Goal: Task Accomplishment & Management: Contribute content

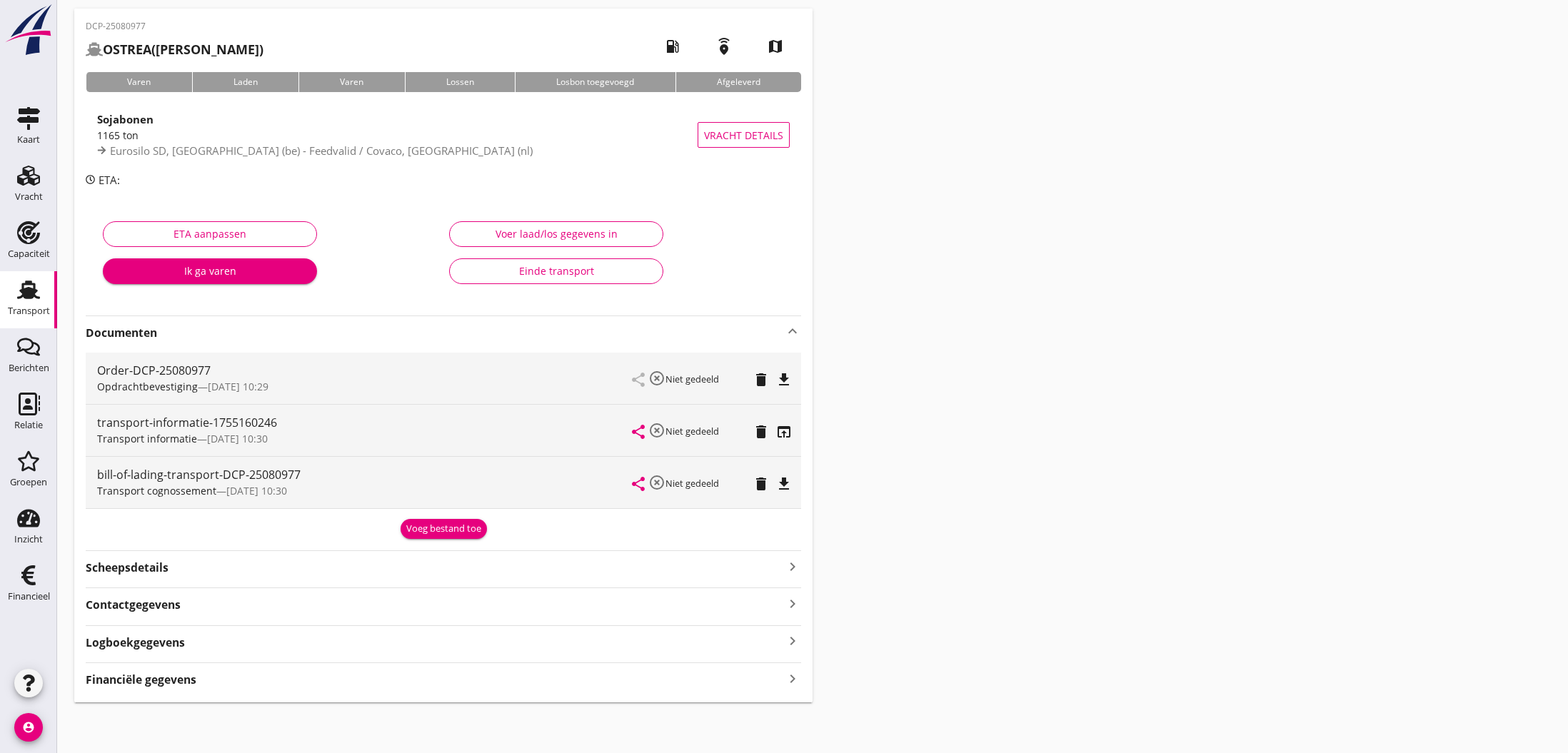
scroll to position [53, 0]
click at [782, 380] on icon "file_download" at bounding box center [784, 380] width 17 height 17
click at [782, 380] on icon "open_in_browser" at bounding box center [784, 380] width 17 height 17
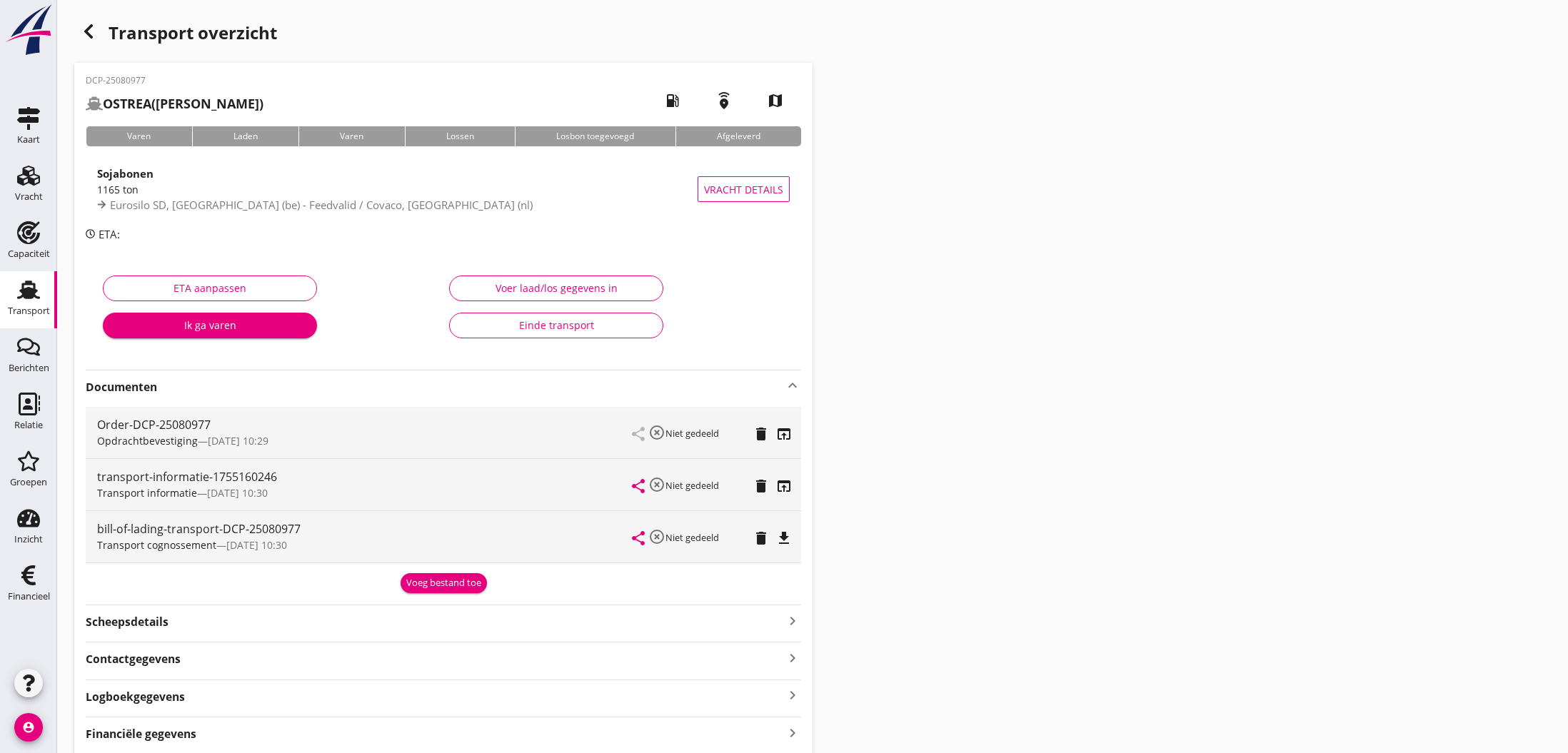
scroll to position [0, 0]
click at [86, 36] on icon "button" at bounding box center [89, 32] width 17 height 17
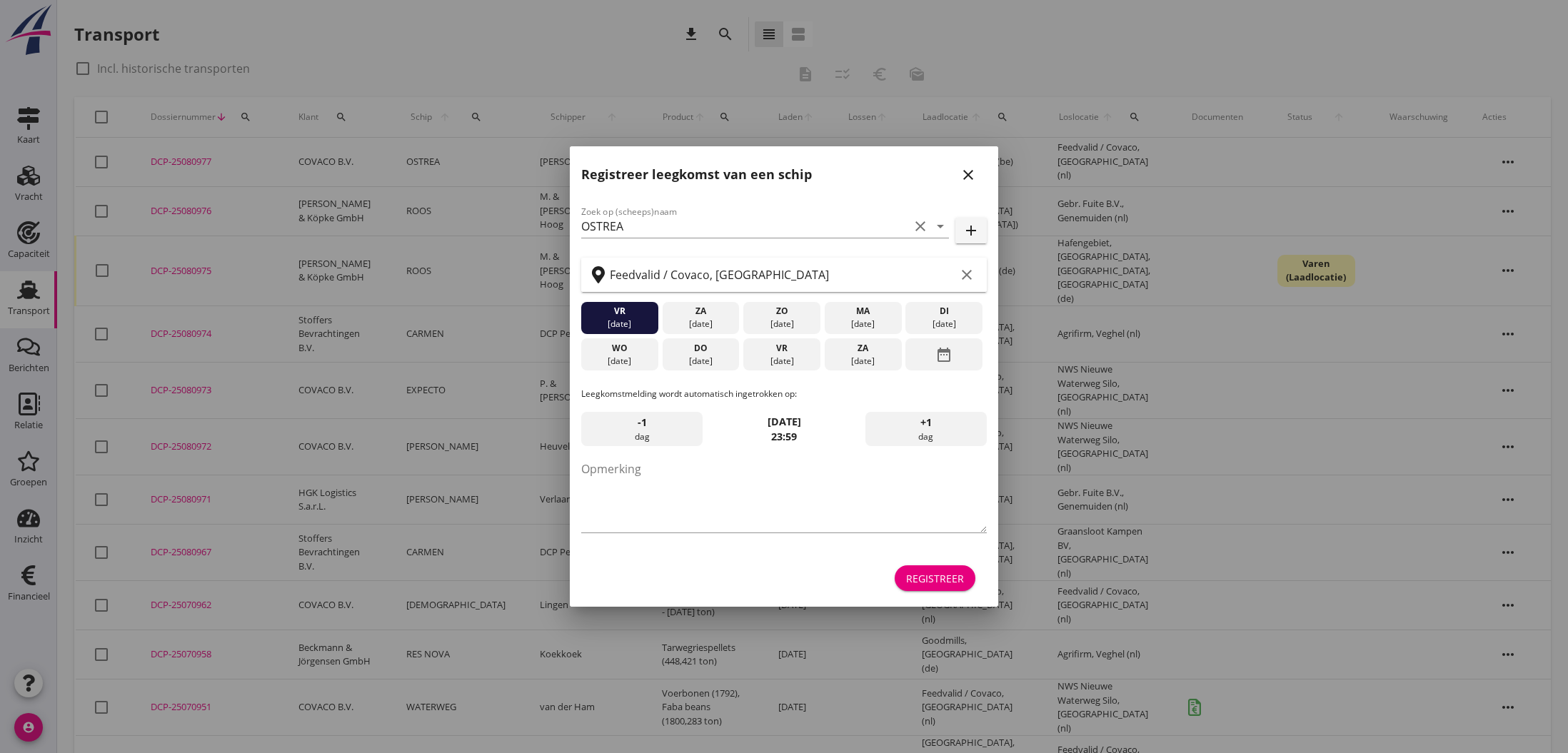
click at [968, 179] on icon "close" at bounding box center [968, 174] width 17 height 17
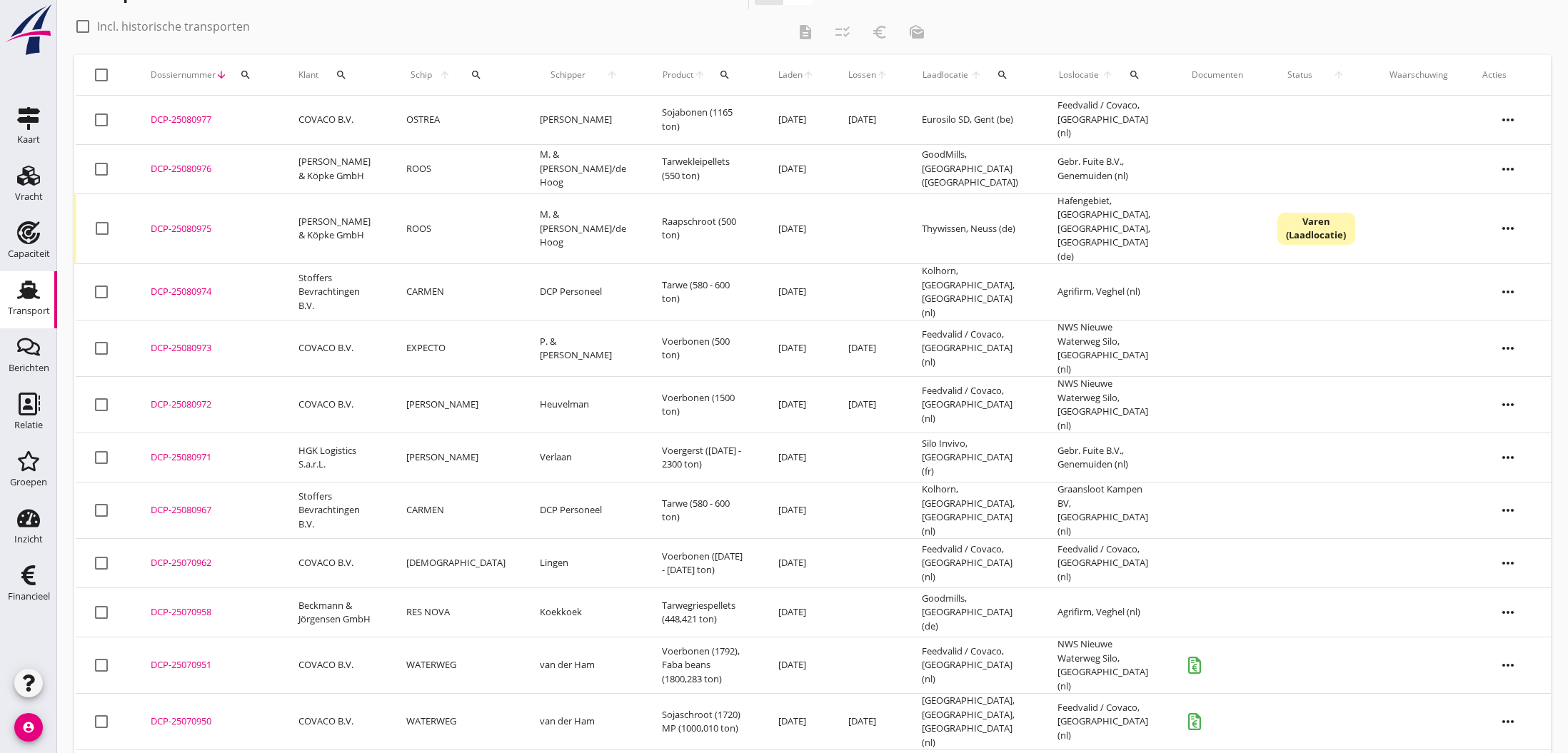
scroll to position [41, 0]
click at [191, 504] on div "DCP-25080967" at bounding box center [207, 511] width 114 height 15
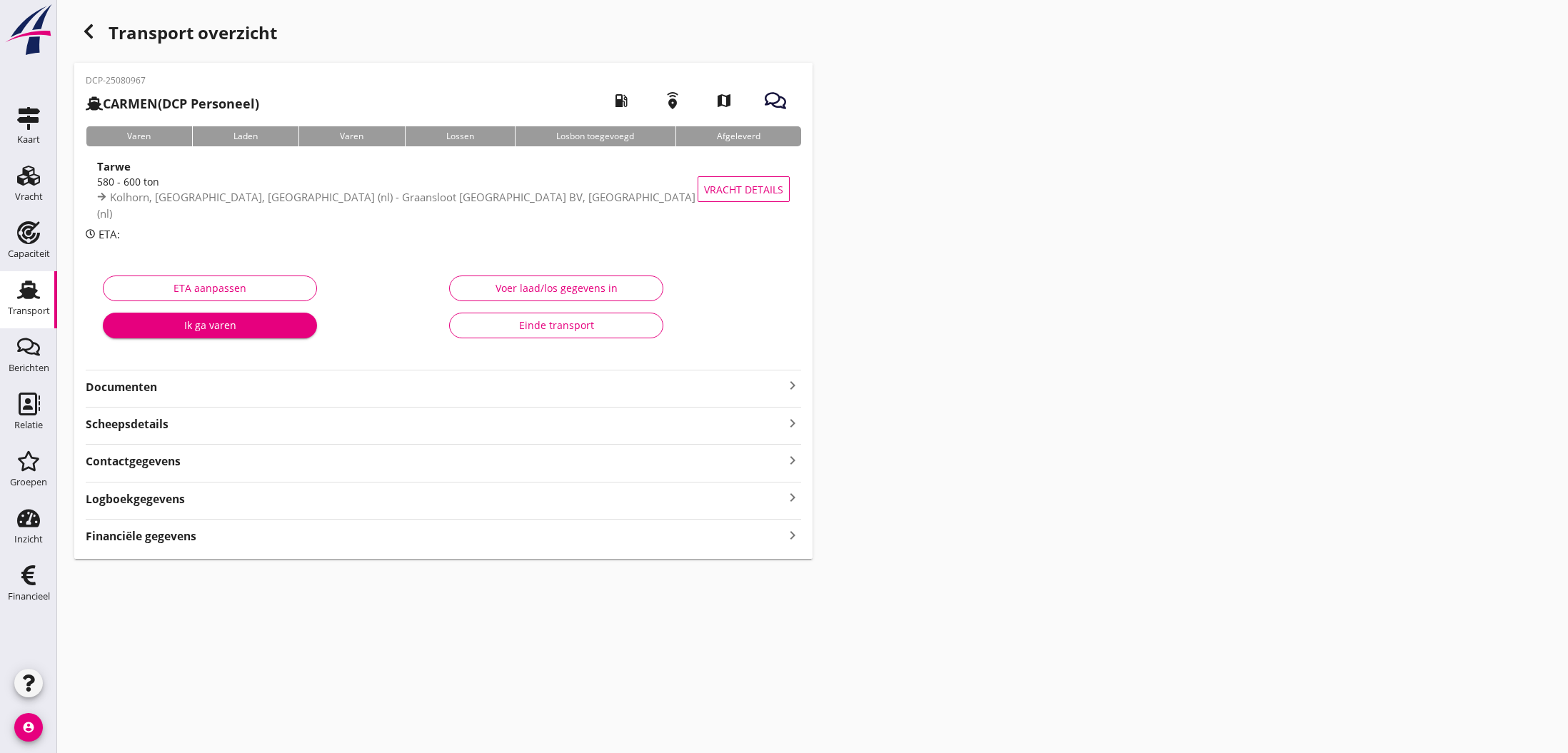
click at [183, 537] on strong "Financiële gegevens" at bounding box center [141, 536] width 111 height 16
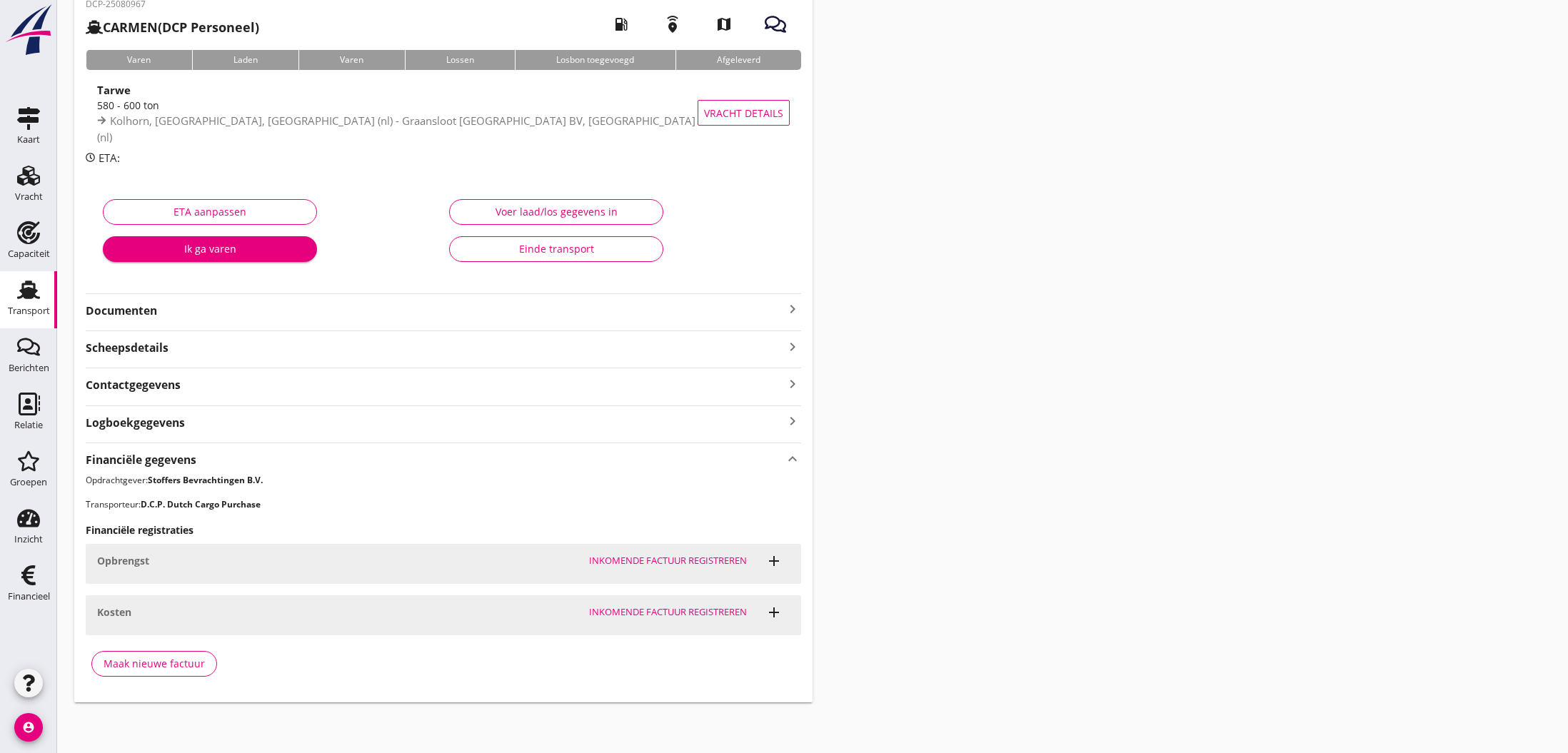
scroll to position [75, 0]
click at [162, 662] on div "Maak nieuwe factuur" at bounding box center [154, 664] width 101 height 15
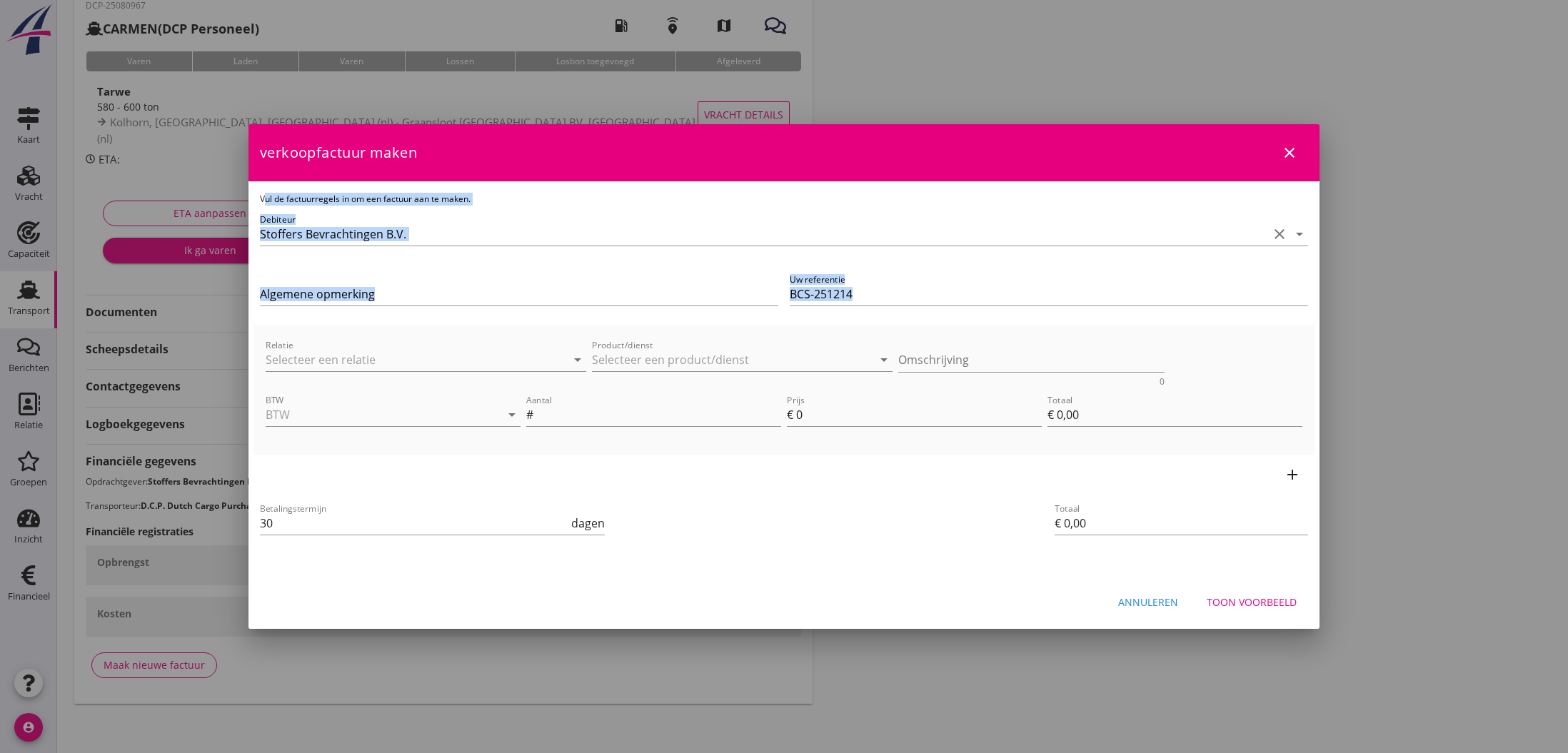
drag, startPoint x: 466, startPoint y: 150, endPoint x: 547, endPoint y: 337, distance: 203.8
click at [532, 363] on form "verkoopfactuur maken close Vul de factuurregels in om een factuur aan te maken.…" at bounding box center [784, 374] width 1071 height 501
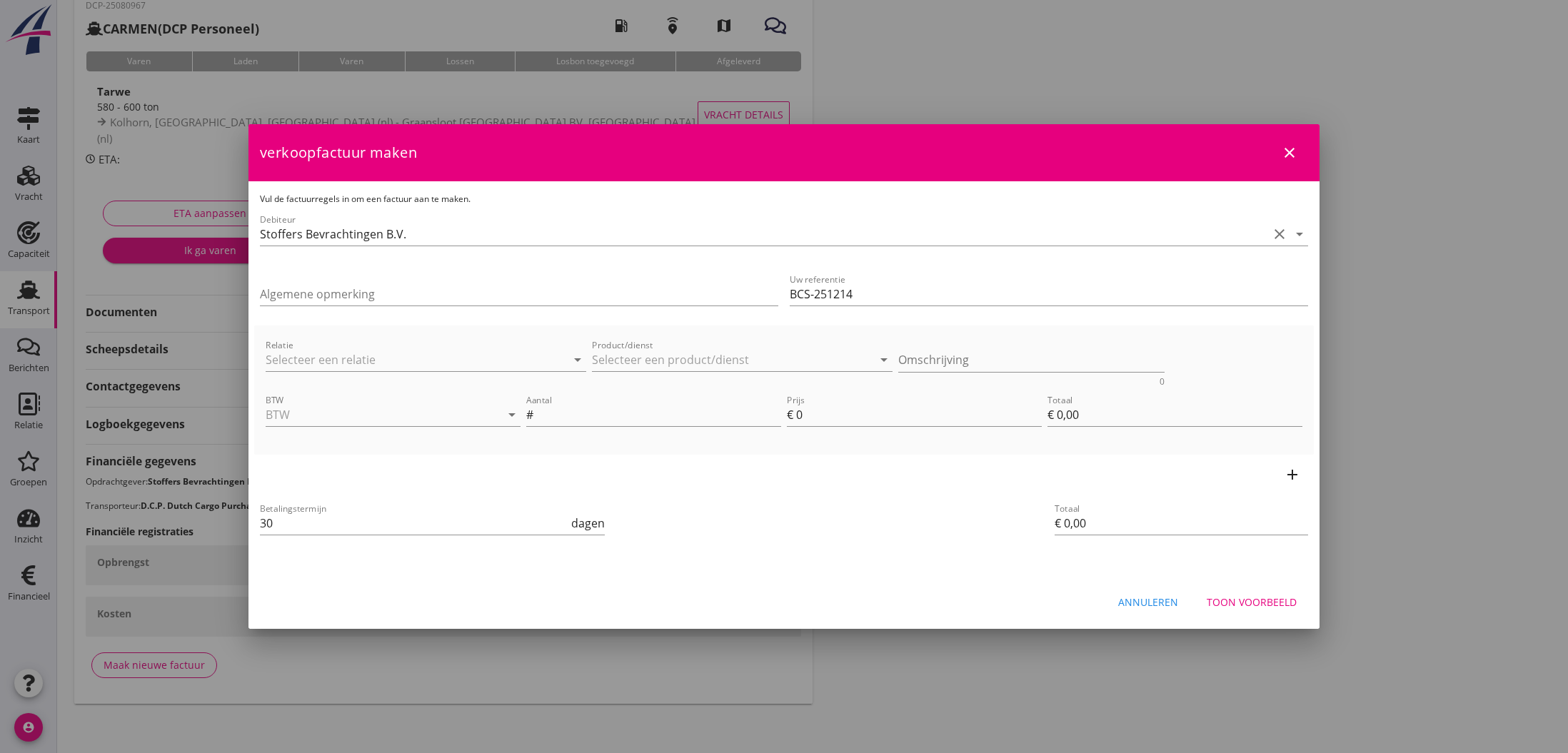
click at [626, 156] on div "verkoopfactuur maken close" at bounding box center [784, 152] width 1071 height 57
click at [1030, 77] on div at bounding box center [784, 376] width 1568 height 753
click at [1165, 599] on div "Annuleren" at bounding box center [1148, 601] width 60 height 15
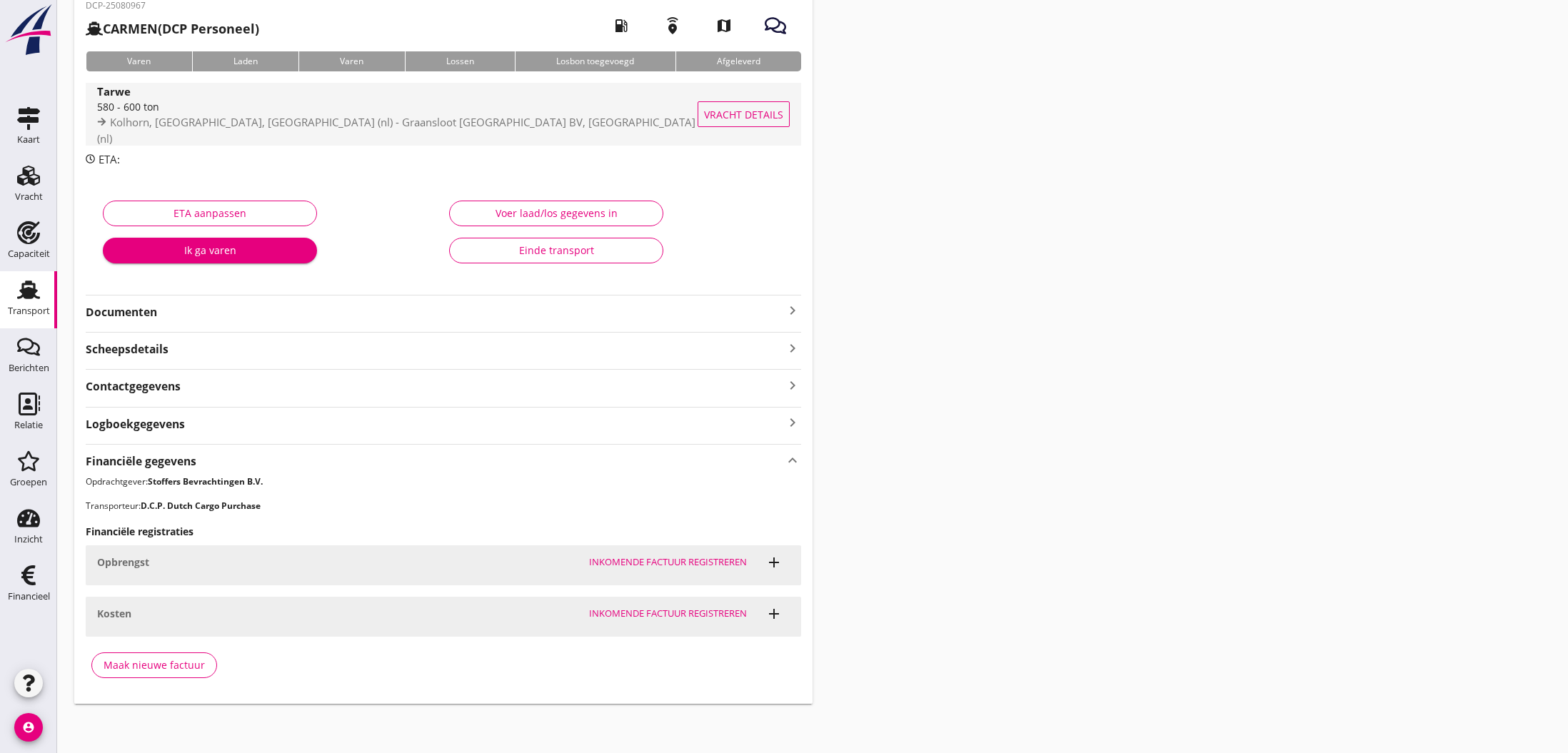
click at [424, 128] on span "Kolhorn, [GEOGRAPHIC_DATA], [GEOGRAPHIC_DATA] (nl) - Graansloot [GEOGRAPHIC_DAT…" at bounding box center [397, 131] width 599 height 31
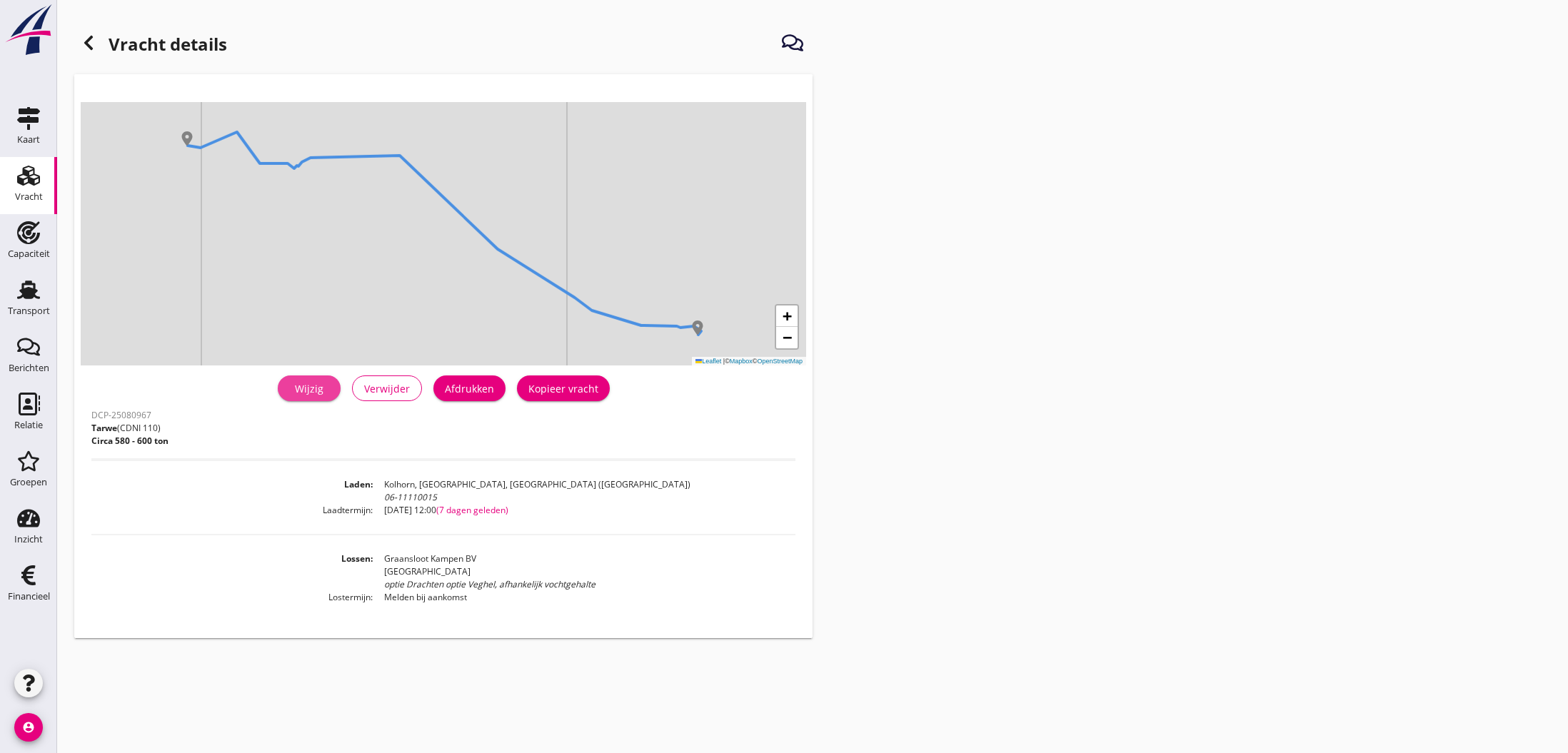
click at [313, 389] on div "Wijzig" at bounding box center [309, 388] width 40 height 15
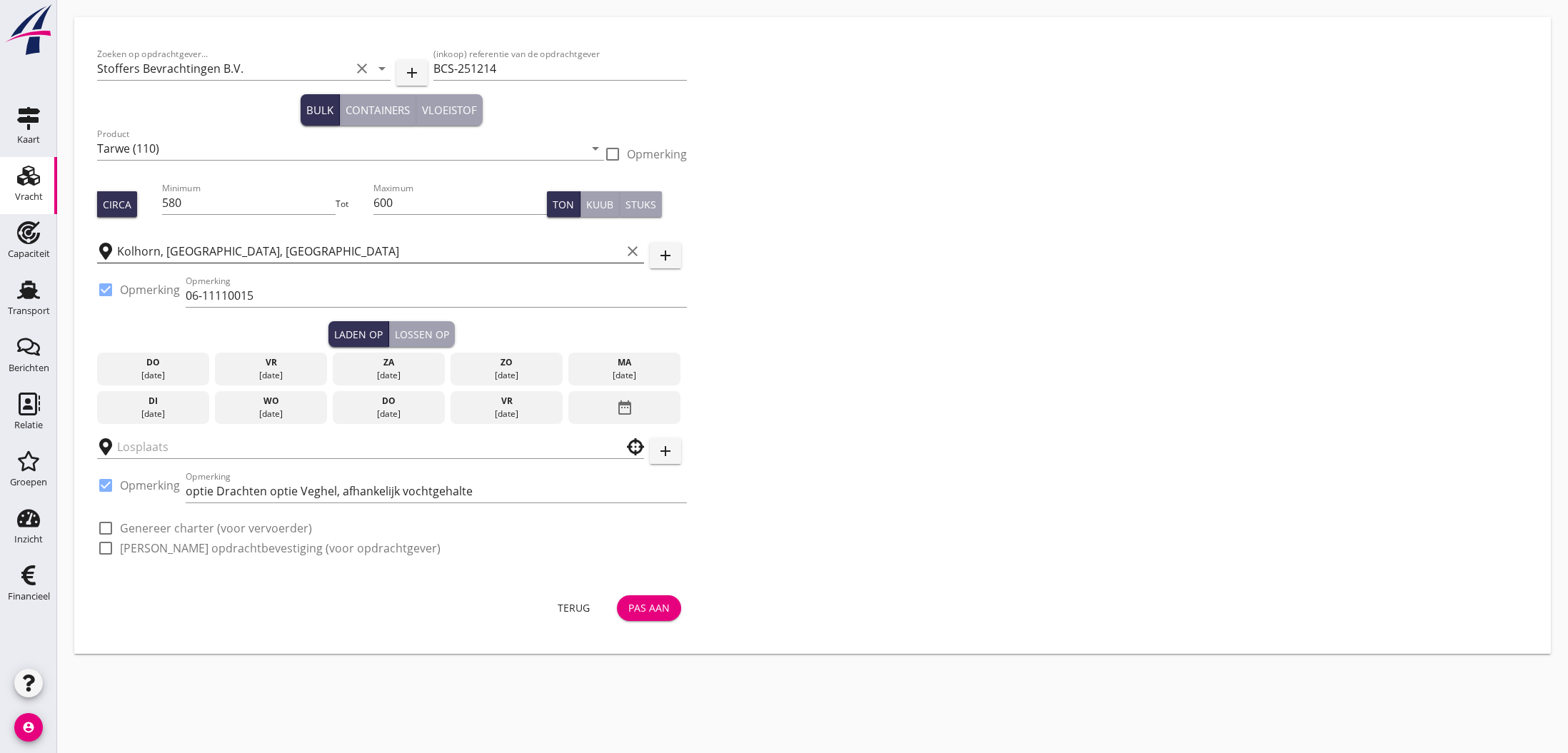
type input "Graansloot Kampen BV"
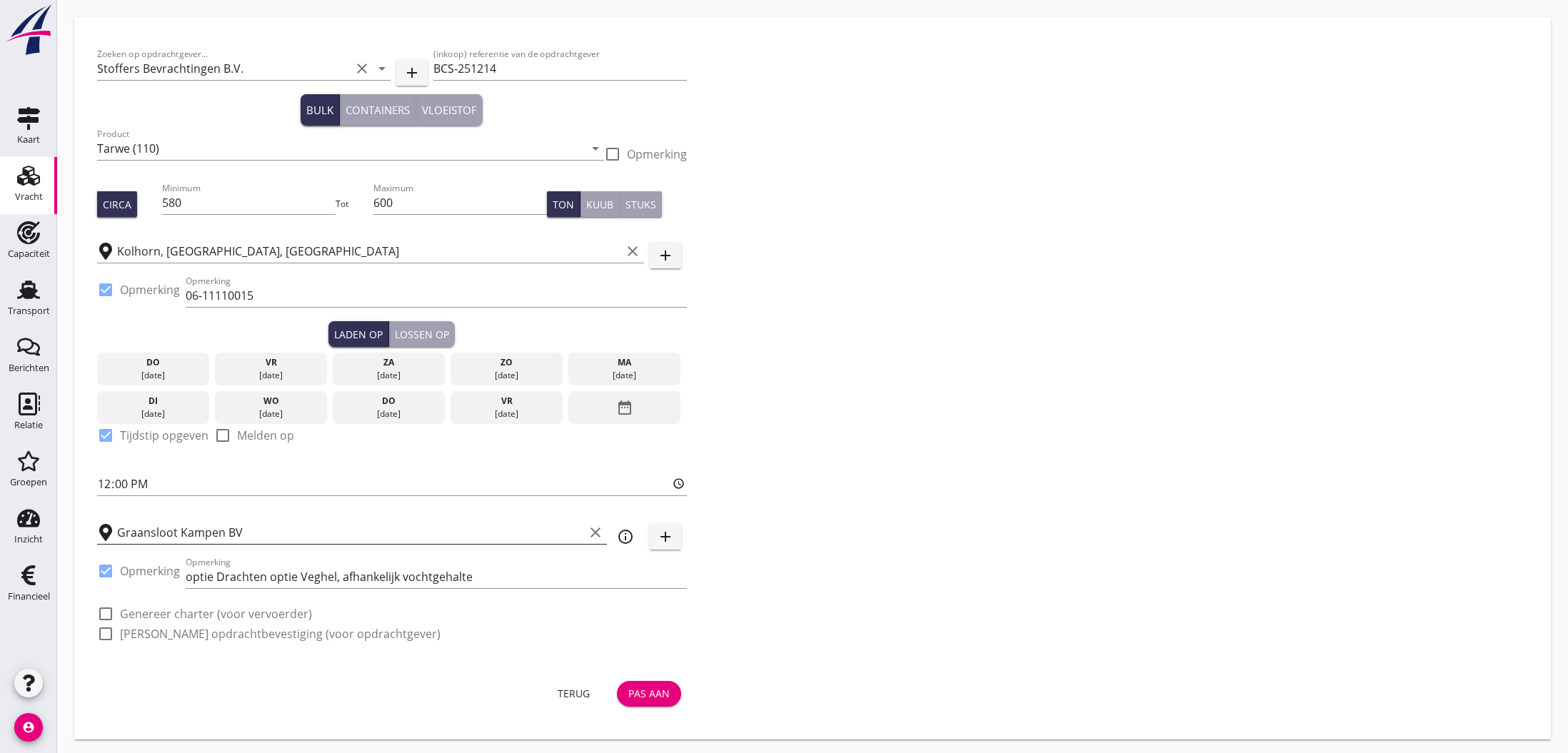
click at [592, 532] on icon "clear" at bounding box center [595, 532] width 17 height 17
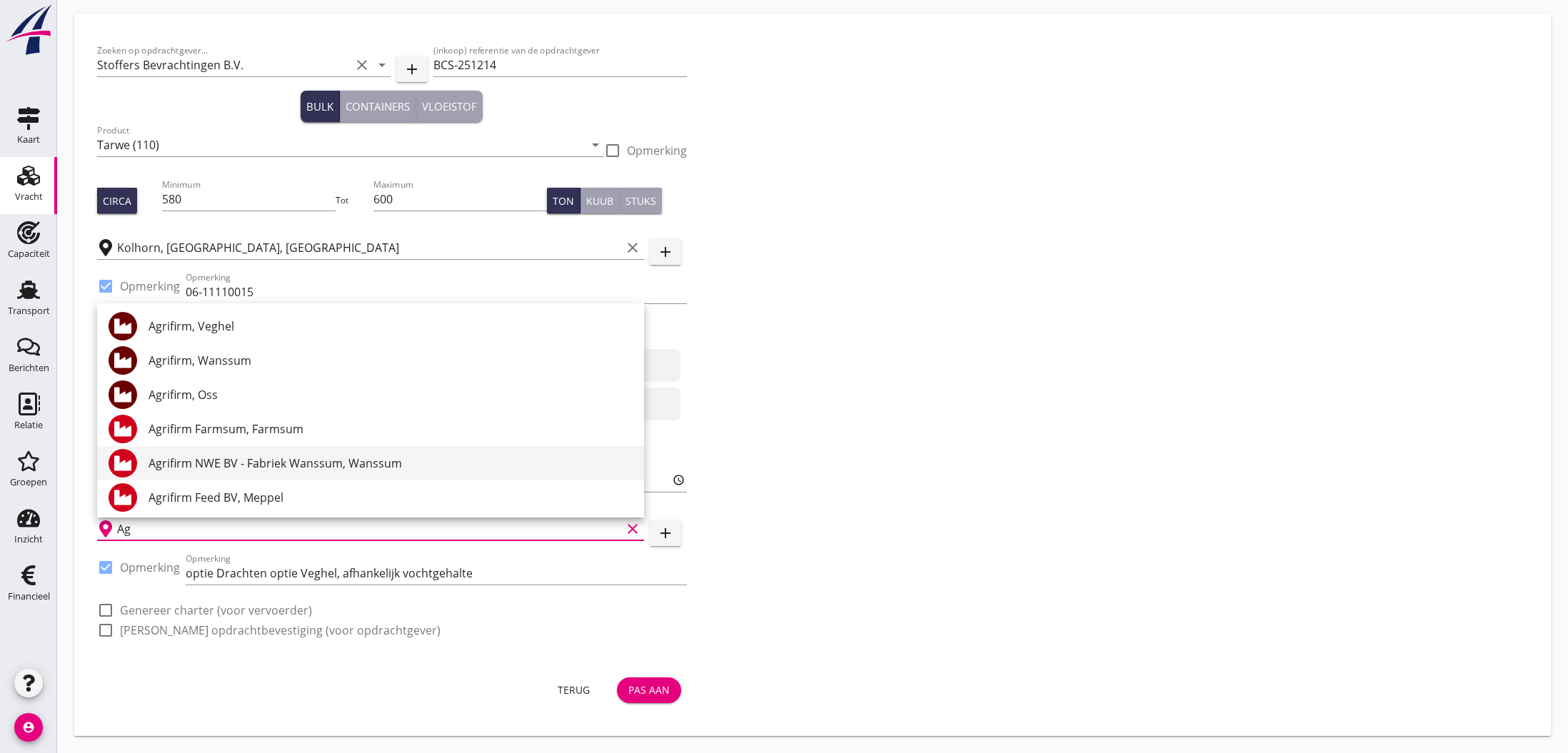
type input "A"
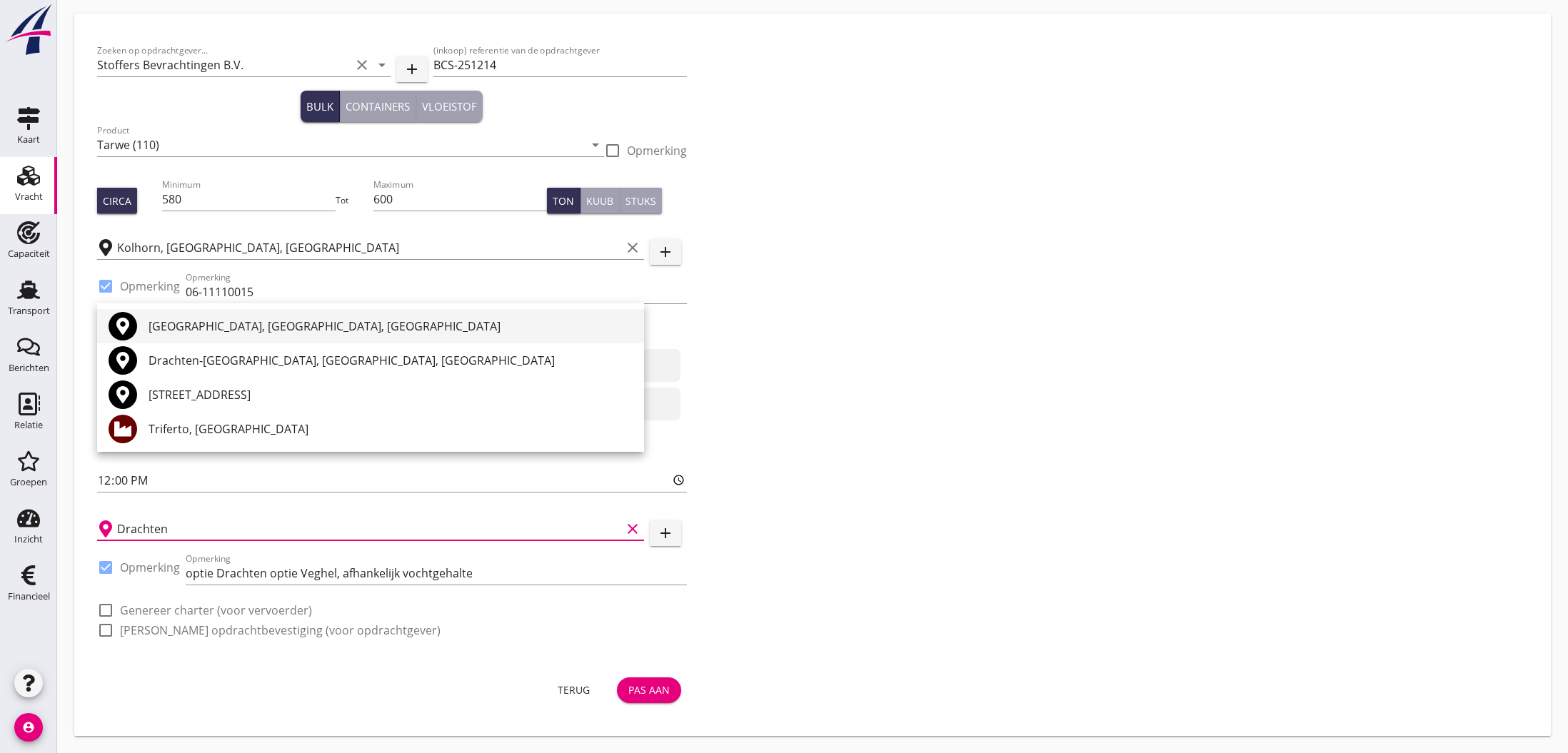
click at [220, 329] on div "[GEOGRAPHIC_DATA], [GEOGRAPHIC_DATA], [GEOGRAPHIC_DATA]" at bounding box center [390, 326] width 484 height 17
type input "[GEOGRAPHIC_DATA], [GEOGRAPHIC_DATA], [GEOGRAPHIC_DATA]"
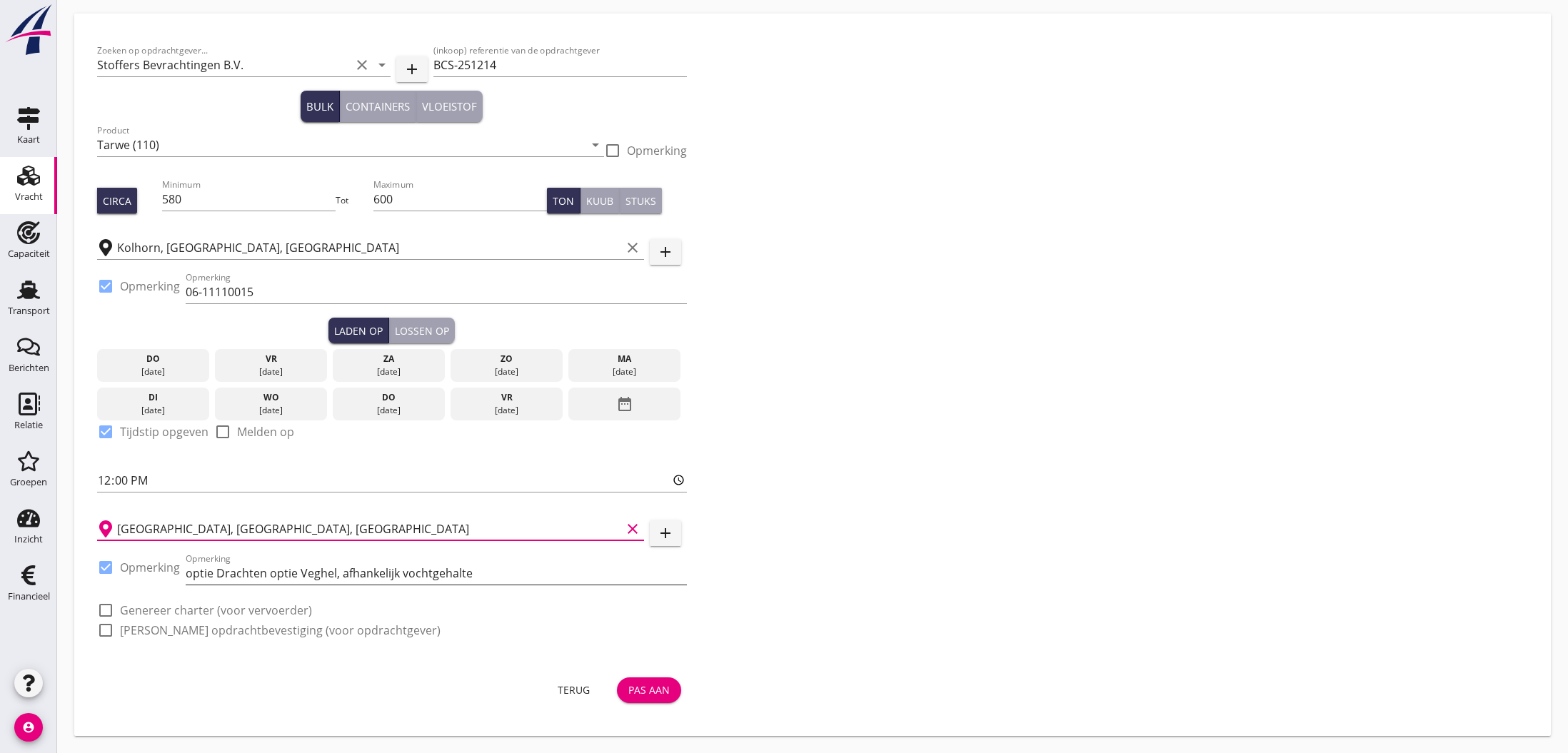
click at [499, 572] on input "optie Drachten optie Veghel, afhankelijk vochtgehalte" at bounding box center [436, 572] width 501 height 23
drag, startPoint x: 454, startPoint y: 577, endPoint x: 182, endPoint y: 578, distance: 272.0
click at [181, 578] on div "check_box Opmerking Opmerking optie Drachten optie Veghel, afhankelijk vochtgeh…" at bounding box center [392, 574] width 590 height 48
drag, startPoint x: 552, startPoint y: 579, endPoint x: 550, endPoint y: 572, distance: 7.3
click at [552, 578] on input "optie Drachten optie Veghel, afhankelijk vochtgehalte" at bounding box center [436, 572] width 501 height 23
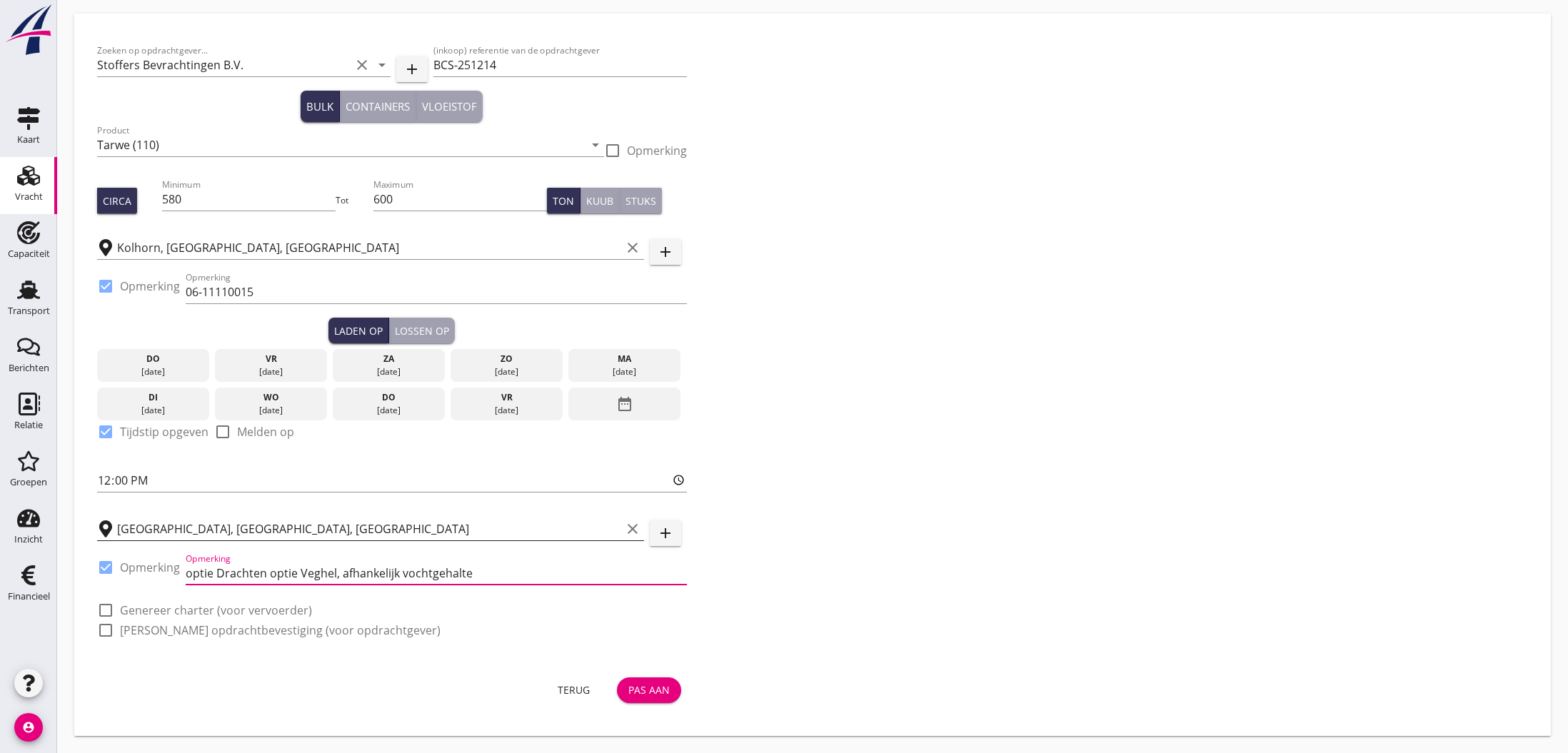
click at [102, 569] on div at bounding box center [106, 567] width 24 height 24
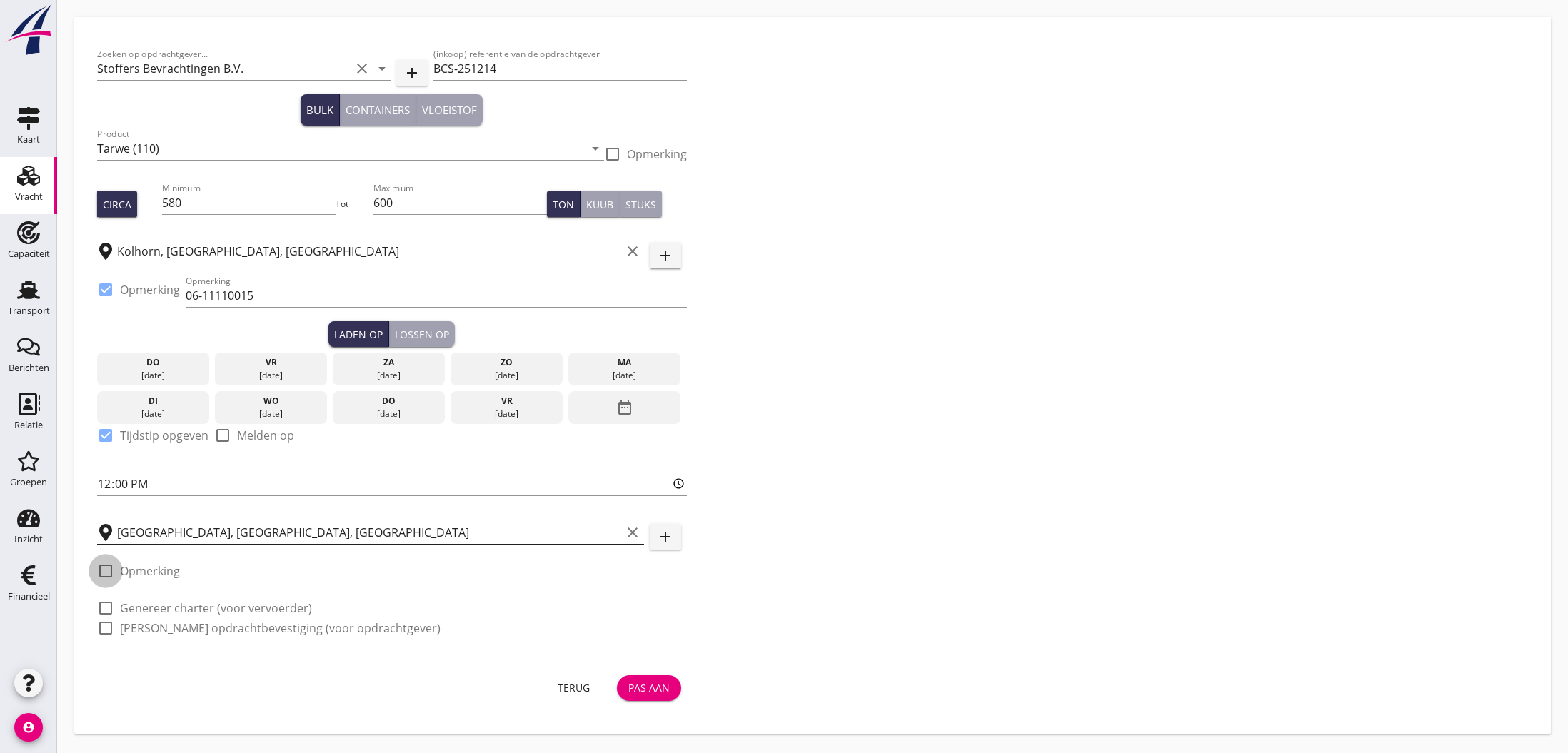
checkbox input "false"
click at [643, 685] on div "Pas aan" at bounding box center [649, 687] width 41 height 15
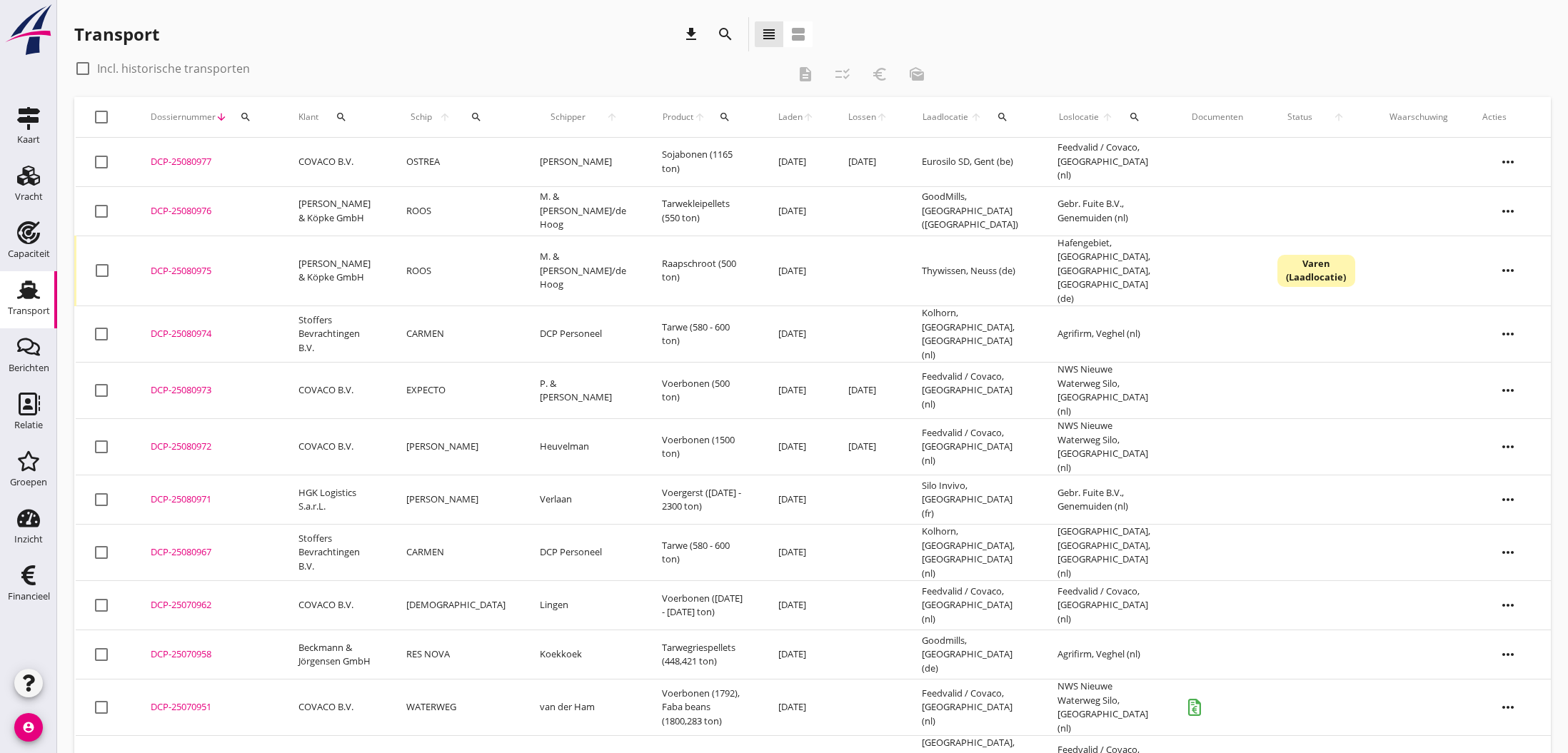
click at [170, 545] on div "DCP-25080967" at bounding box center [207, 552] width 114 height 15
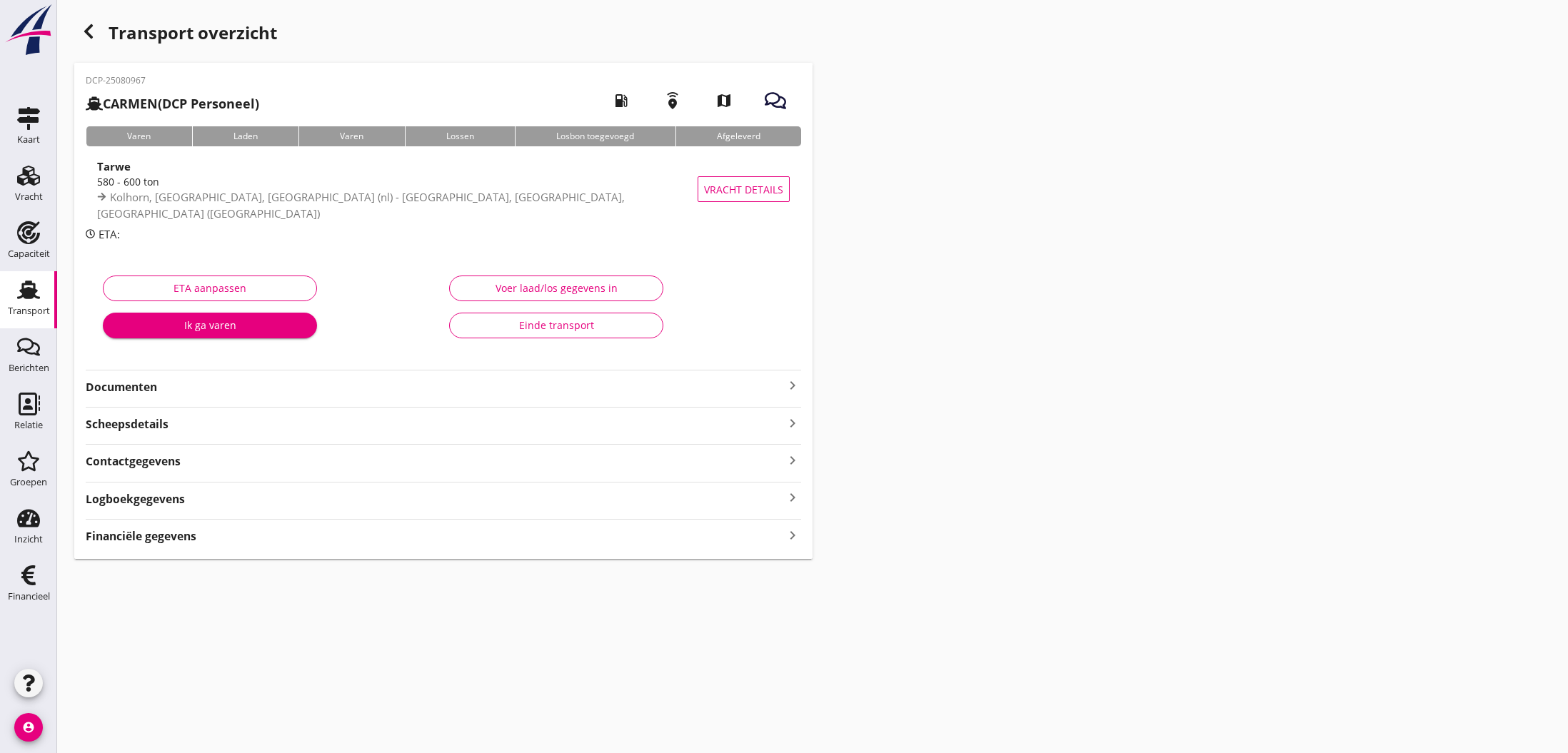
click at [151, 536] on strong "Financiële gegevens" at bounding box center [141, 536] width 111 height 16
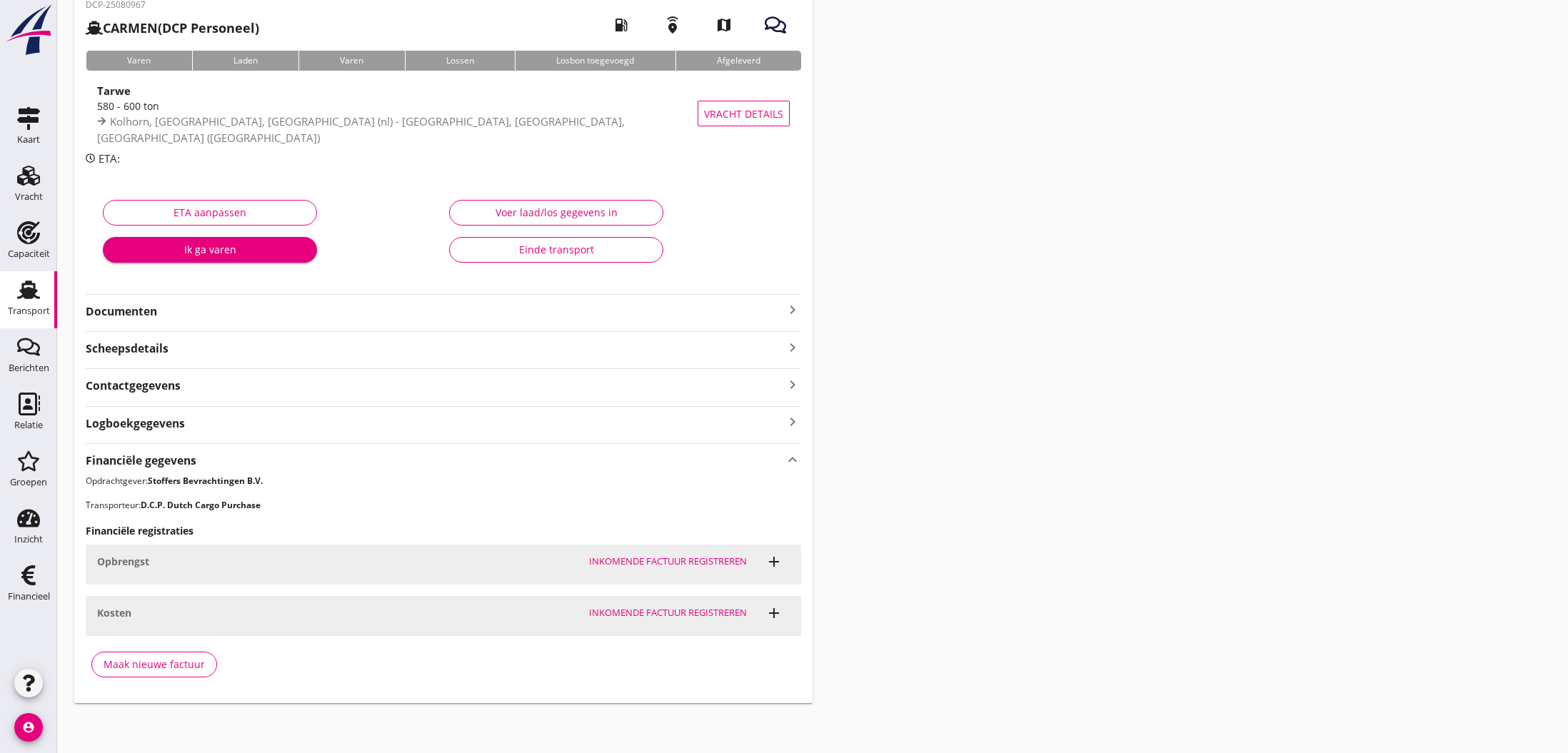
scroll to position [75, 0]
click at [170, 663] on div "Maak nieuwe factuur" at bounding box center [154, 664] width 101 height 15
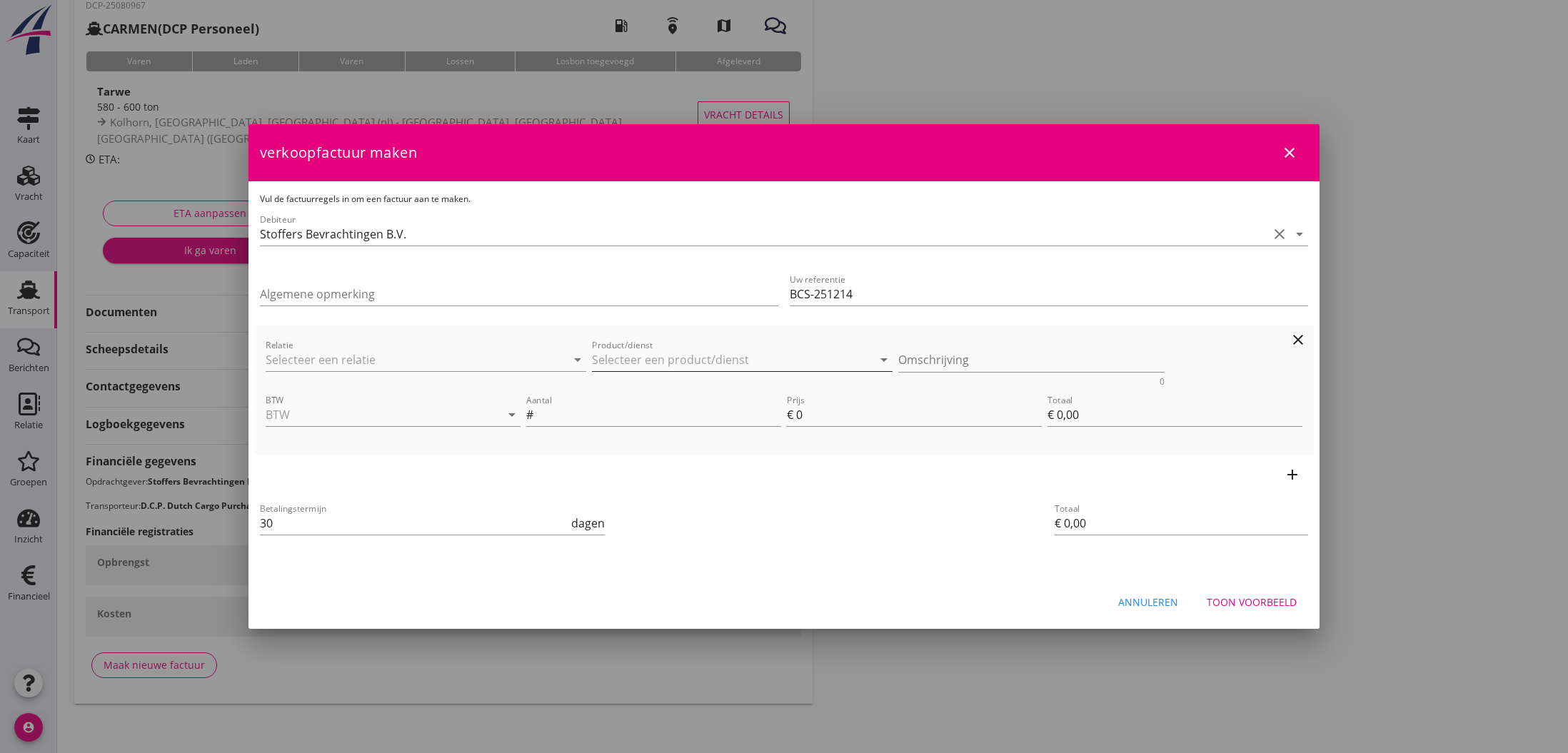
click at [643, 359] on input "Product/dienst" at bounding box center [732, 359] width 280 height 23
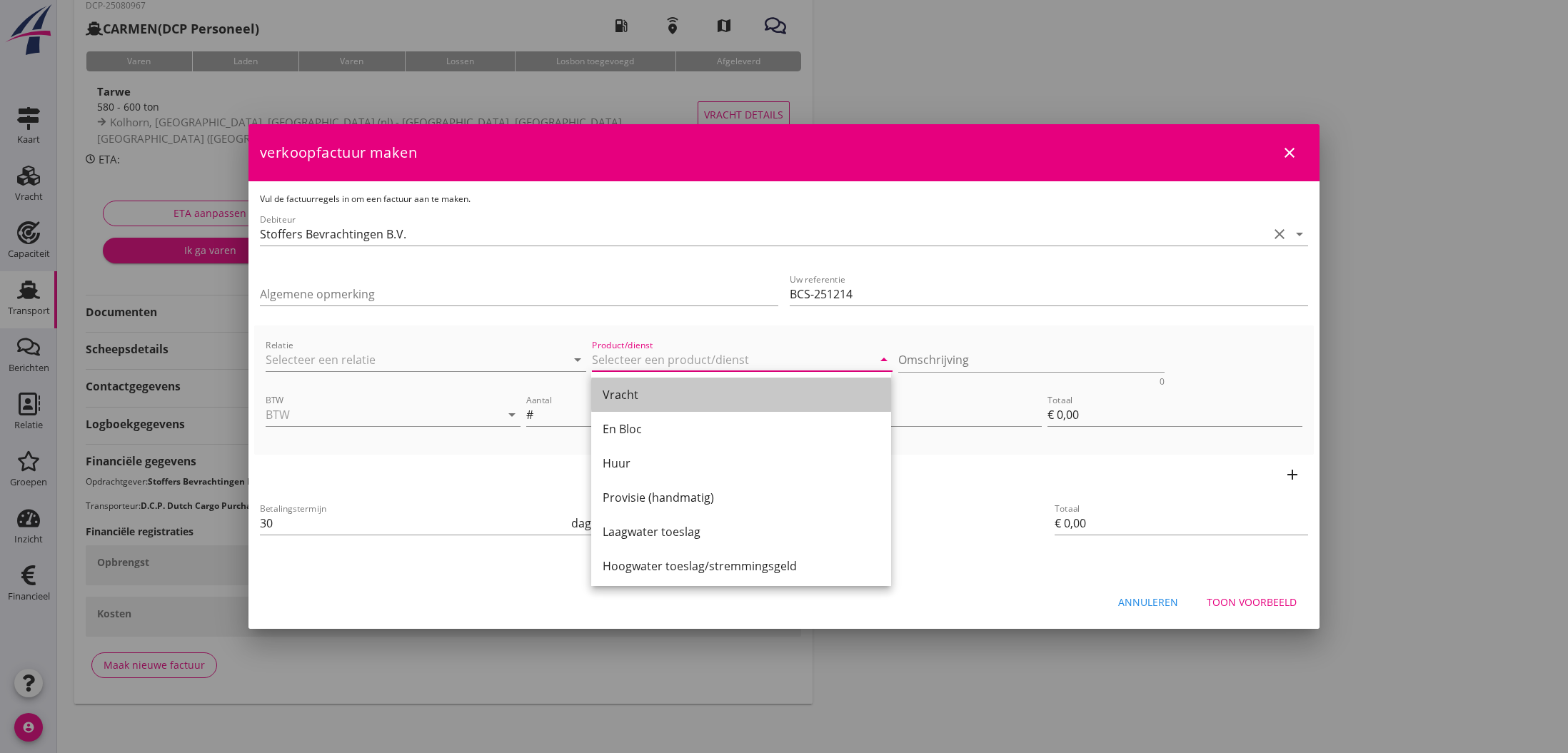
drag, startPoint x: 641, startPoint y: 397, endPoint x: 741, endPoint y: 370, distance: 103.6
click at [641, 397] on div "Vracht" at bounding box center [741, 395] width 277 height 17
type input "Vracht"
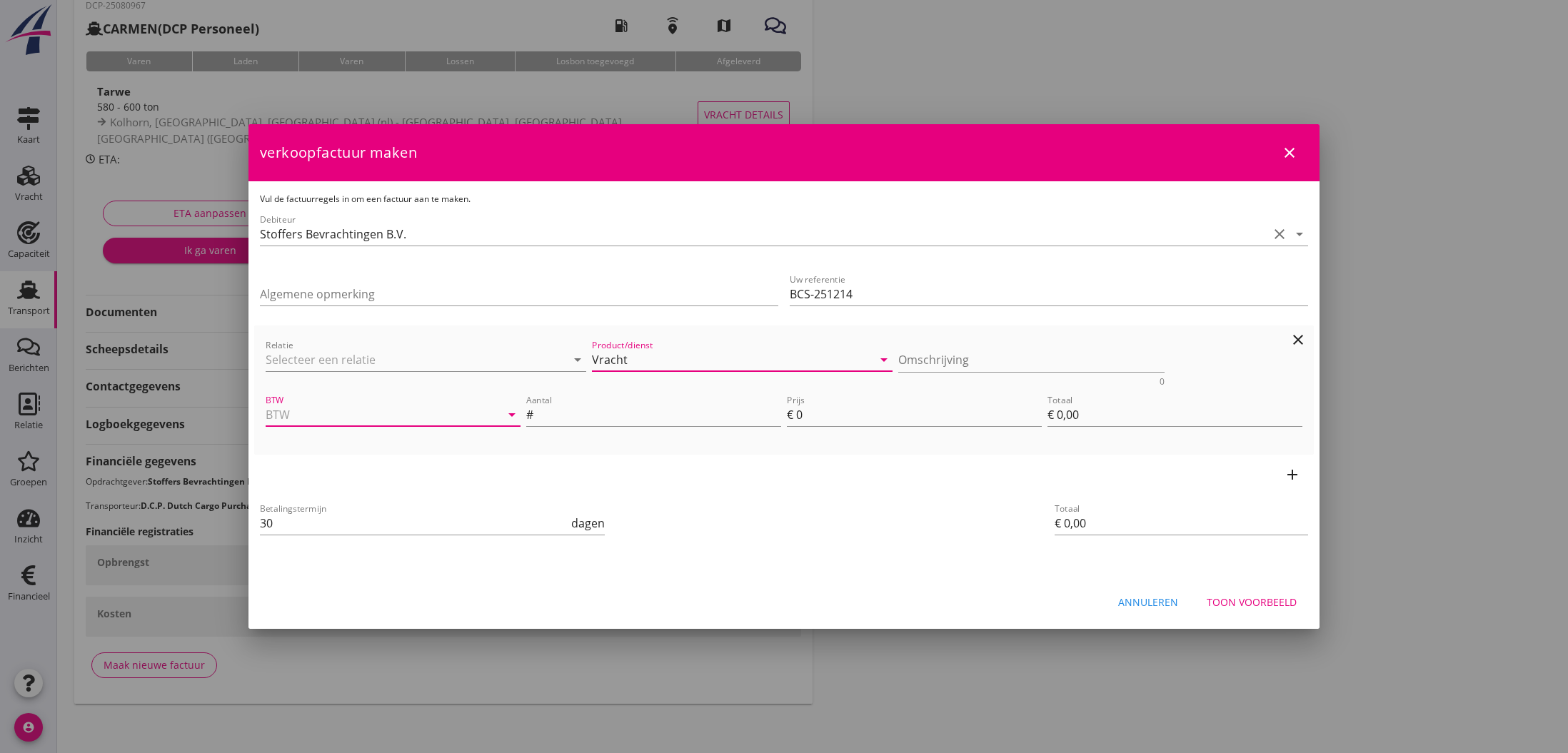
click at [445, 414] on input "BTW" at bounding box center [373, 414] width 215 height 23
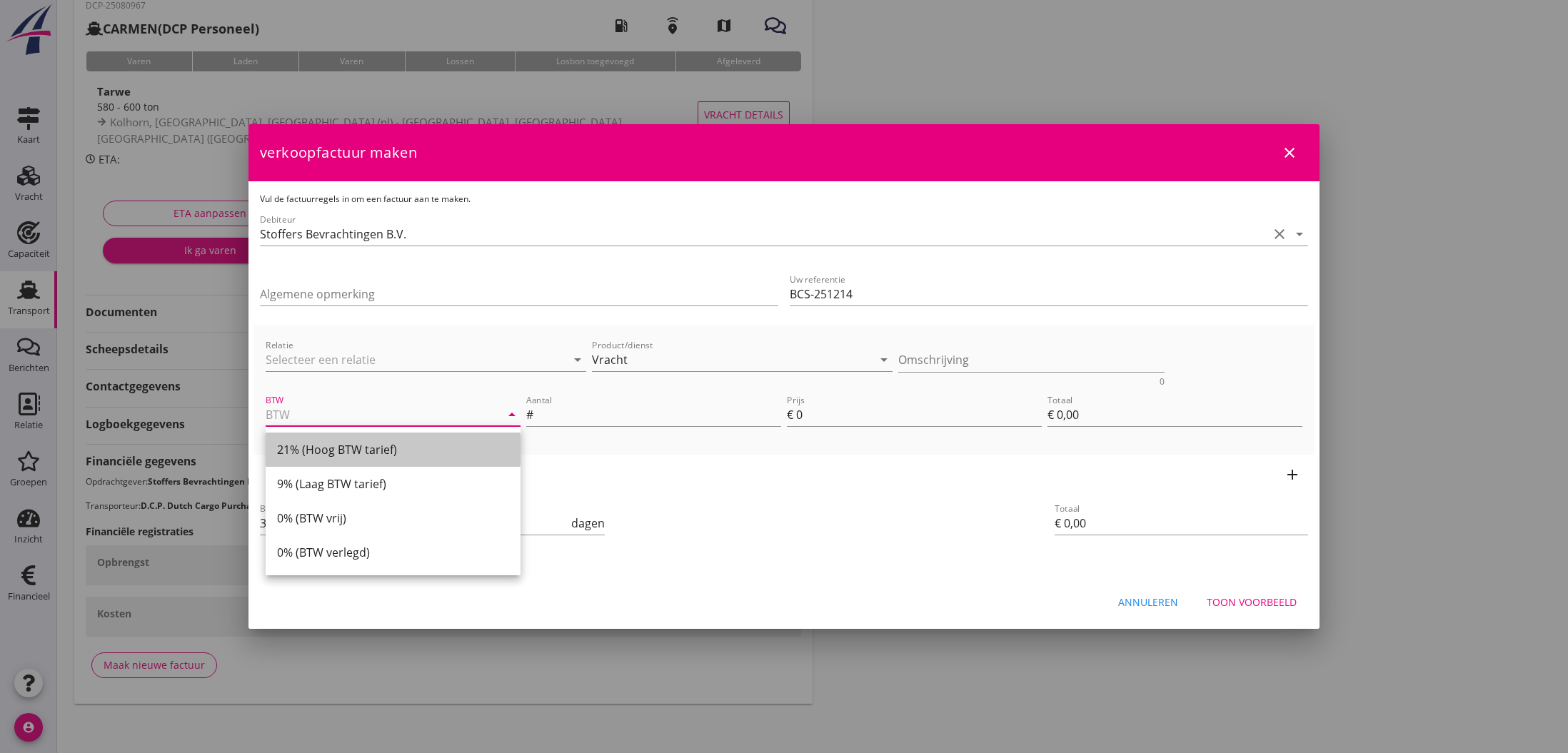
drag, startPoint x: 351, startPoint y: 450, endPoint x: 446, endPoint y: 428, distance: 97.5
click at [351, 450] on div "21% (Hoog BTW tarief)" at bounding box center [393, 450] width 232 height 17
type input "21% (Hoog BTW tarief)"
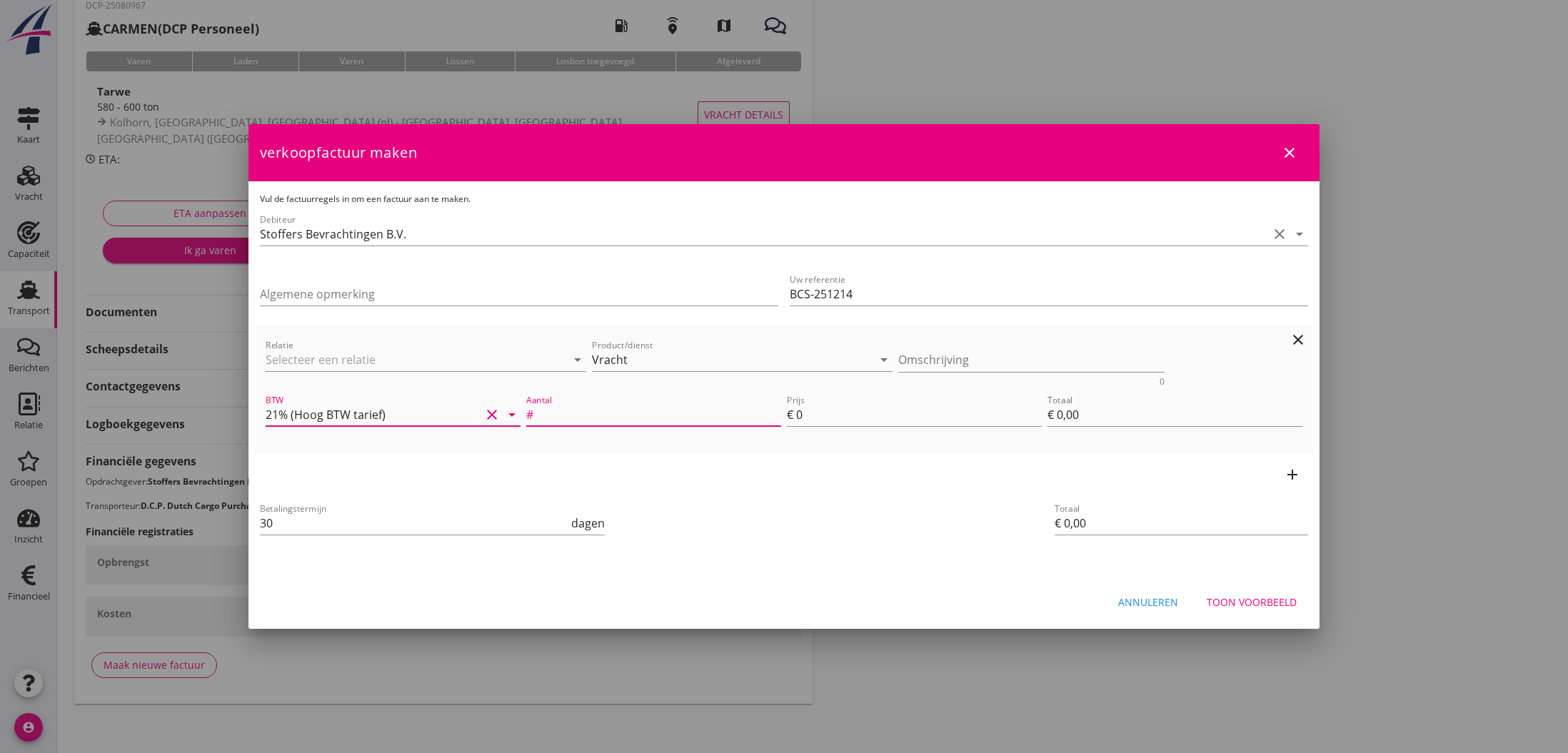
click at [575, 414] on input "Aantal" at bounding box center [658, 414] width 245 height 23
type input "590.200"
drag, startPoint x: 814, startPoint y: 417, endPoint x: 797, endPoint y: 415, distance: 17.1
click at [797, 415] on input "0" at bounding box center [919, 414] width 246 height 23
type input "7"
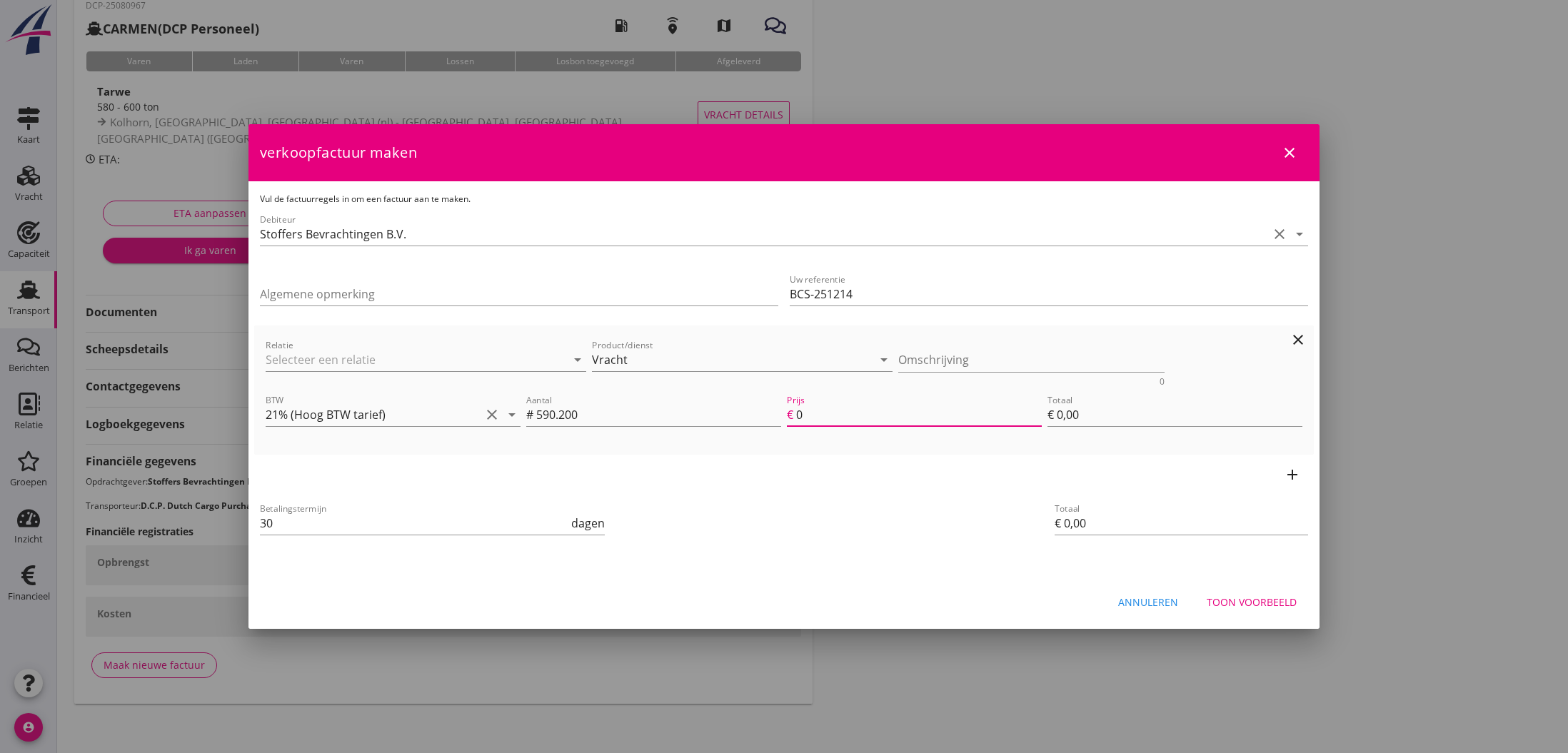
type input "€ 4.131,40"
type input "7.2"
type input "€ 4.249,44"
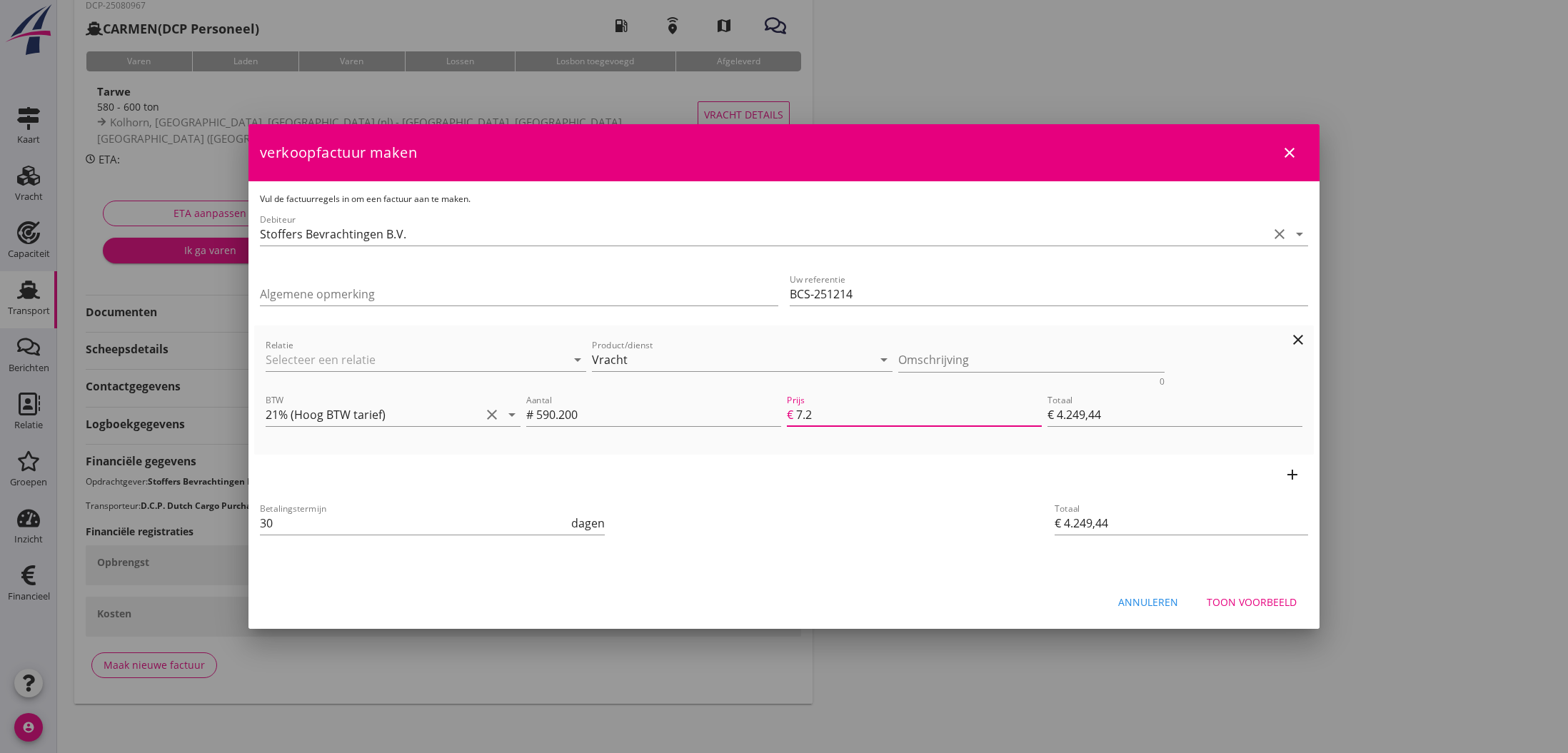
type input "7.25"
type input "€ 4.278,95"
type input "7.25"
click at [1290, 474] on icon "add" at bounding box center [1292, 474] width 17 height 17
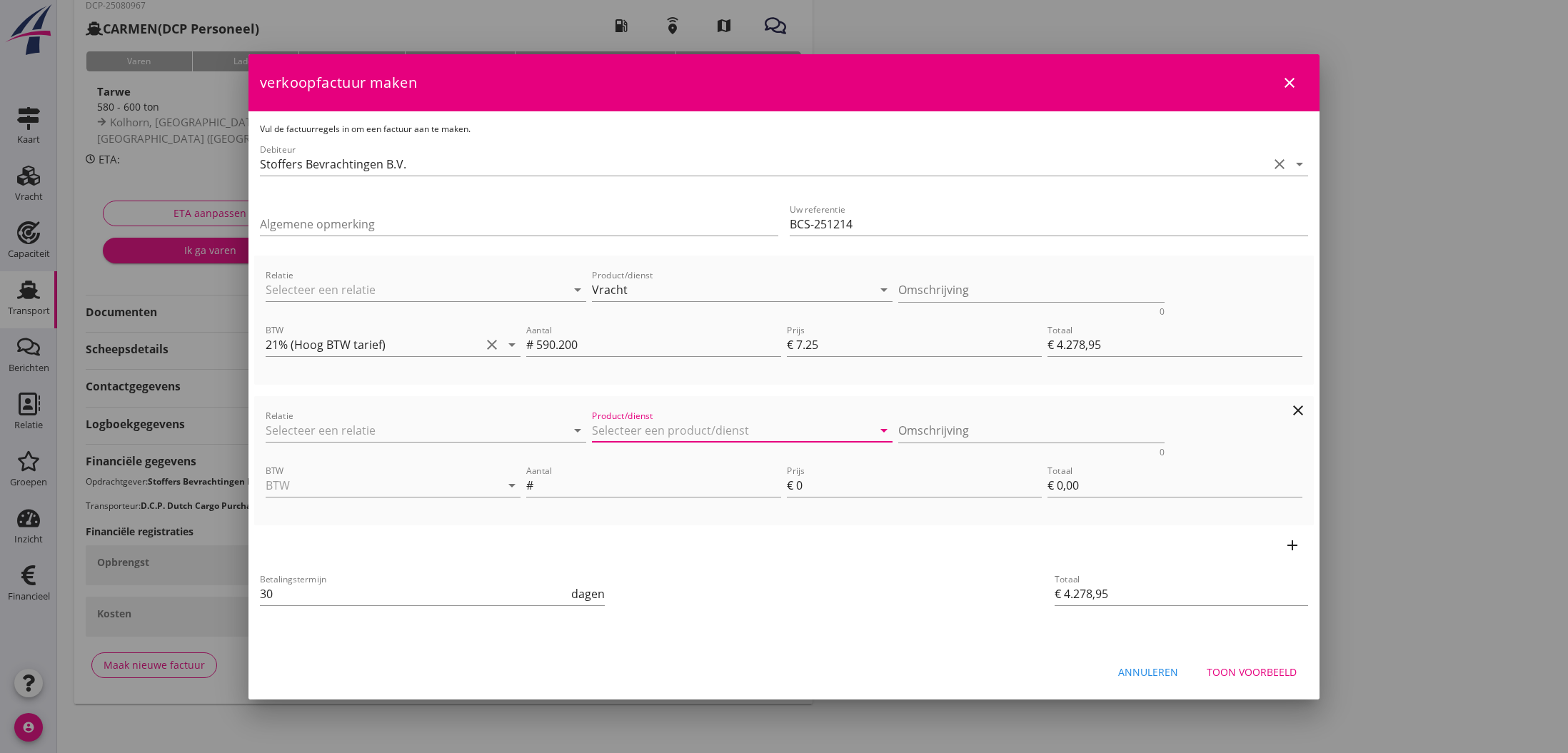
click at [691, 422] on input "Product/dienst" at bounding box center [732, 430] width 280 height 23
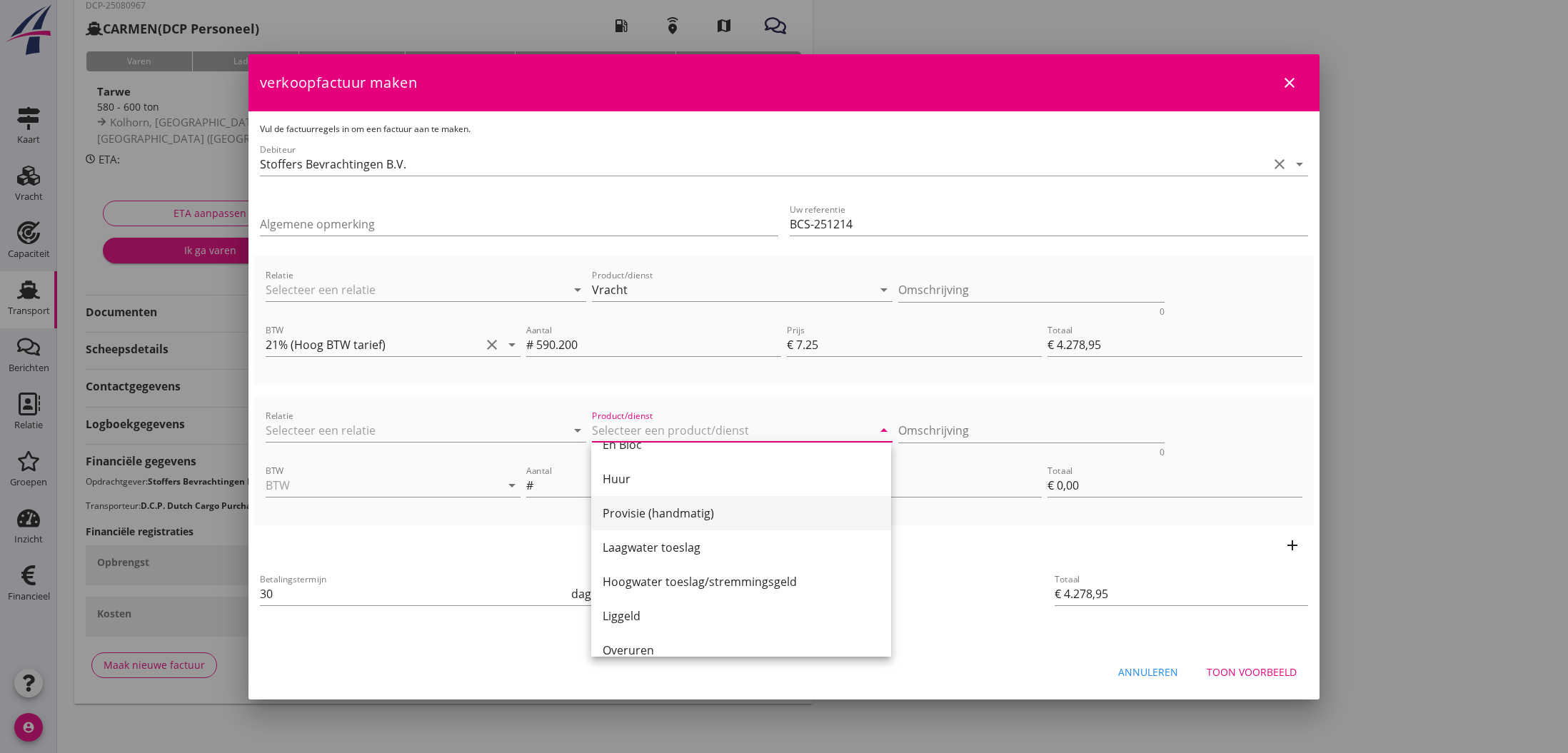
scroll to position [58, 0]
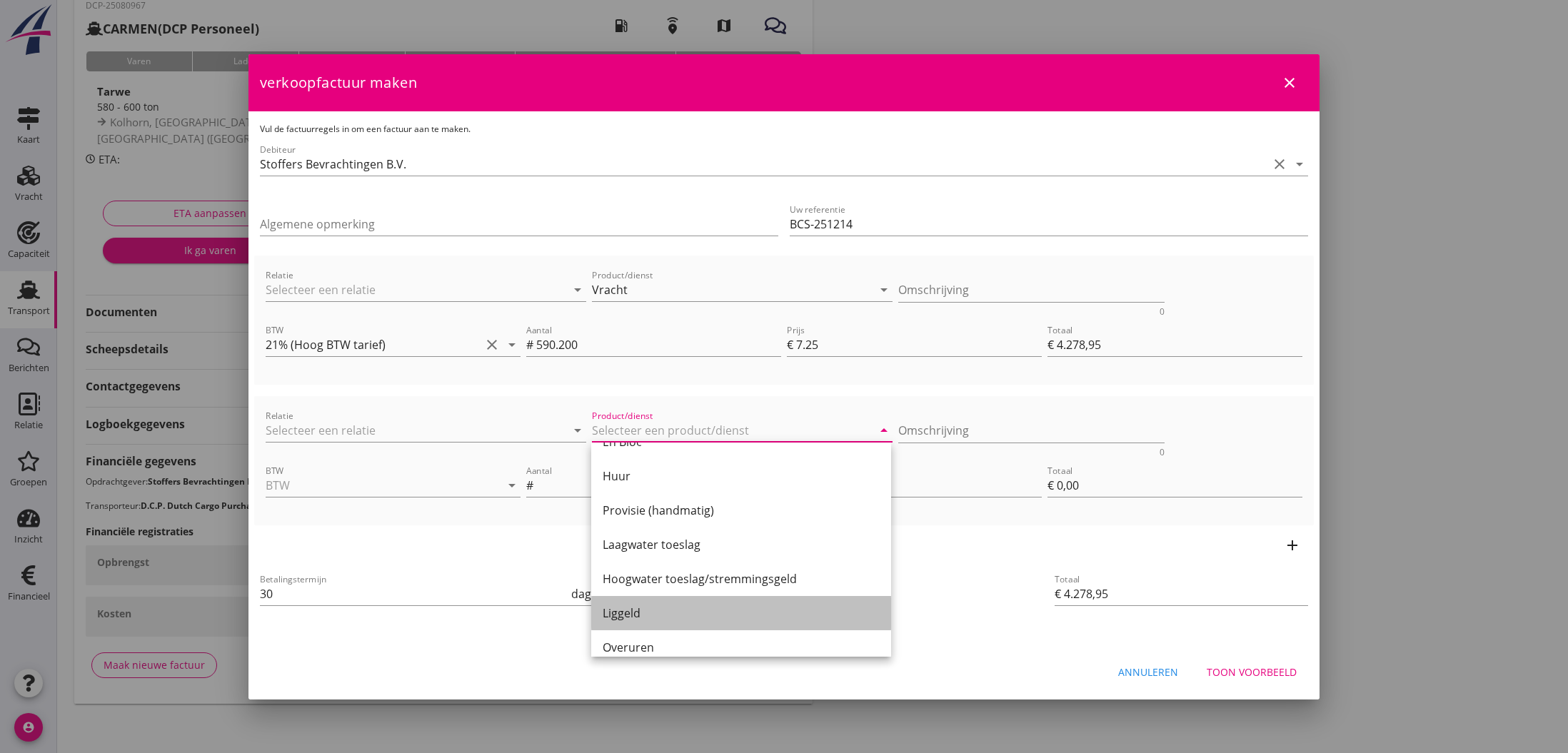
click at [642, 610] on div "Liggeld" at bounding box center [741, 613] width 277 height 17
type input "Liggeld"
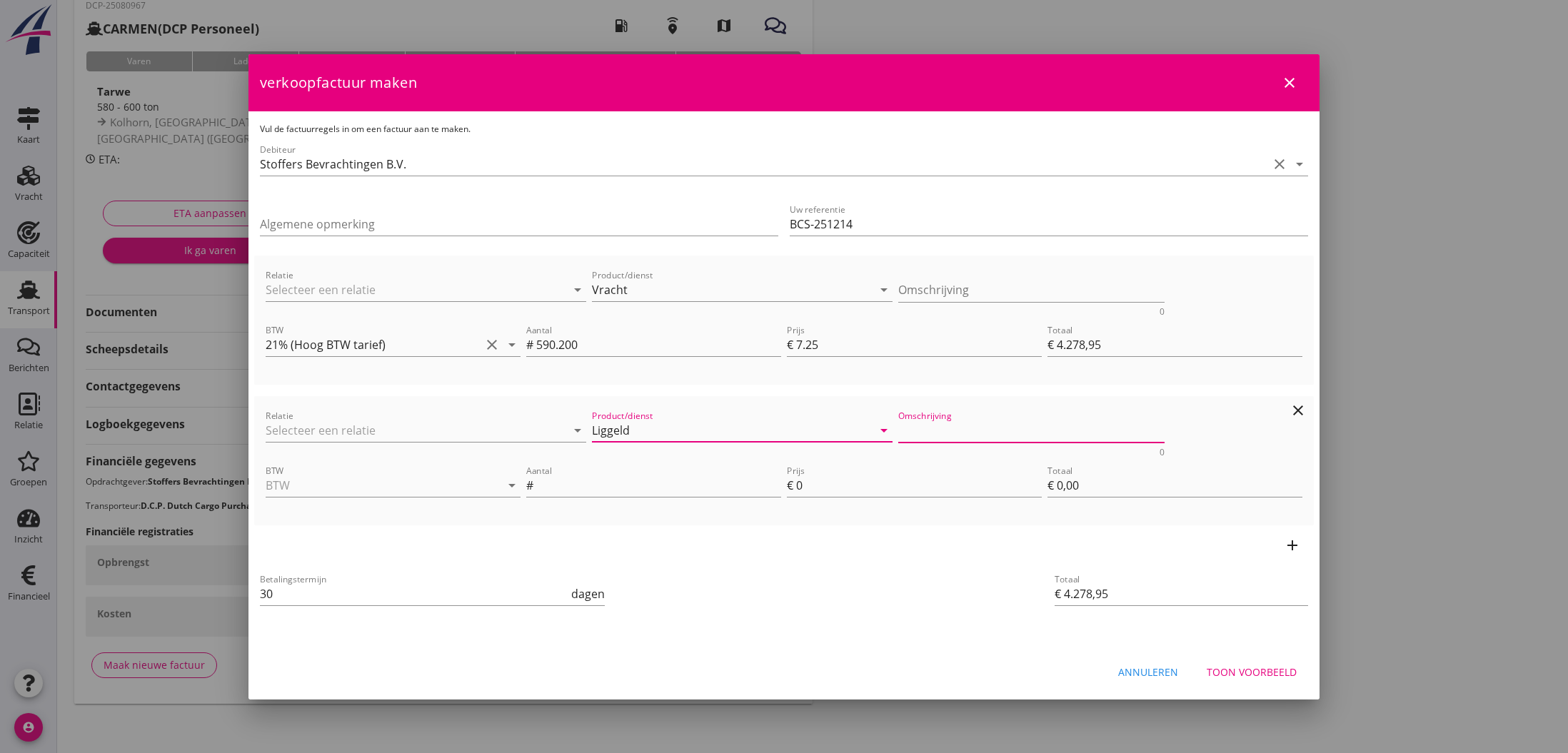
click at [926, 431] on textarea "Omschrijving" at bounding box center [1031, 430] width 267 height 23
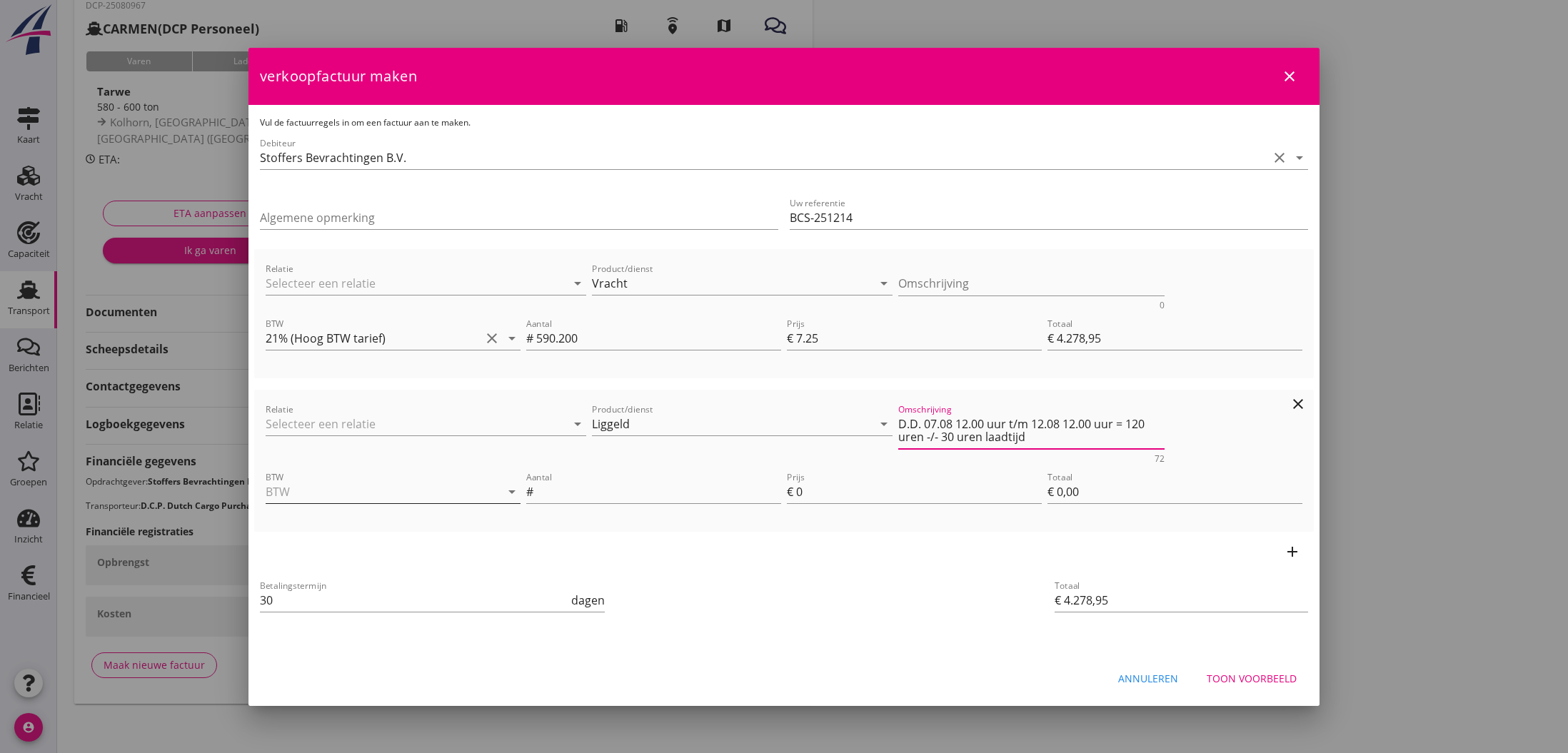
type textarea "D.D. 07.08 12.00 uur t/m 12.08 12.00 uur = 120 uren -/- 30 uren laadtijd"
click at [359, 489] on input "BTW" at bounding box center [373, 492] width 215 height 23
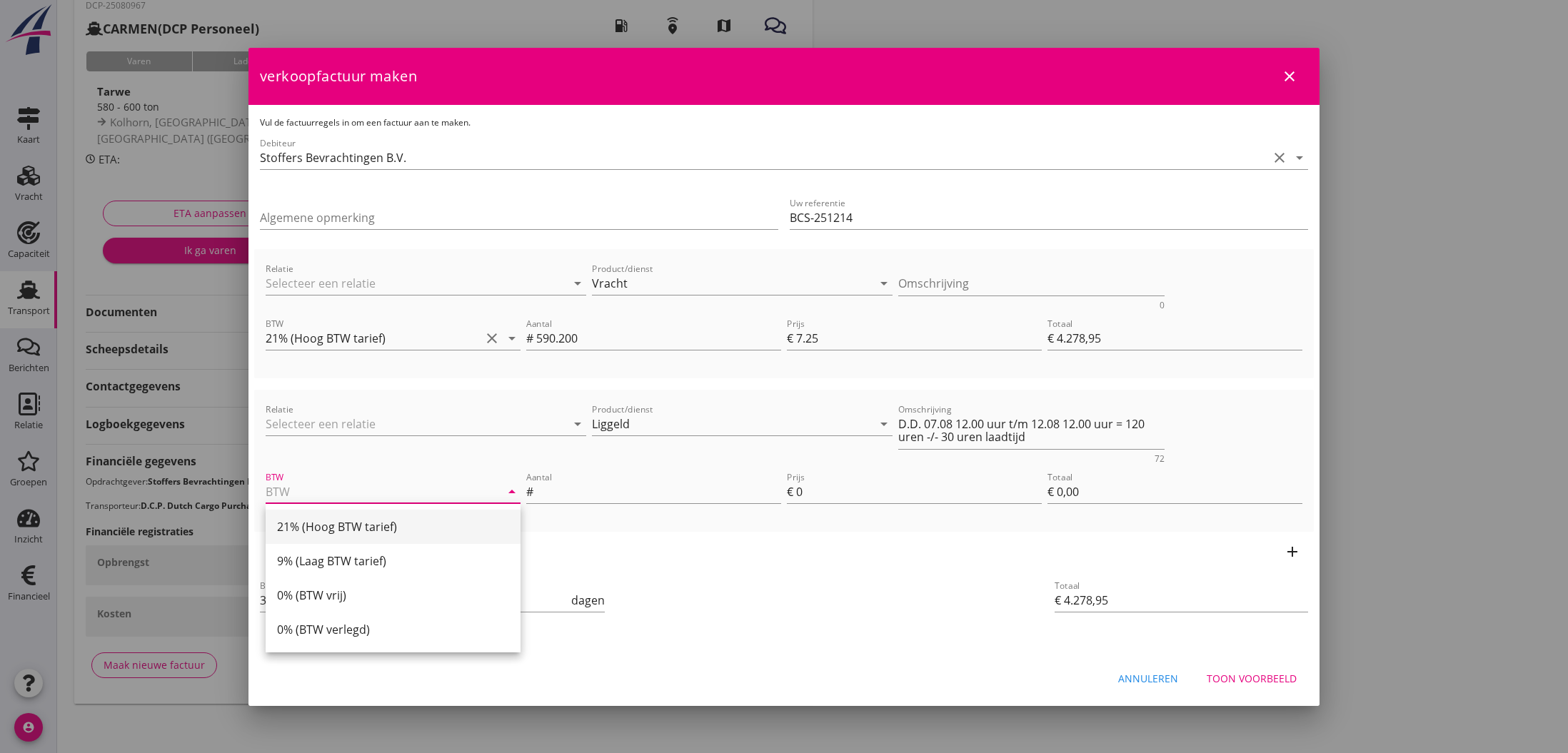
click at [370, 529] on div "21% (Hoog BTW tarief)" at bounding box center [393, 527] width 232 height 17
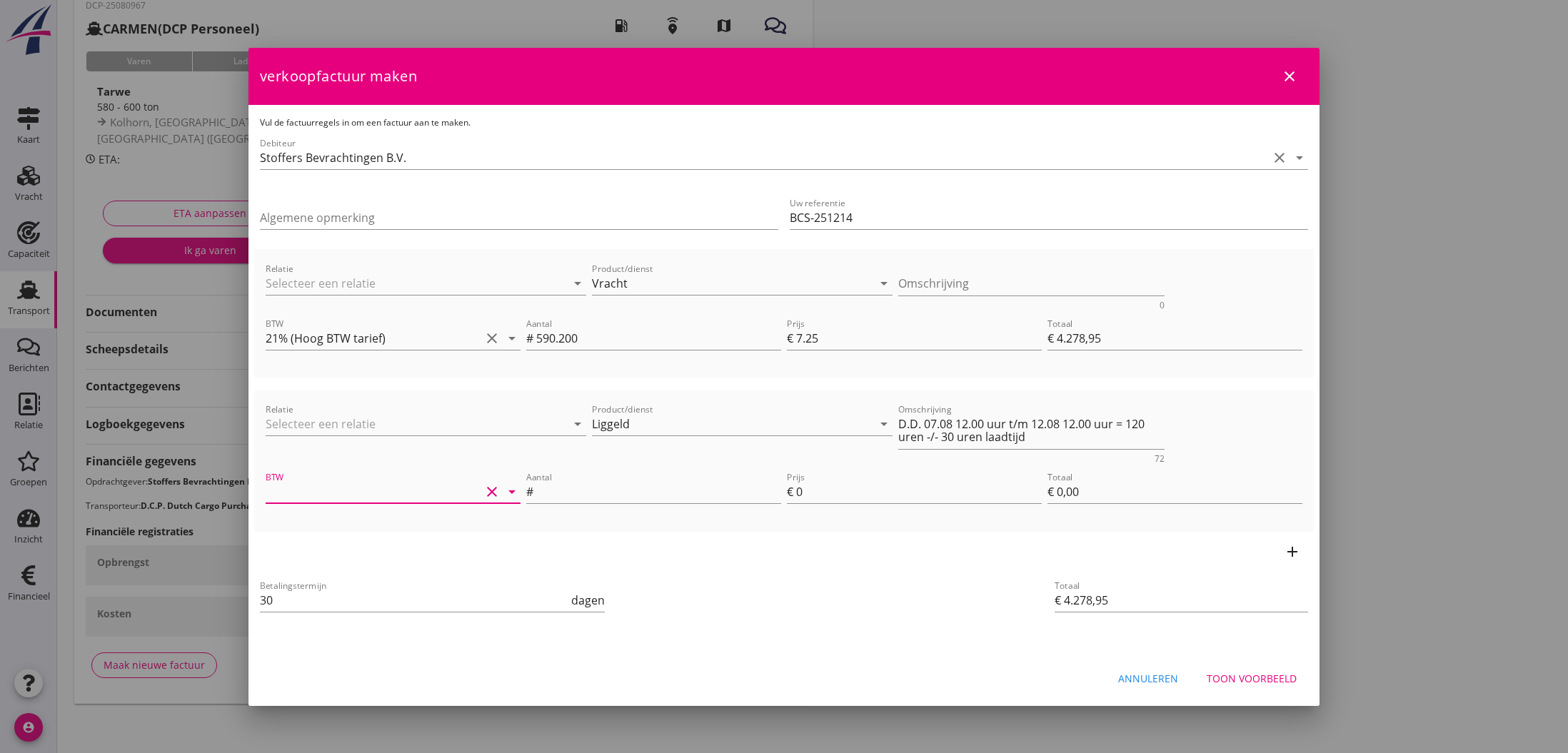
type input "21% (Hoog BTW tarief)"
click at [624, 488] on input "Aantal" at bounding box center [658, 492] width 245 height 23
type input "90"
click at [802, 492] on input "0" at bounding box center [919, 492] width 246 height 23
type input "€ 4.368,95"
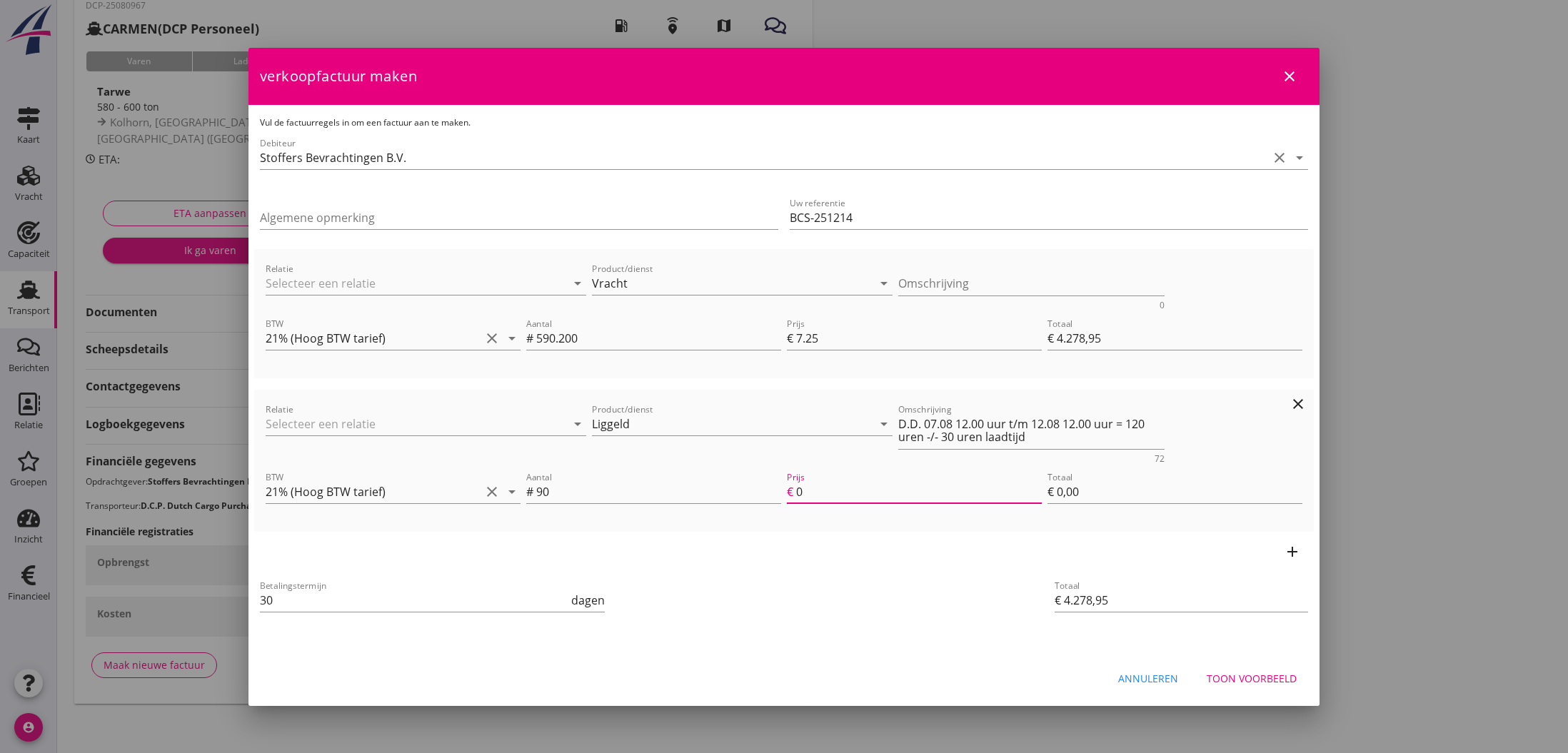
type input "01"
type input "€ 90,00"
type input "€ 5.898,95"
type input "018"
type input "€ 1.620,00"
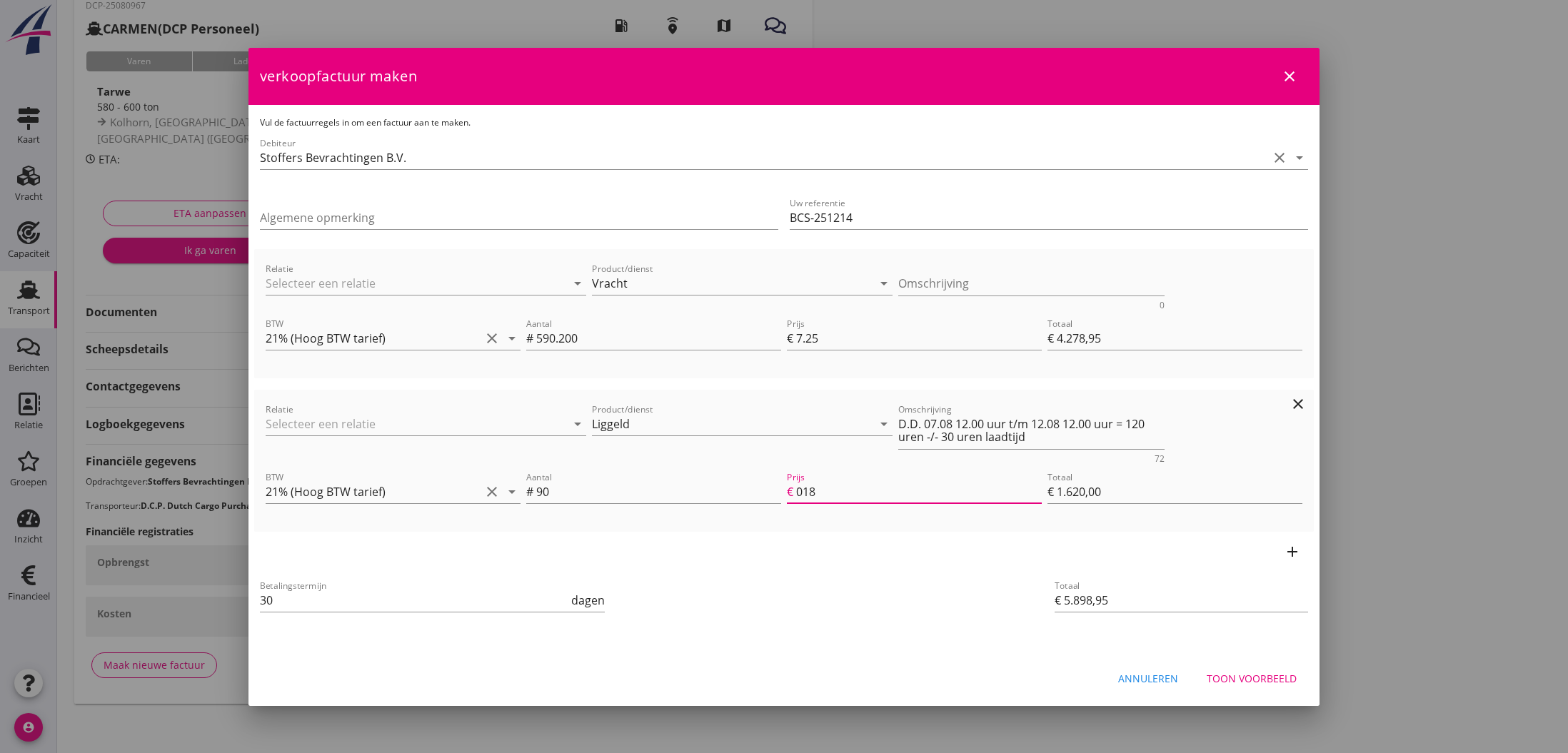
type input "€ 5.925,95"
type input "018.3"
type input "€ 1.647,00"
click at [804, 491] on input "018.30" at bounding box center [919, 492] width 246 height 23
click at [842, 491] on input "18.30" at bounding box center [919, 492] width 246 height 23
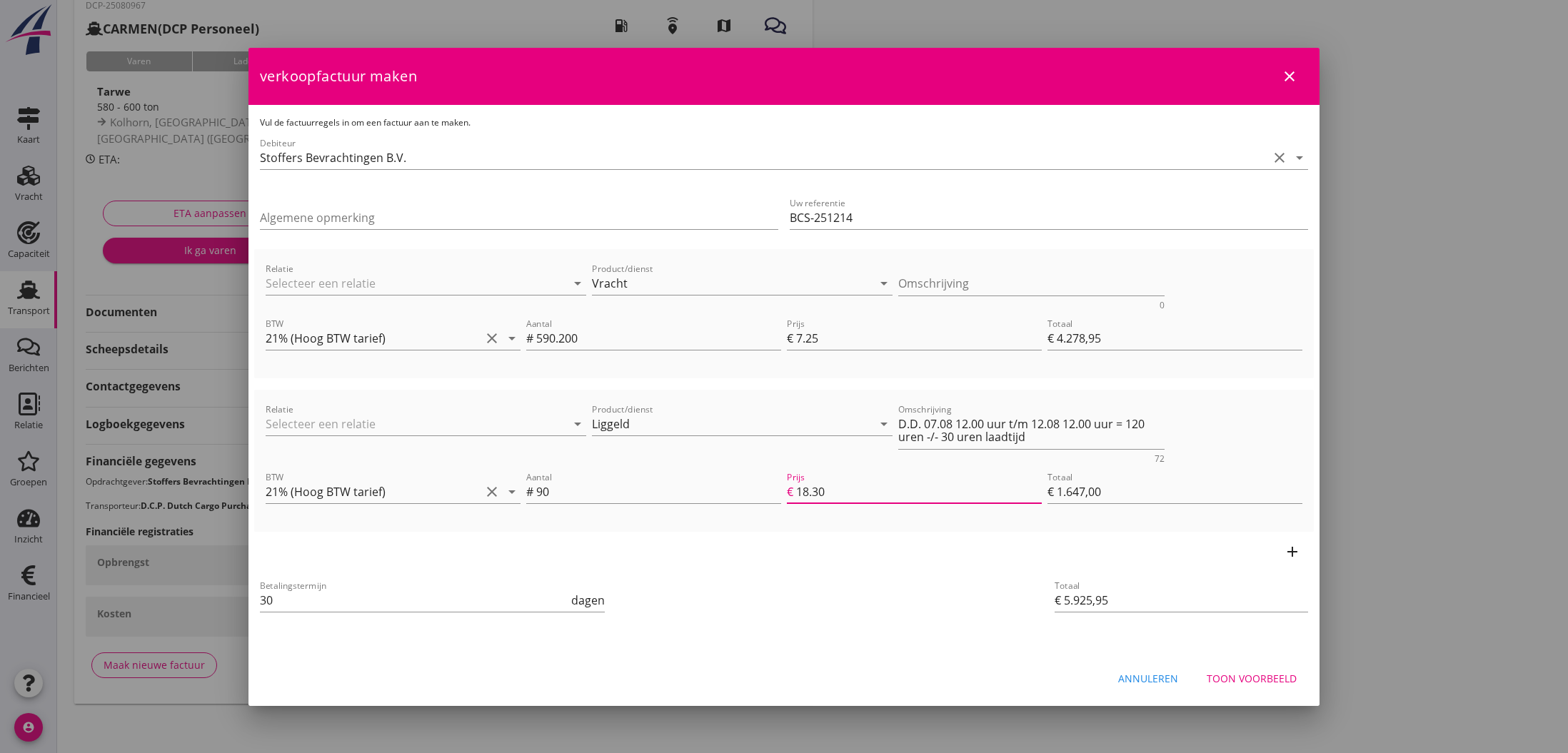
type input "18.30"
click at [1249, 677] on div "Toon voorbeeld" at bounding box center [1251, 677] width 90 height 15
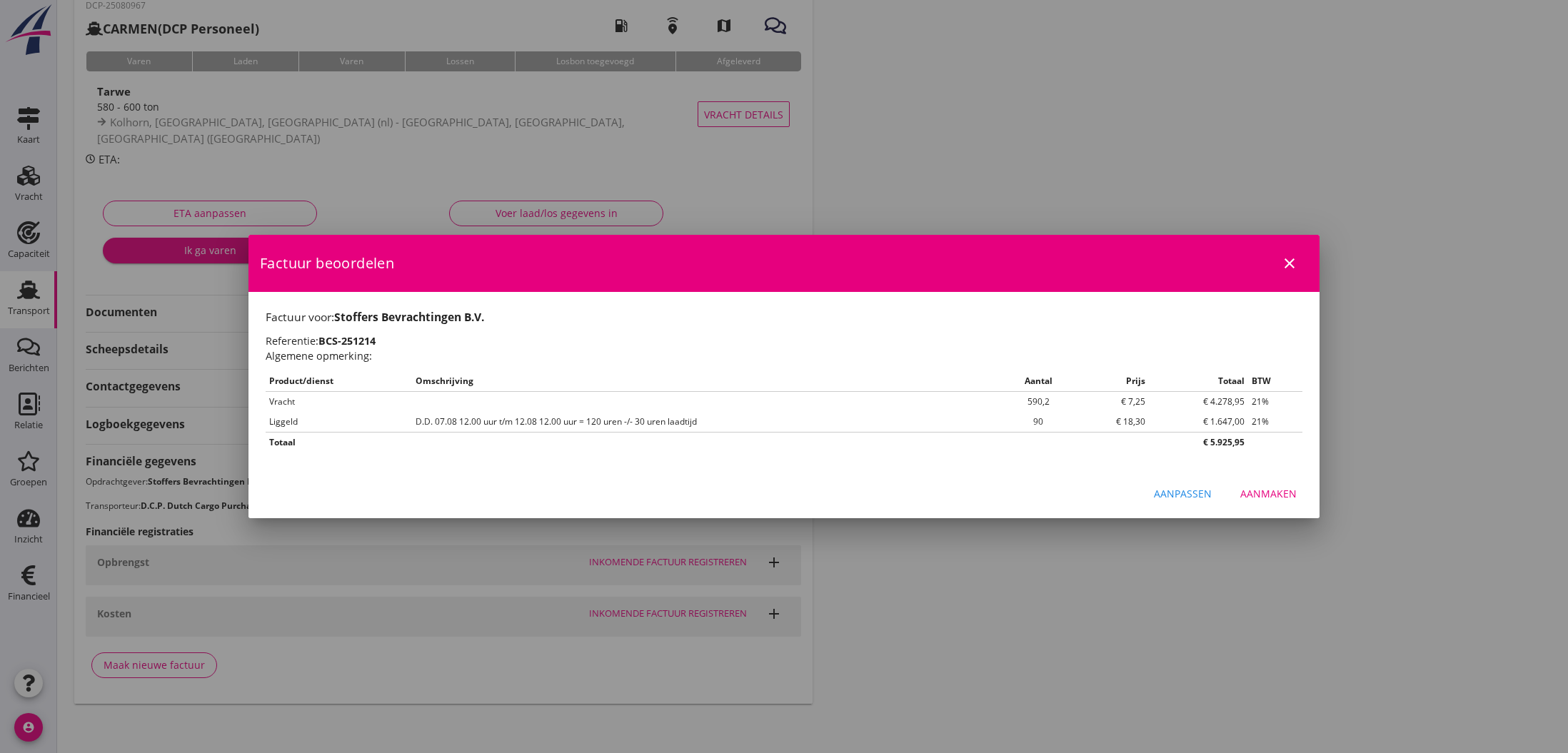
click at [1274, 496] on div "Aanmaken" at bounding box center [1269, 493] width 57 height 15
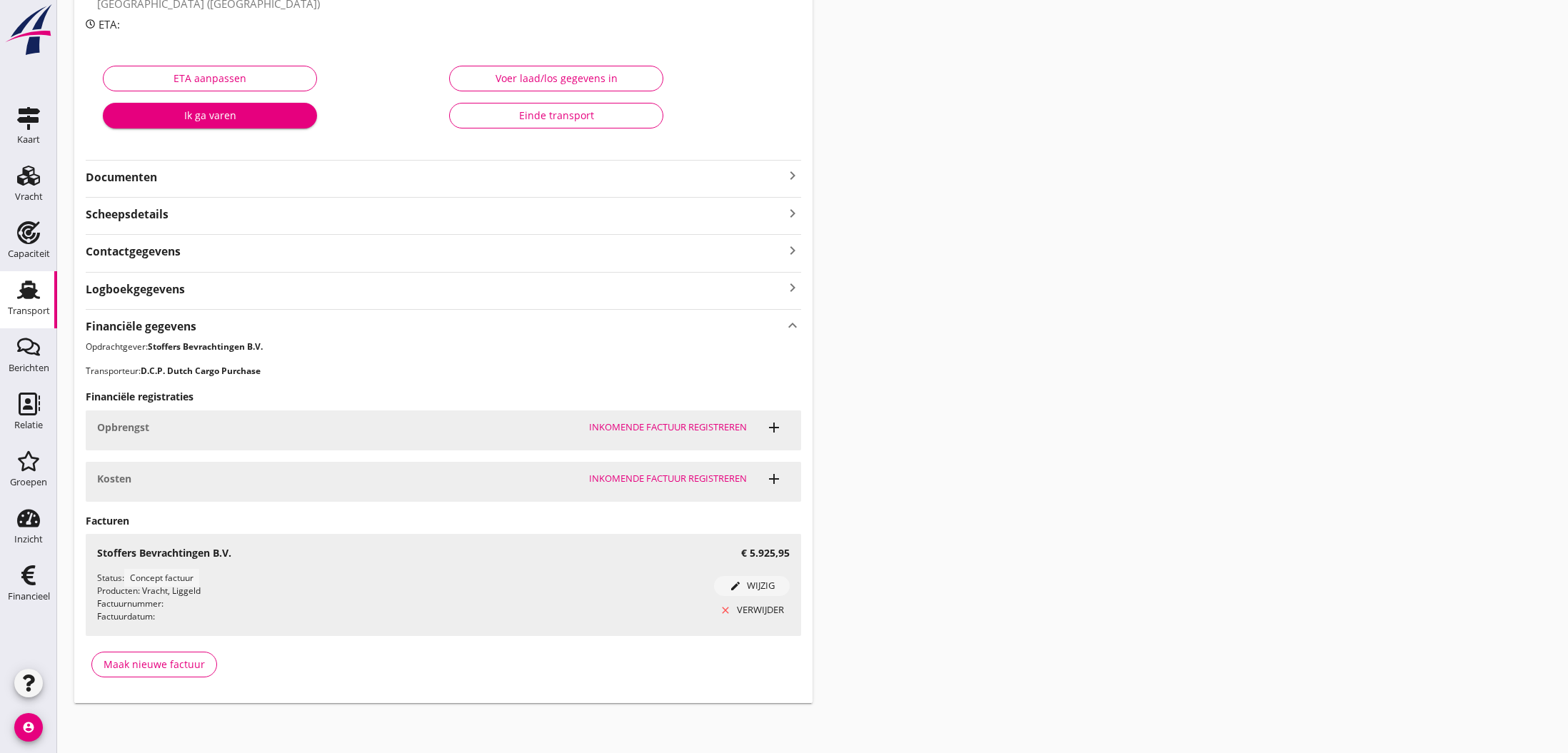
scroll to position [209, 0]
click at [25, 577] on use at bounding box center [28, 574] width 15 height 20
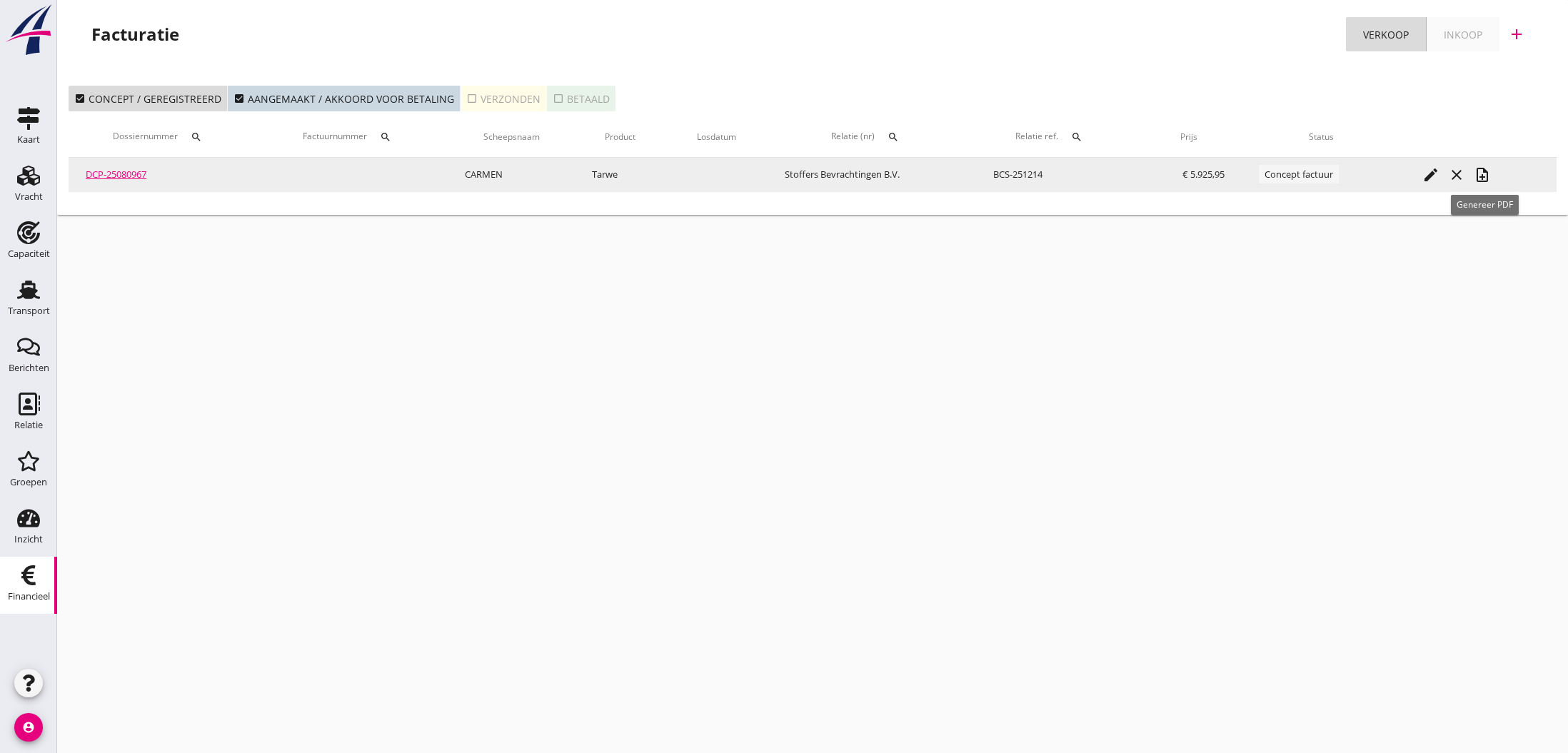
click at [1485, 176] on icon "note_add" at bounding box center [1482, 174] width 17 height 17
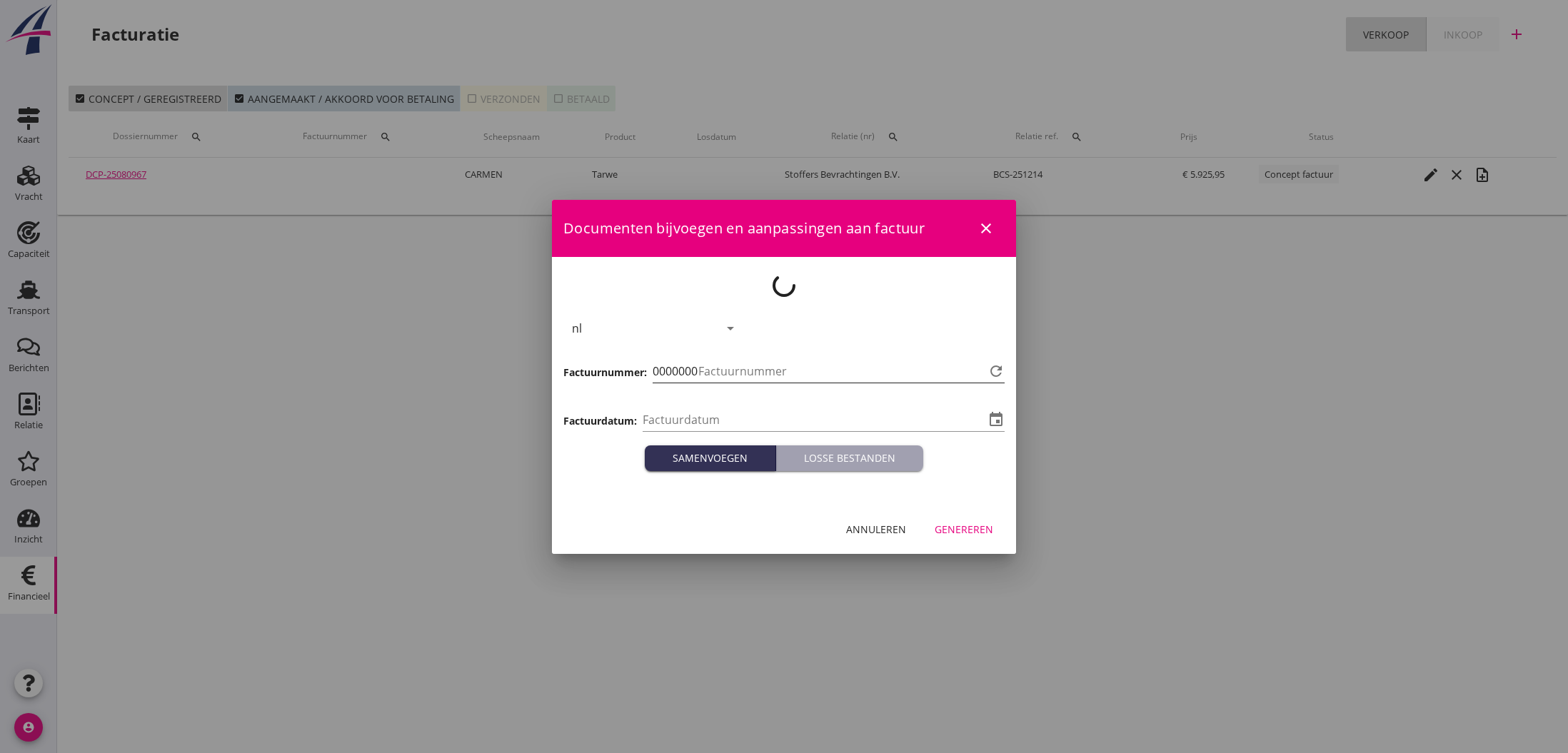
type input "[DATE]"
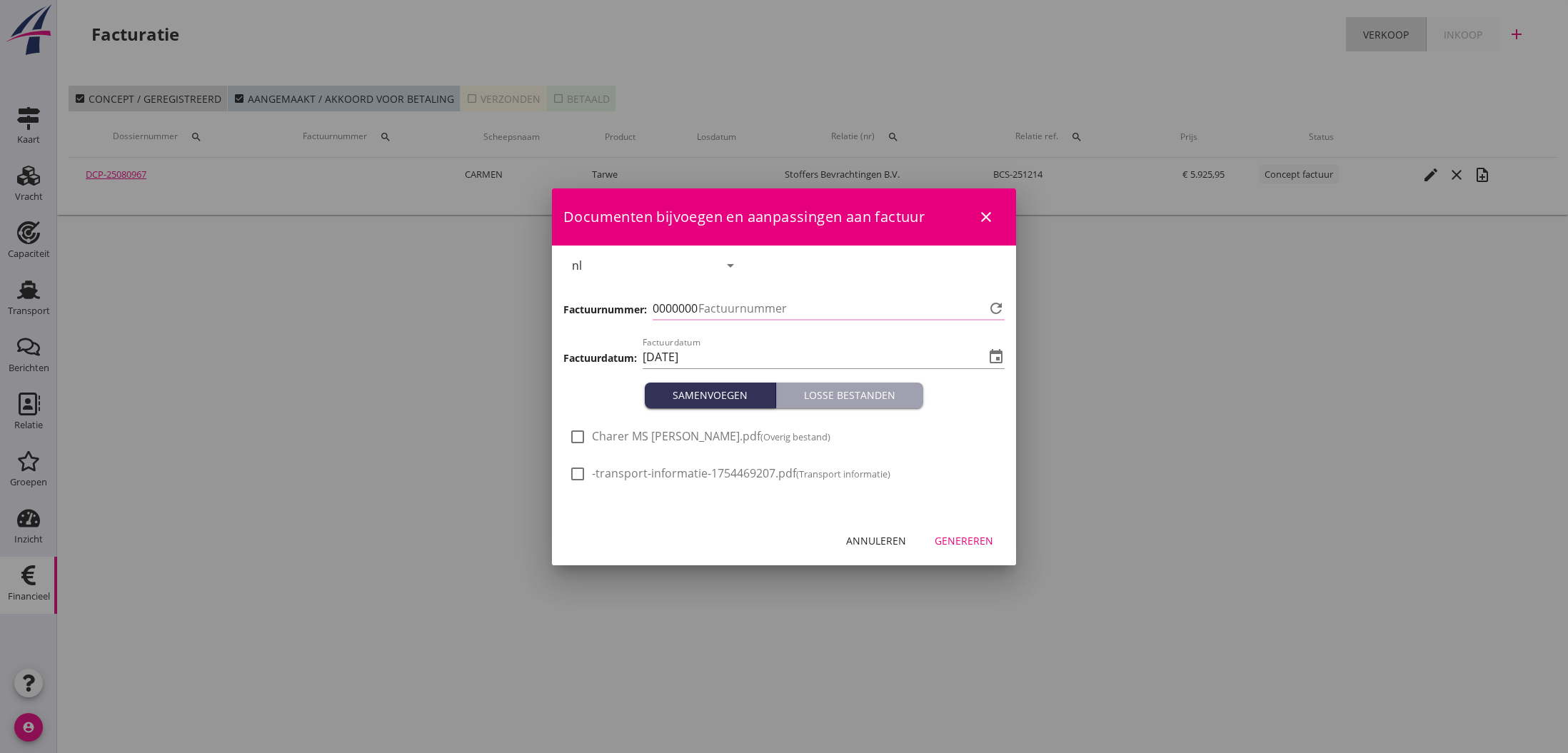
type input "768"
click at [957, 542] on div "Genereren" at bounding box center [963, 540] width 58 height 15
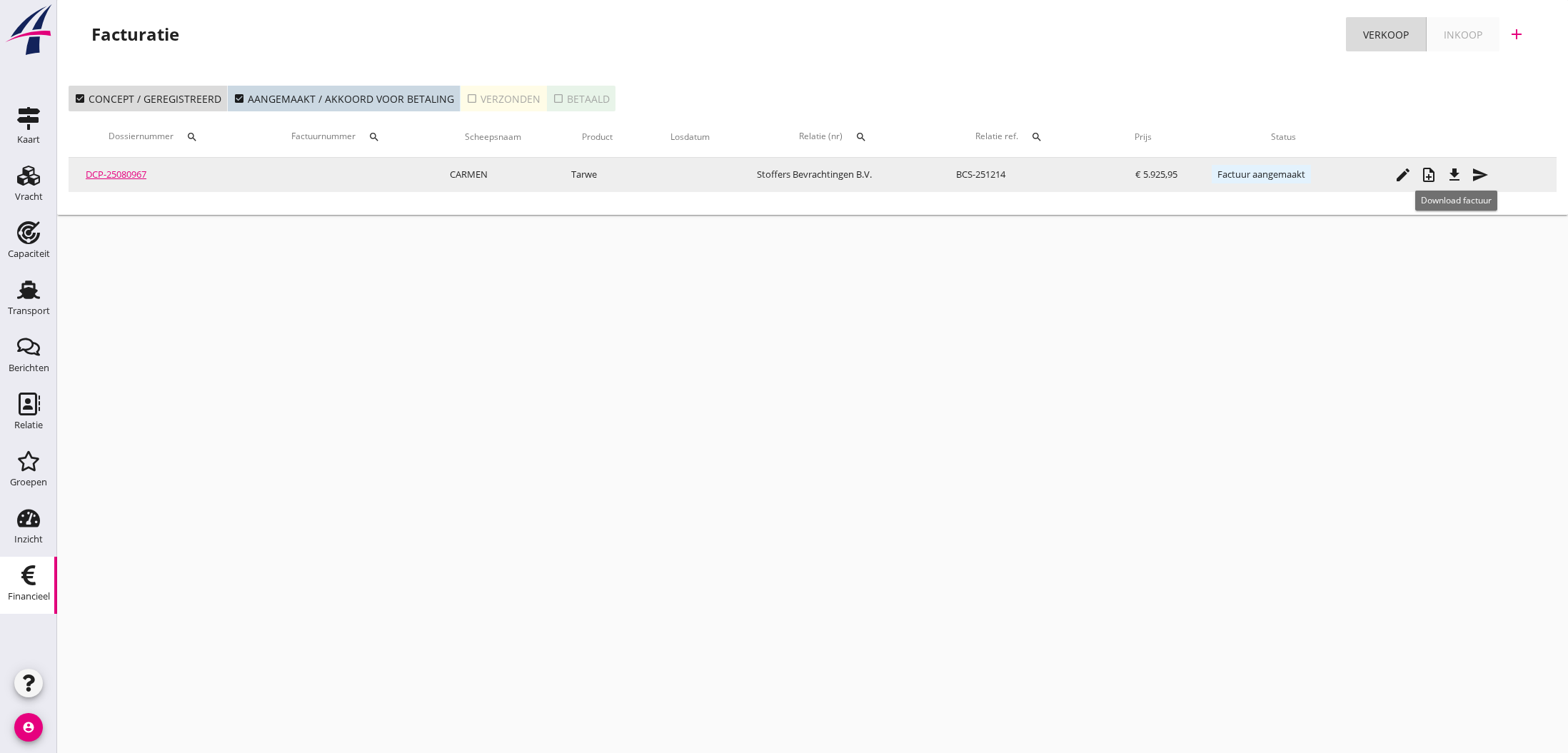
click at [1457, 174] on icon "file_download" at bounding box center [1454, 174] width 17 height 17
click at [1479, 173] on icon "send" at bounding box center [1480, 174] width 17 height 17
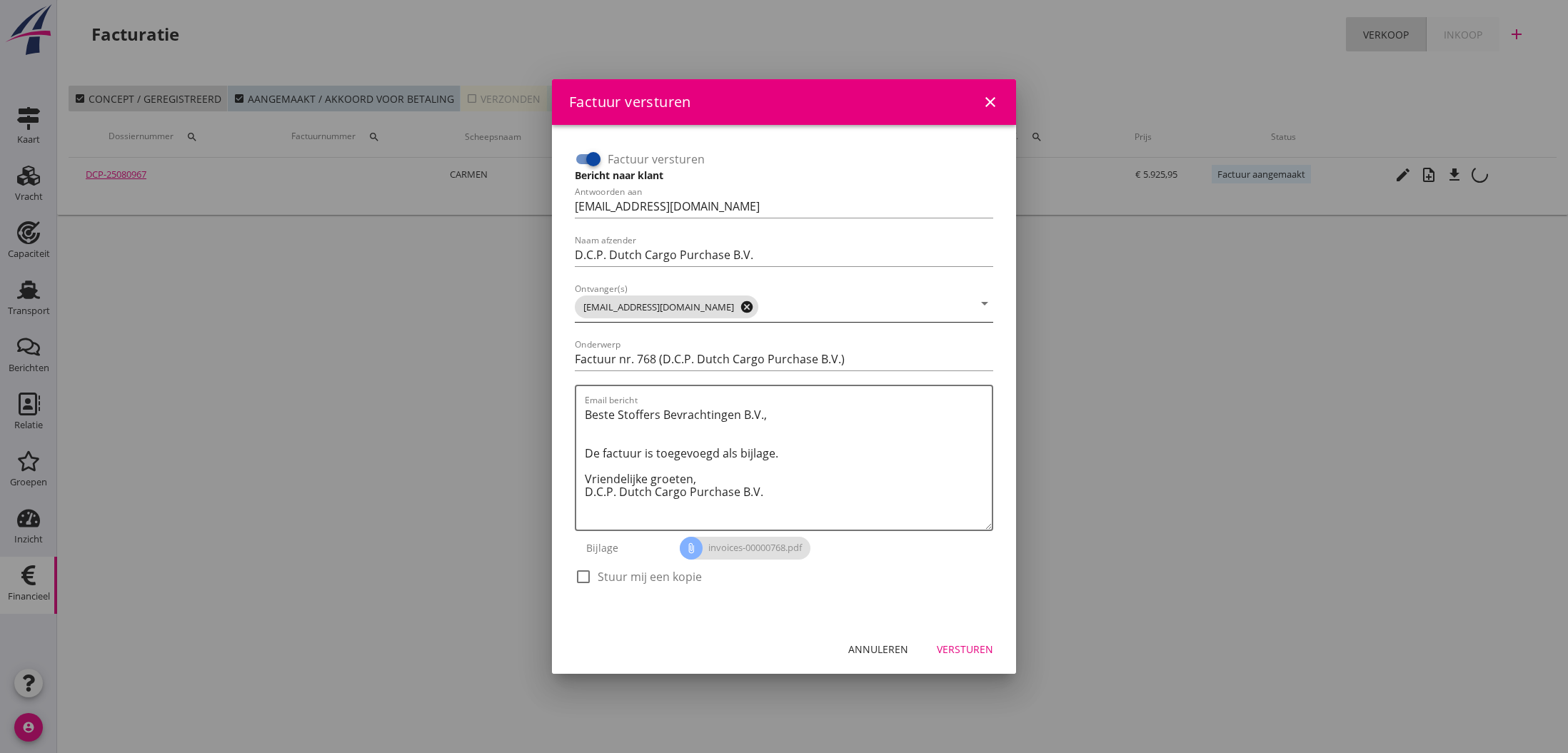
click at [740, 305] on icon "cancel" at bounding box center [747, 307] width 15 height 15
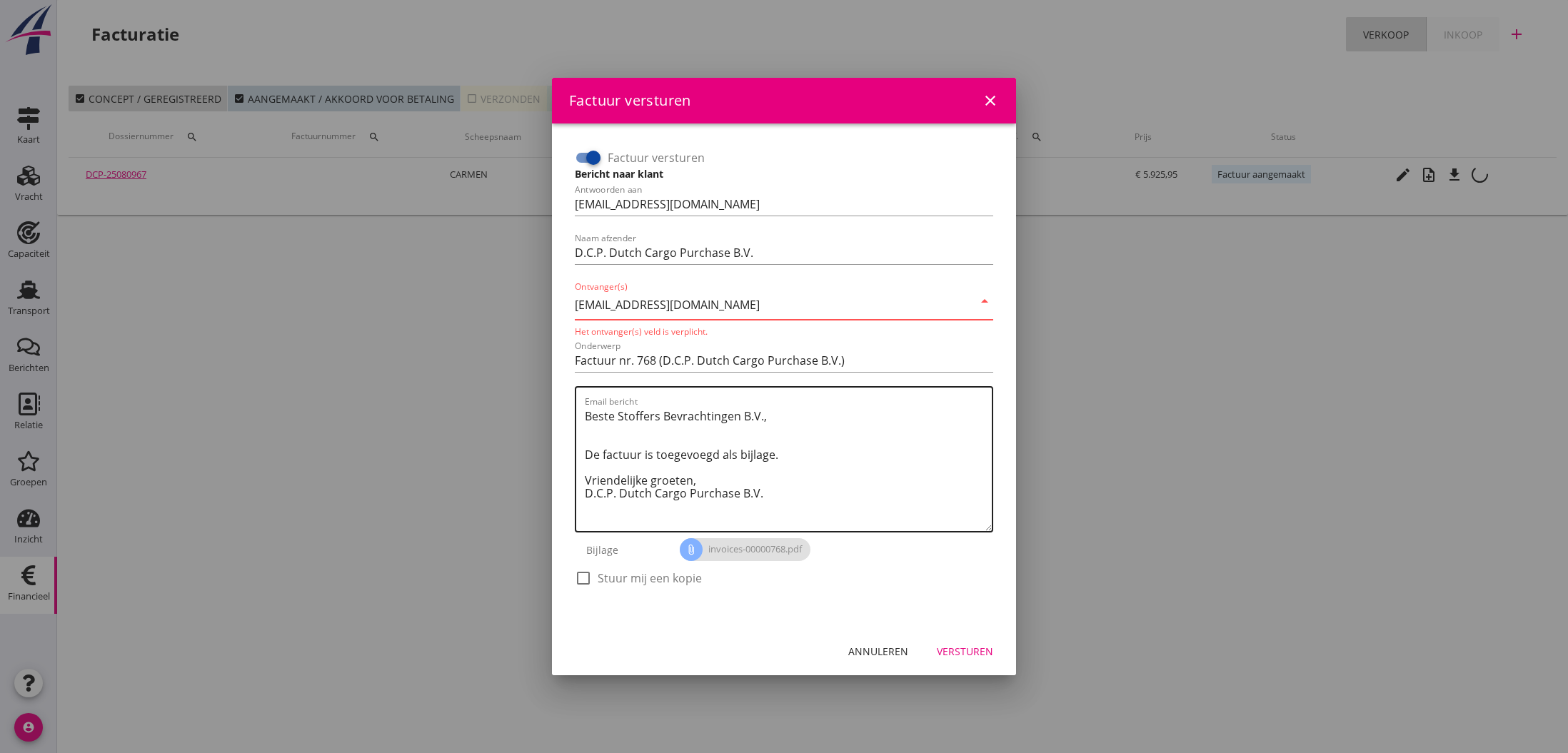
type input "[EMAIL_ADDRESS][DOMAIN_NAME]"
click at [808, 425] on textarea "Beste Stoffers Bevrachtingen B.V., De factuur is toegevoegd als bijlage. Vriend…" at bounding box center [788, 468] width 407 height 126
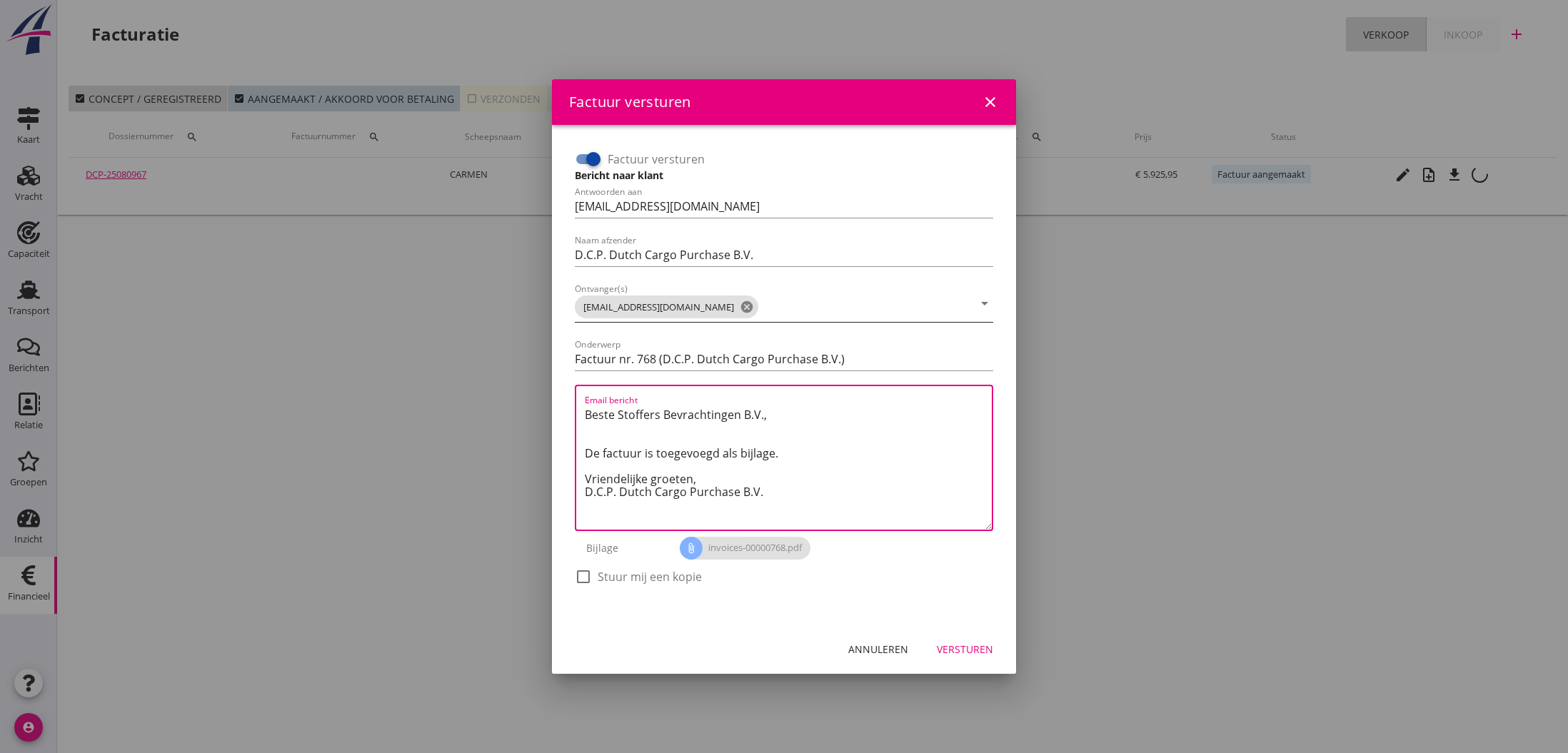
click at [914, 498] on textarea "Beste Stoffers Bevrachtingen B.V., De factuur is toegevoegd als bijlage. Vriend…" at bounding box center [788, 466] width 407 height 126
click at [981, 653] on div "Versturen" at bounding box center [965, 648] width 57 height 15
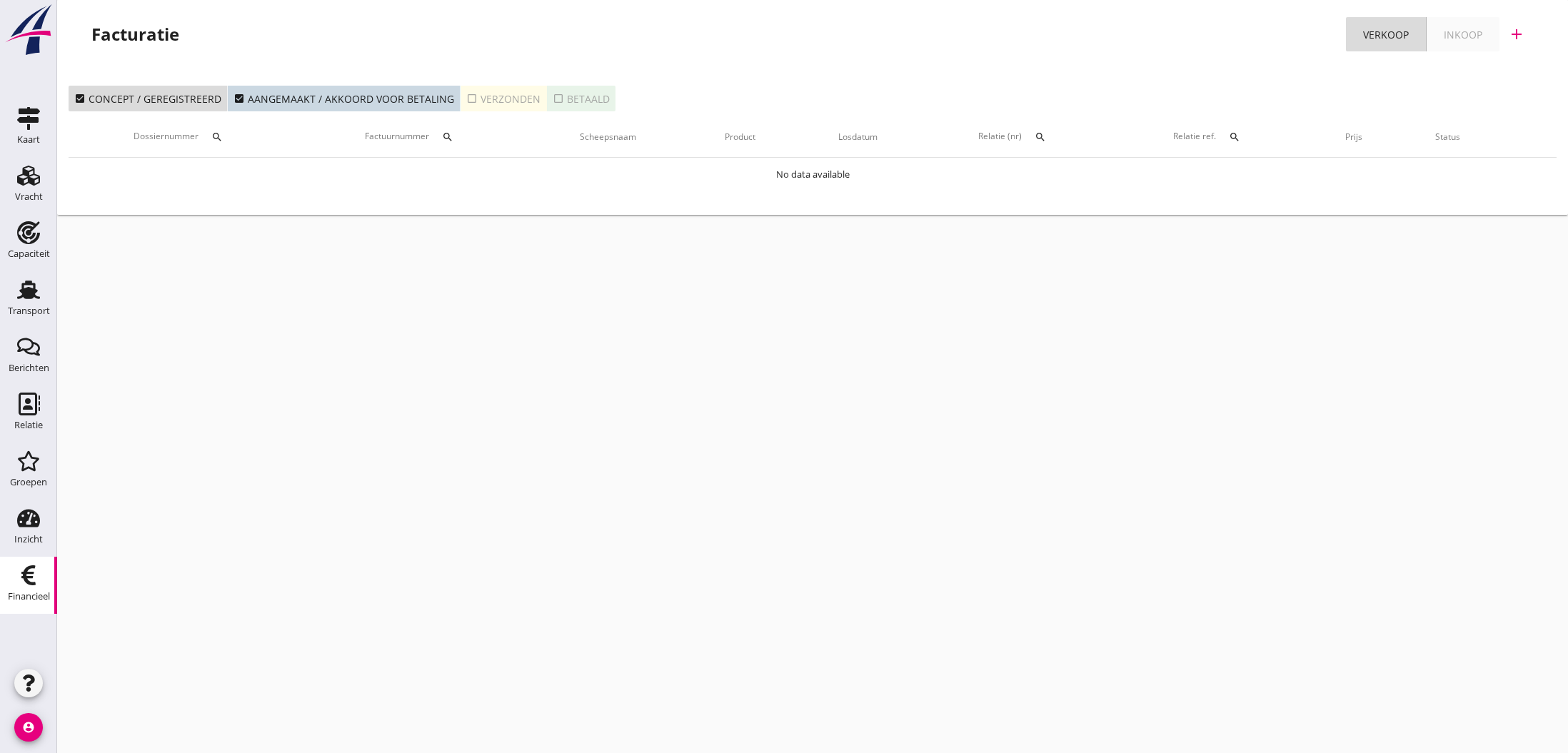
click at [34, 298] on icon "Transport" at bounding box center [28, 290] width 23 height 23
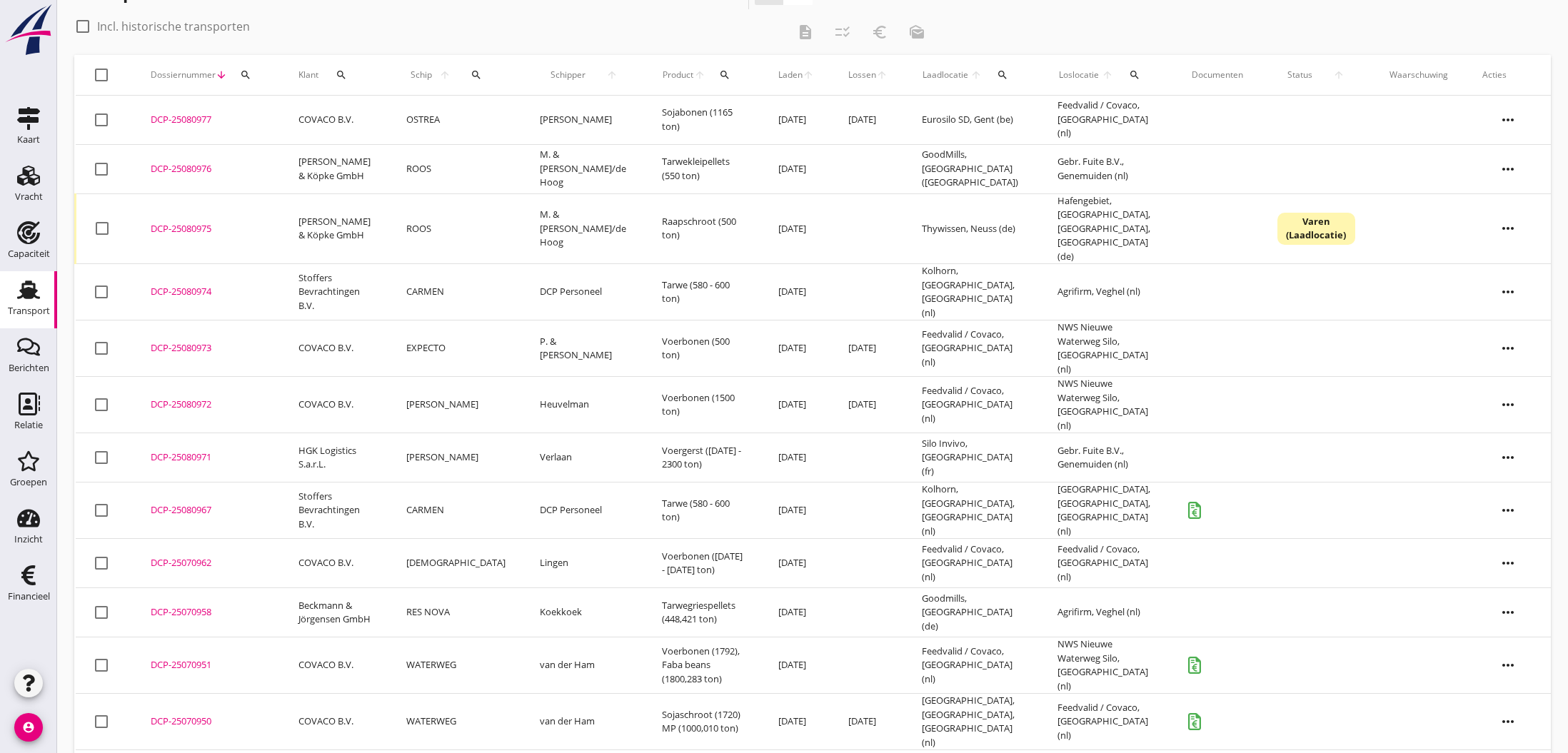
scroll to position [41, 0]
click at [182, 504] on div "DCP-25080967" at bounding box center [207, 511] width 114 height 15
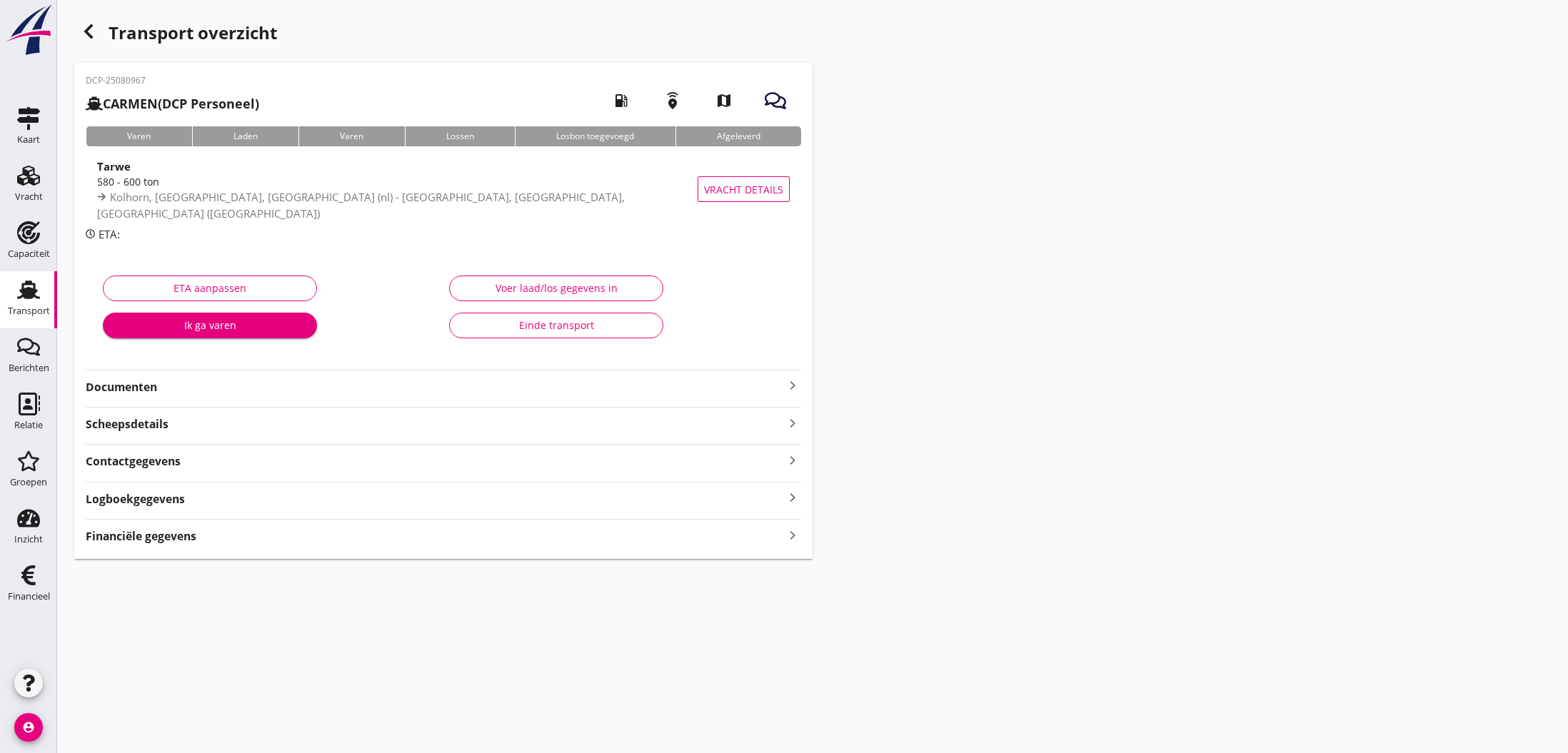
click at [787, 388] on icon "keyboard_arrow_right" at bounding box center [792, 385] width 17 height 17
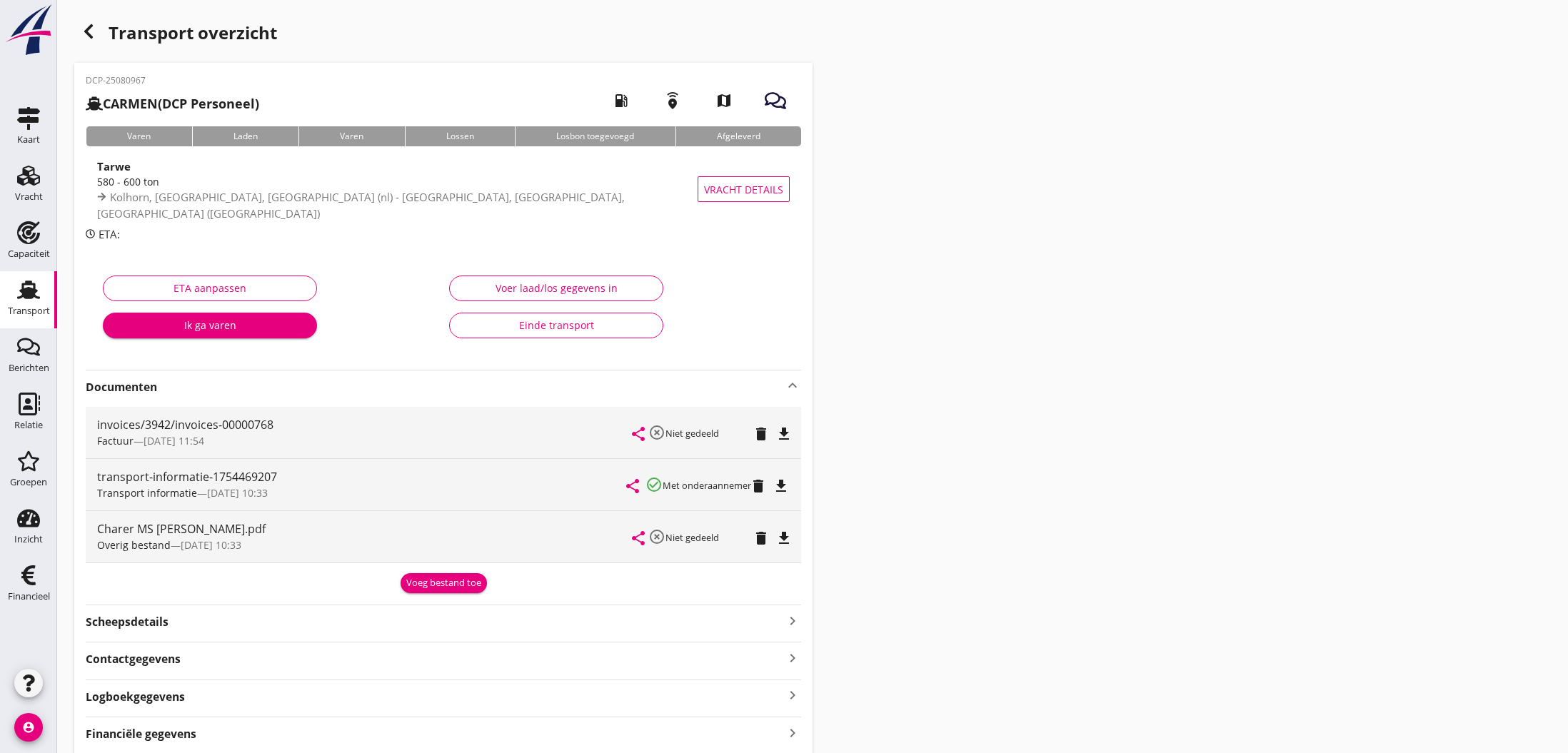
click at [437, 585] on div "Voeg bestand toe" at bounding box center [443, 583] width 75 height 15
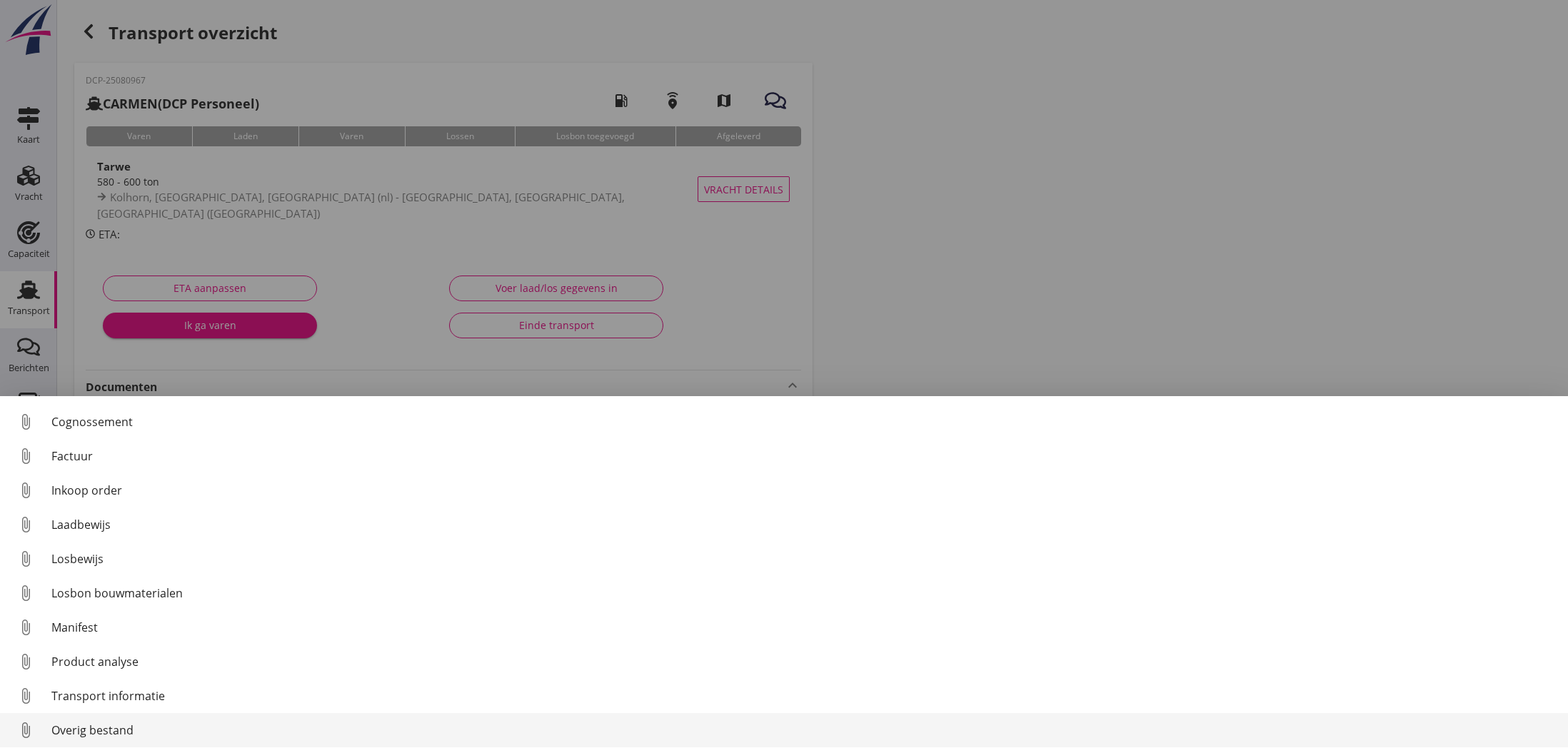
scroll to position [65, 0]
click at [100, 727] on div "Overig bestand" at bounding box center [804, 730] width 1505 height 17
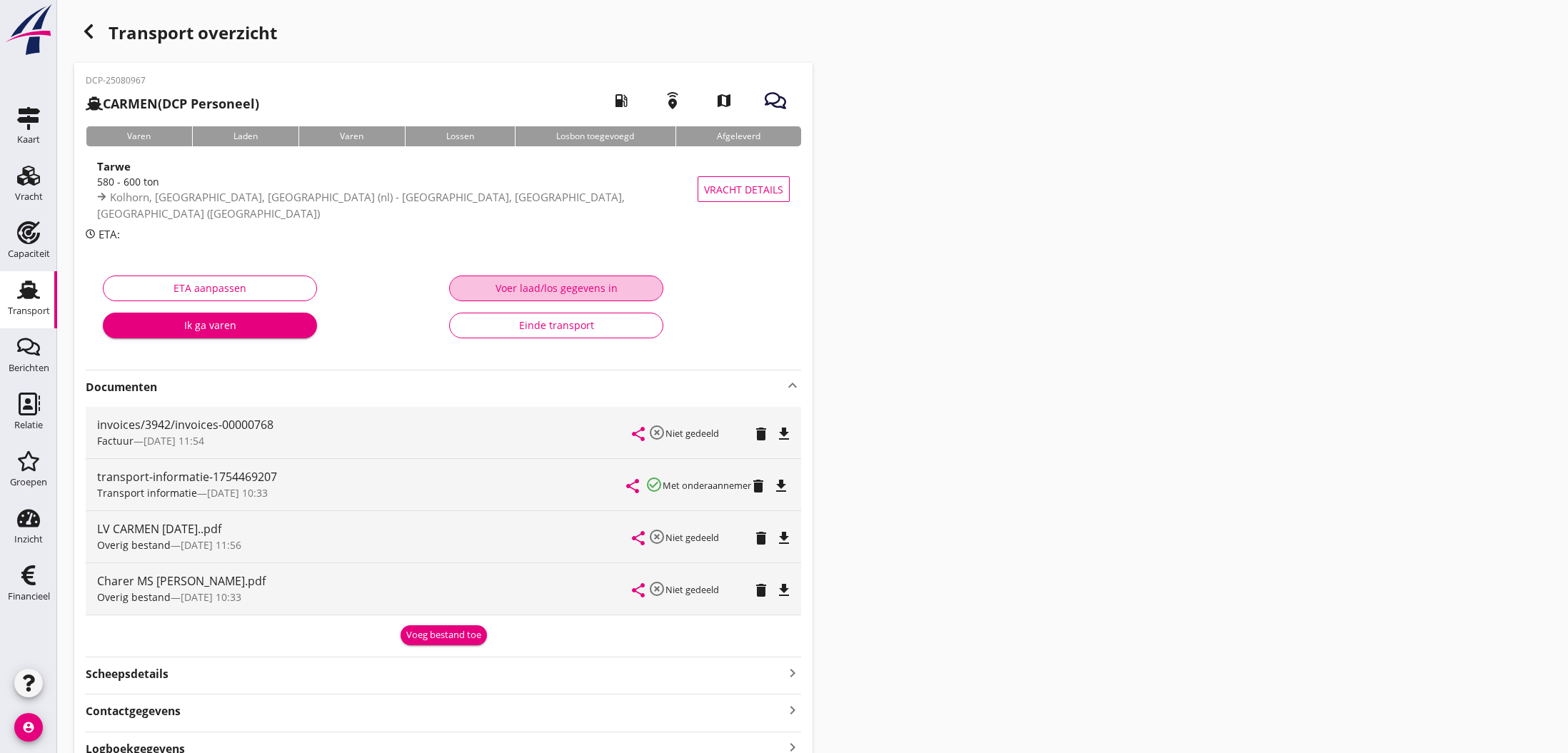
click at [575, 283] on div "Voer laad/los gegevens in" at bounding box center [556, 287] width 190 height 15
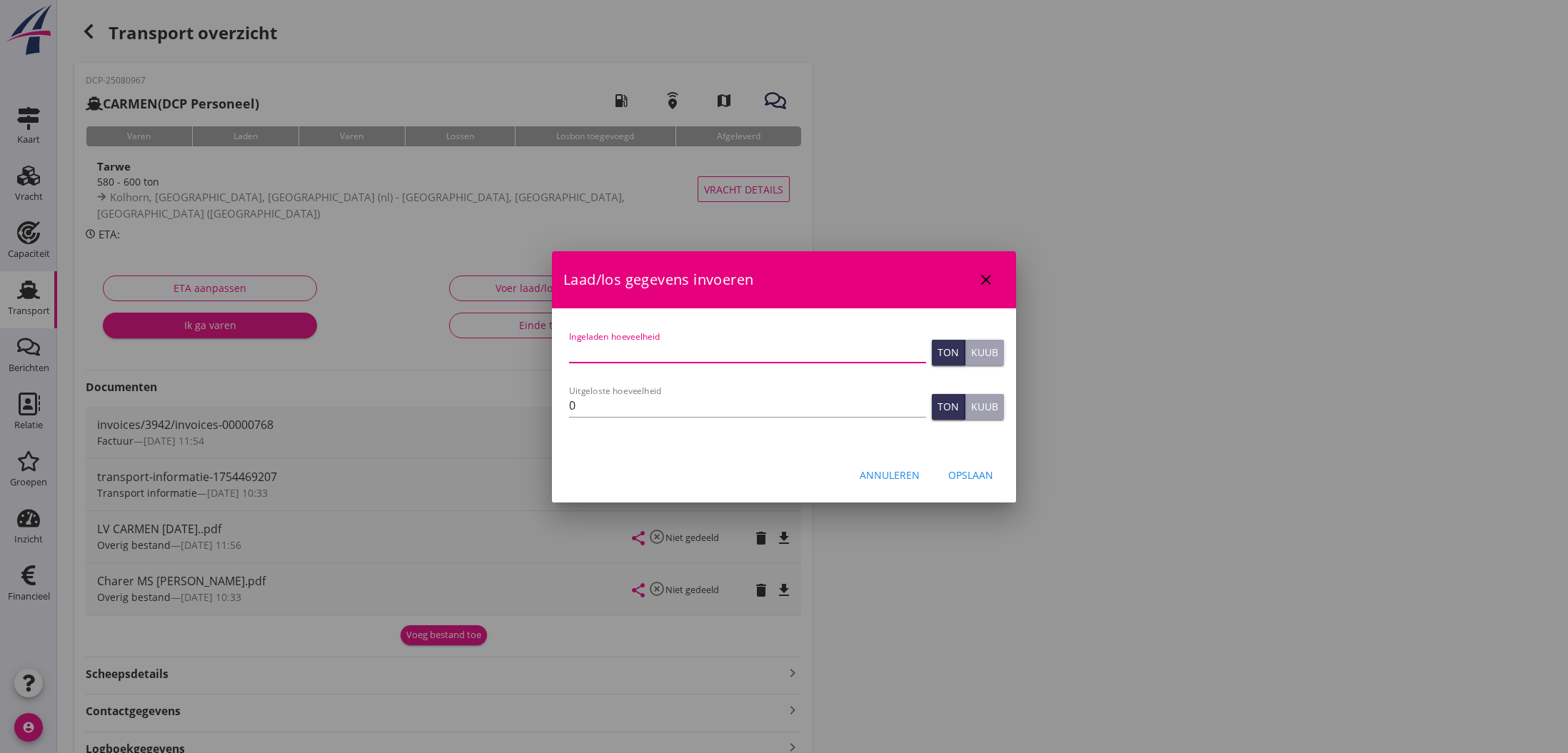
click at [605, 356] on input "Ingeladen hoeveelheid" at bounding box center [747, 351] width 357 height 23
type input "590.200"
click at [593, 401] on input "0" at bounding box center [747, 405] width 357 height 23
click at [573, 407] on input "0590.200" at bounding box center [747, 405] width 357 height 23
click at [655, 406] on input "590.200" at bounding box center [747, 405] width 357 height 23
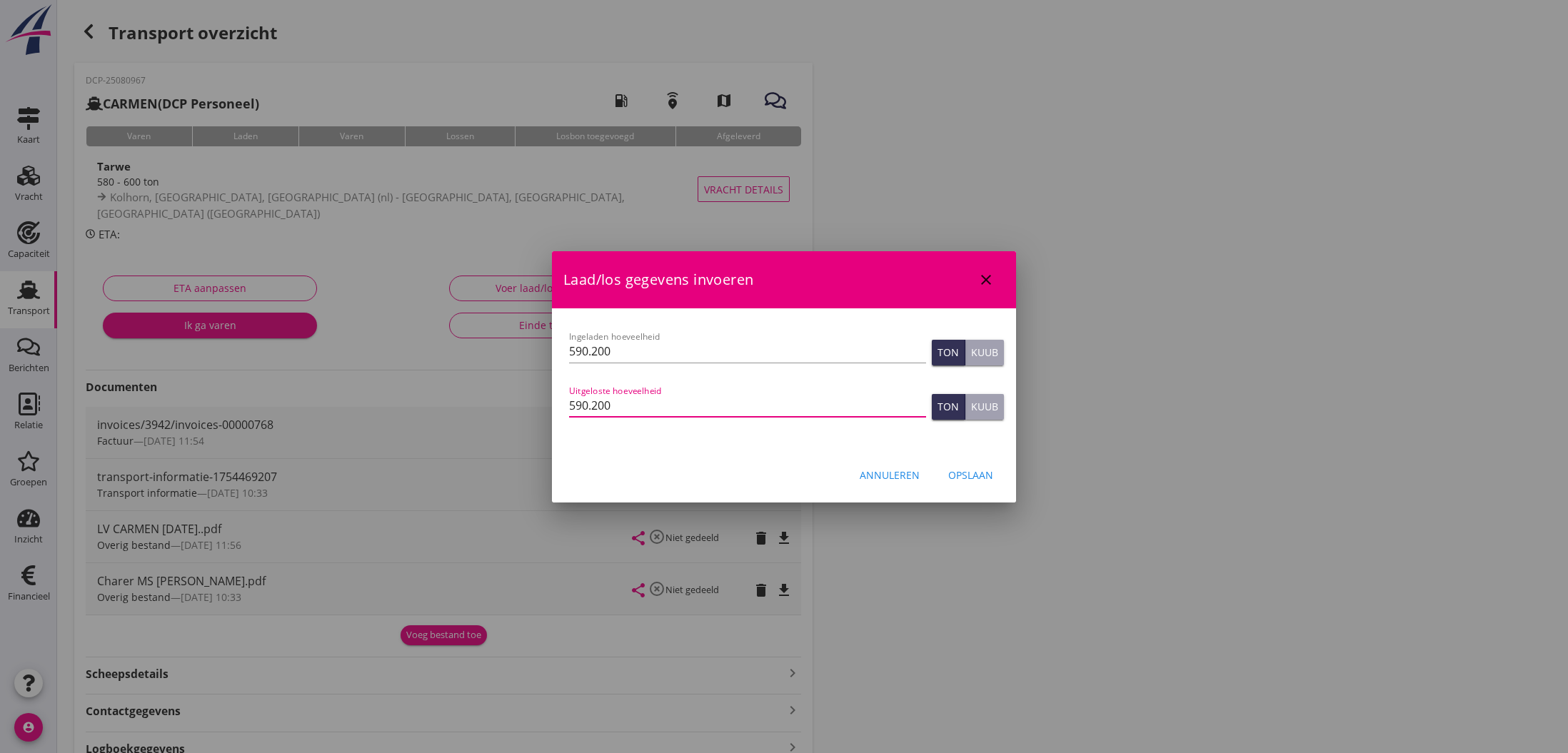
type input "590.200"
click at [977, 477] on div "Opslaan" at bounding box center [970, 474] width 45 height 15
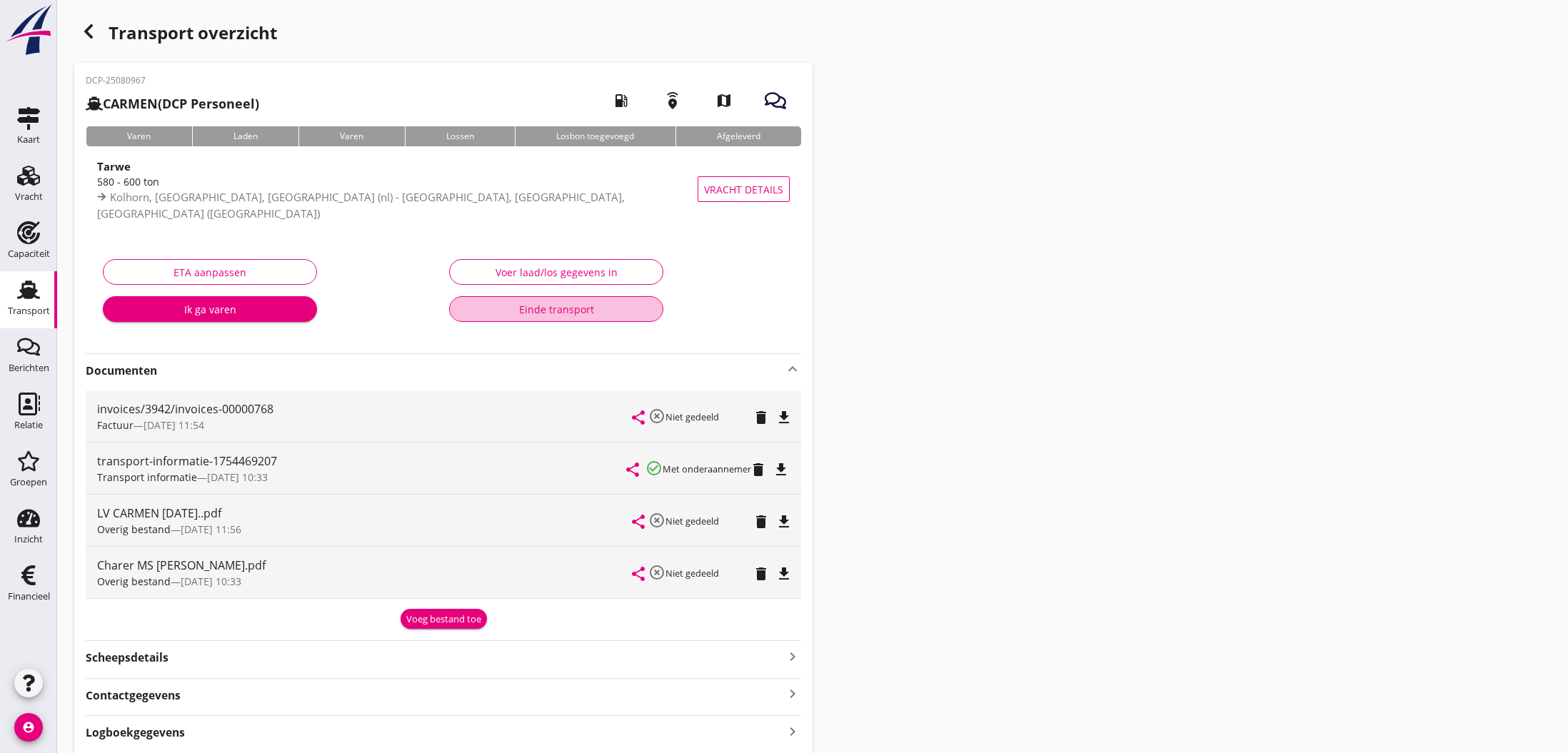
click at [552, 309] on div "Einde transport" at bounding box center [556, 309] width 190 height 15
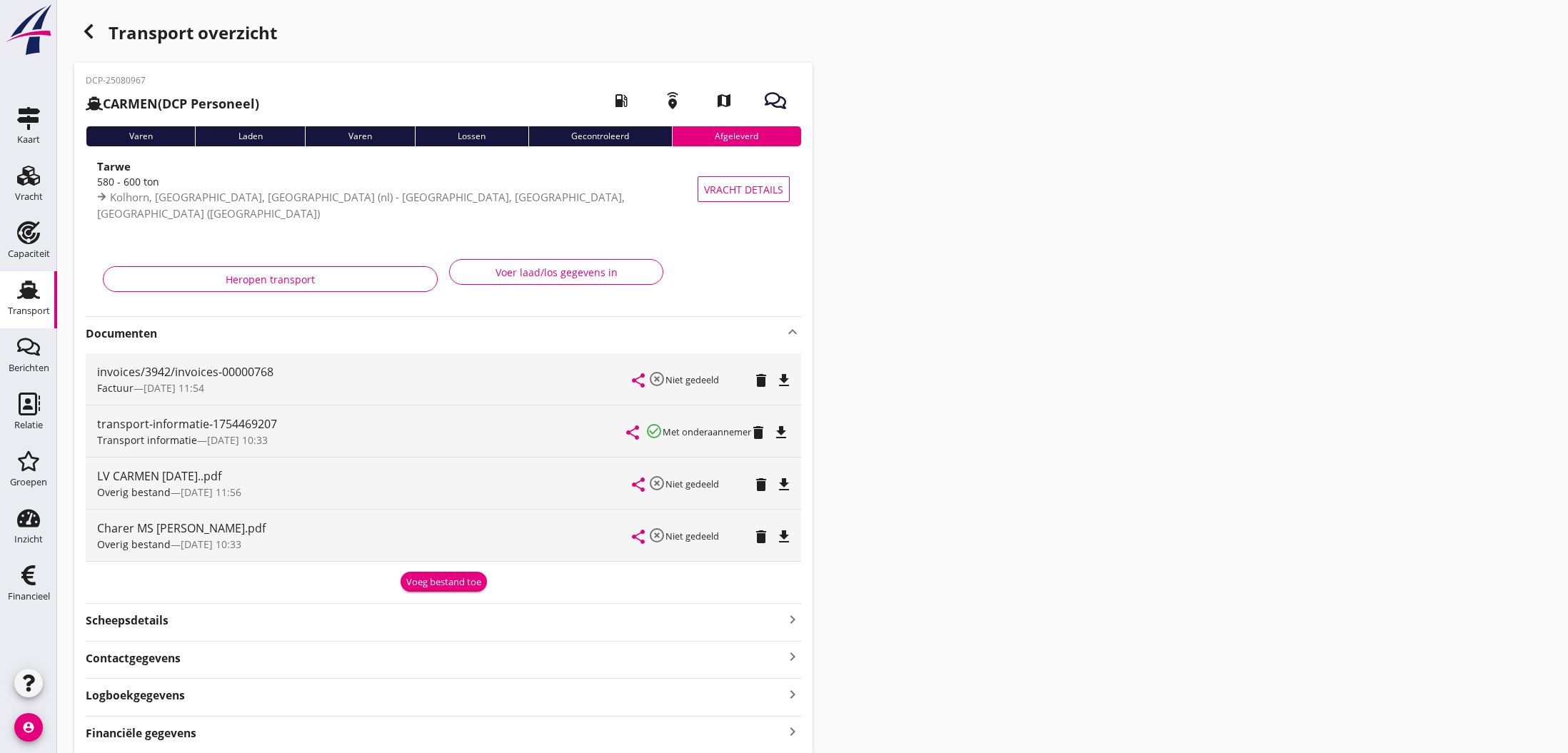
click at [87, 34] on use "button" at bounding box center [89, 31] width 9 height 15
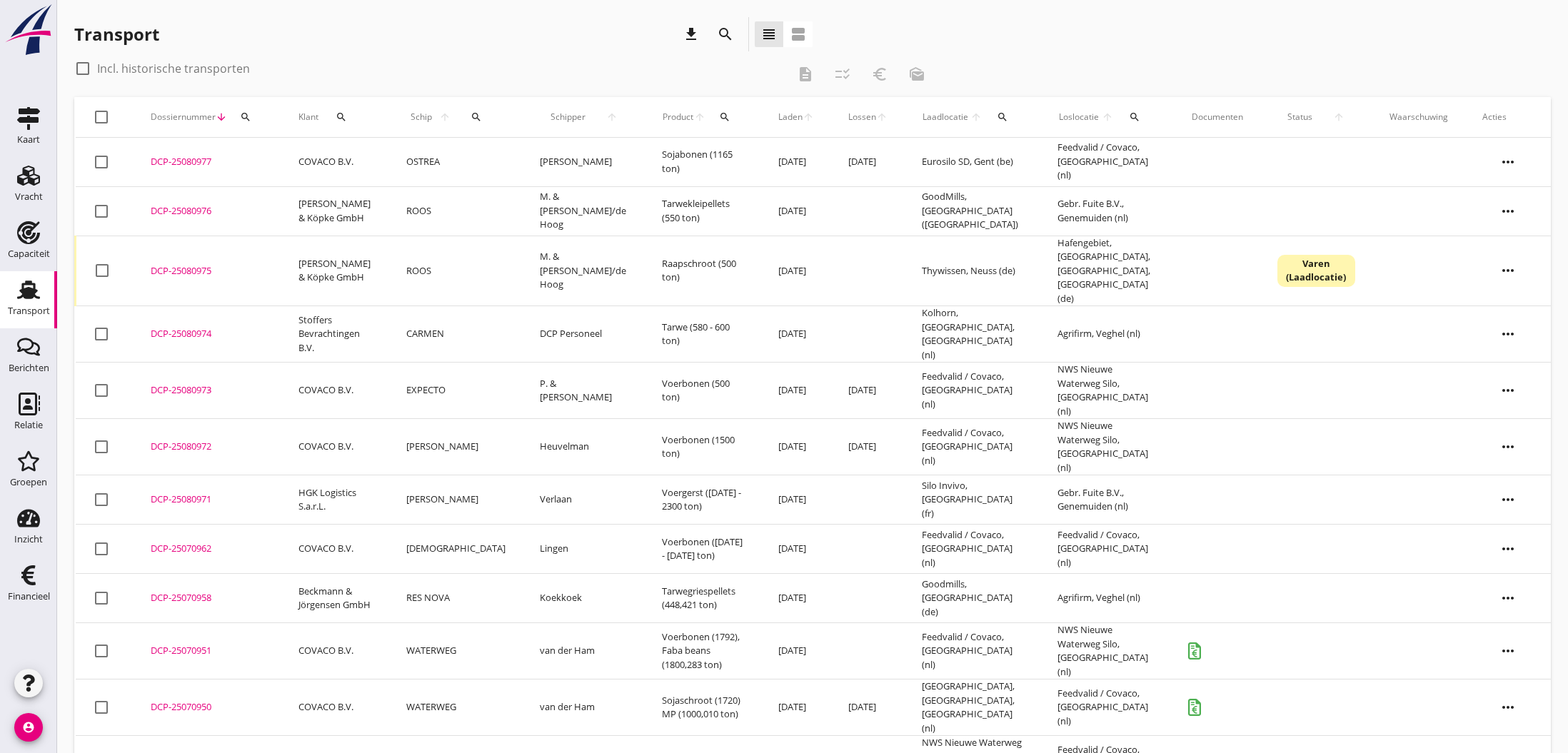
click at [183, 327] on div "DCP-25080974" at bounding box center [207, 334] width 114 height 15
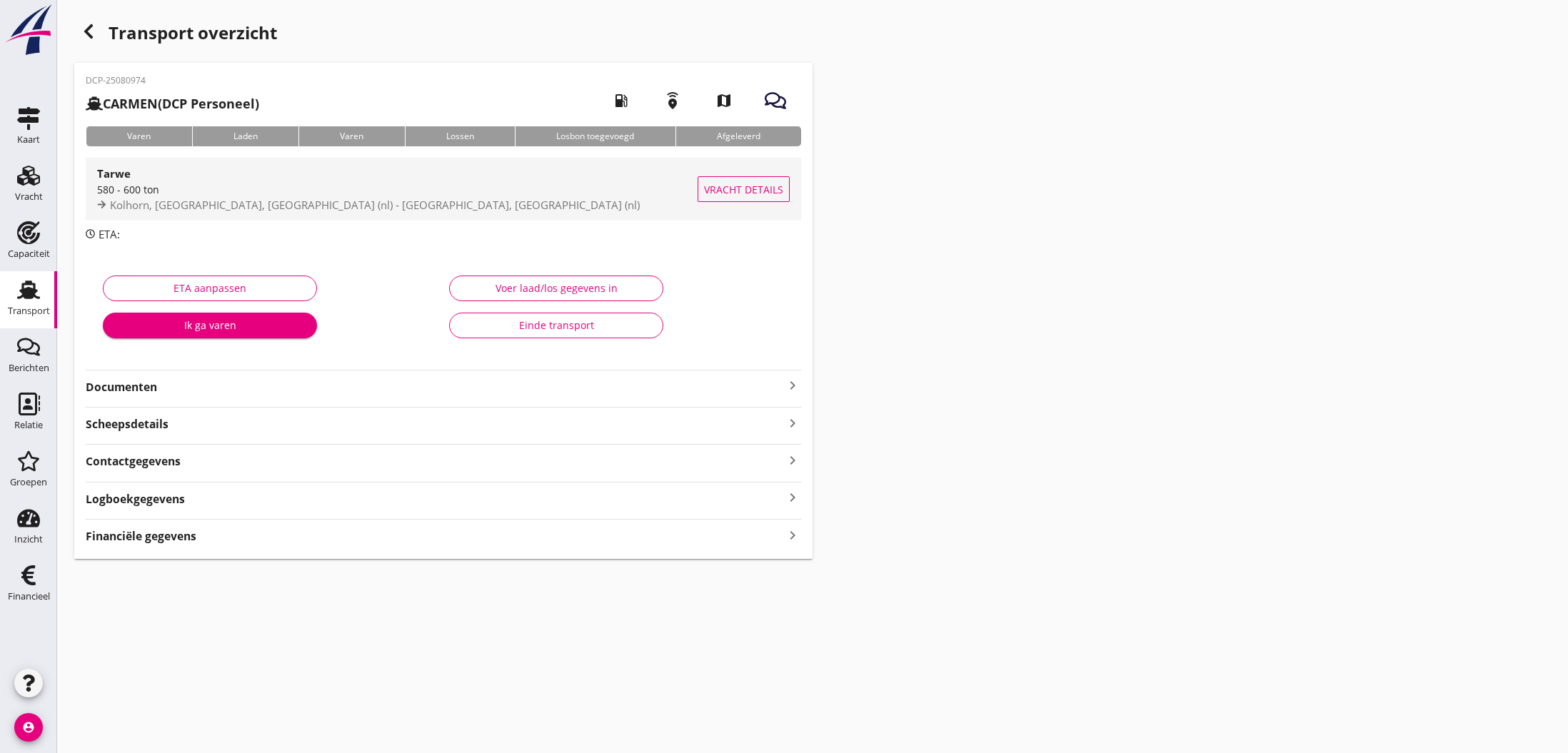
click at [758, 190] on span "Vracht details" at bounding box center [743, 189] width 79 height 15
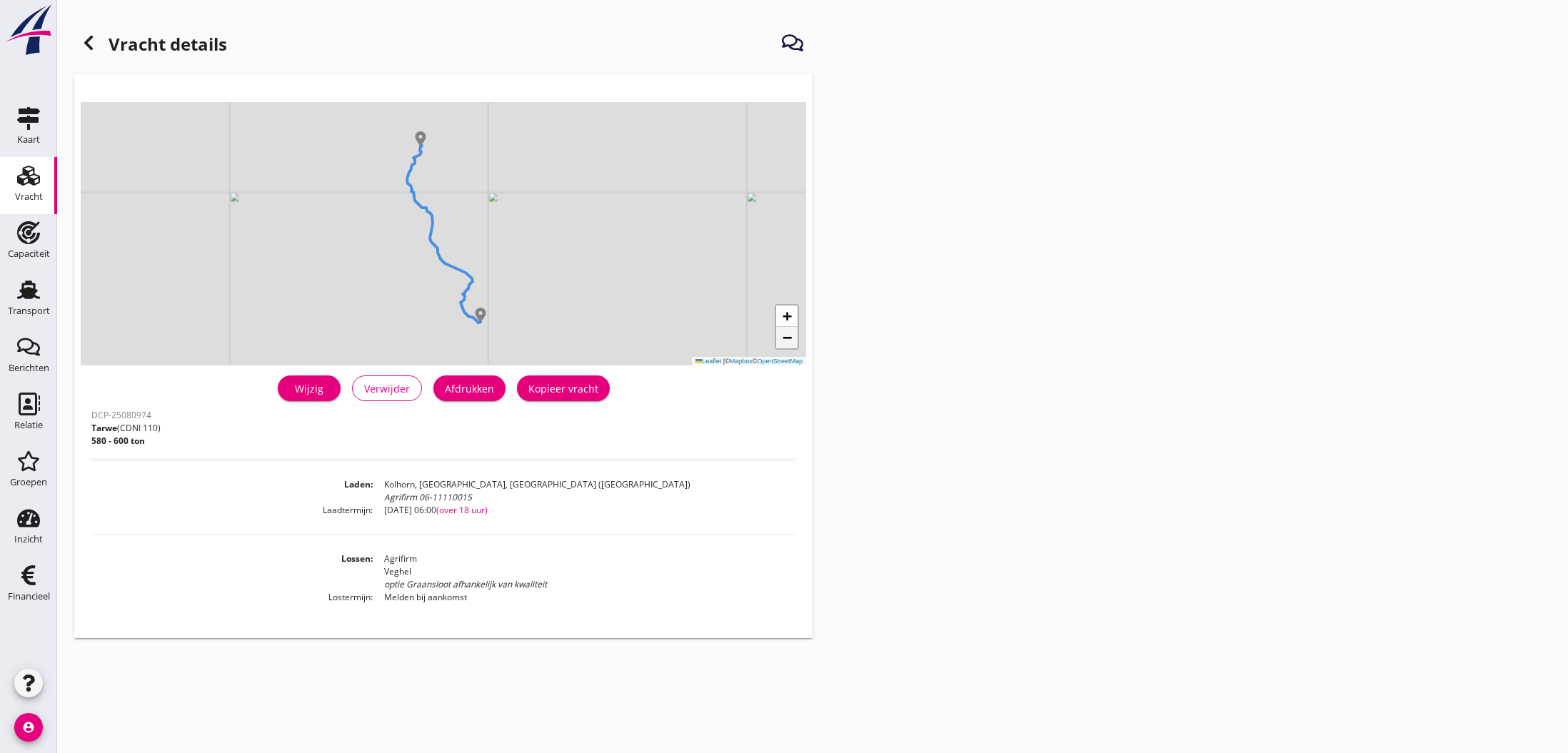
click at [784, 341] on span "−" at bounding box center [787, 337] width 9 height 18
click at [785, 319] on span "+" at bounding box center [787, 315] width 9 height 18
drag, startPoint x: 690, startPoint y: 275, endPoint x: 690, endPoint y: 212, distance: 63.0
click at [690, 212] on div "+ − Leaflet | © Mapbox © OpenStreetMap" at bounding box center [443, 234] width 725 height 263
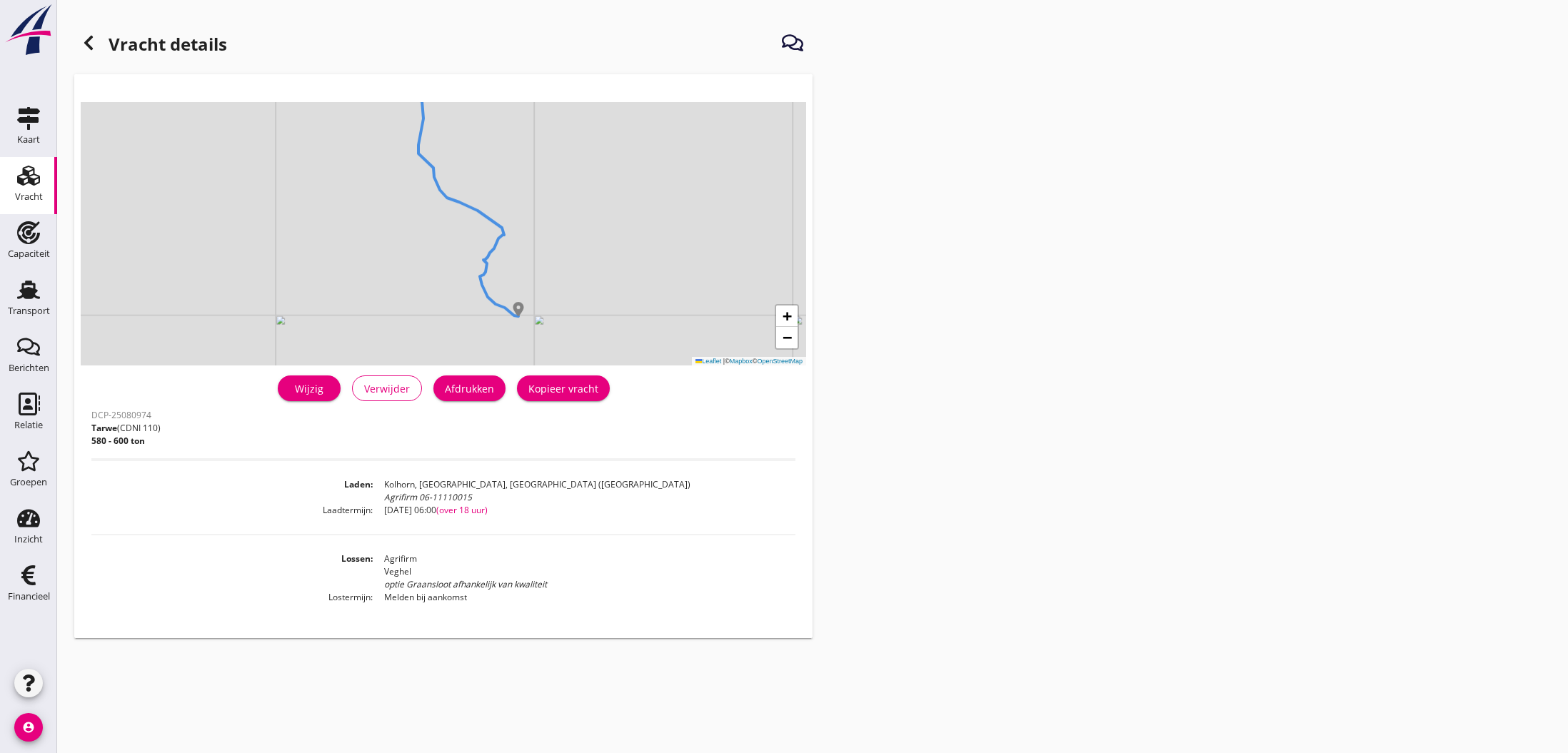
drag, startPoint x: 611, startPoint y: 320, endPoint x: 613, endPoint y: 288, distance: 32.1
click at [613, 288] on div "+ − Leaflet | © Mapbox © OpenStreetMap" at bounding box center [443, 234] width 725 height 263
click at [784, 315] on span "+" at bounding box center [787, 315] width 9 height 18
drag, startPoint x: 655, startPoint y: 329, endPoint x: 638, endPoint y: 279, distance: 52.8
click at [638, 279] on div "+ − Leaflet | © Mapbox © OpenStreetMap" at bounding box center [443, 234] width 725 height 263
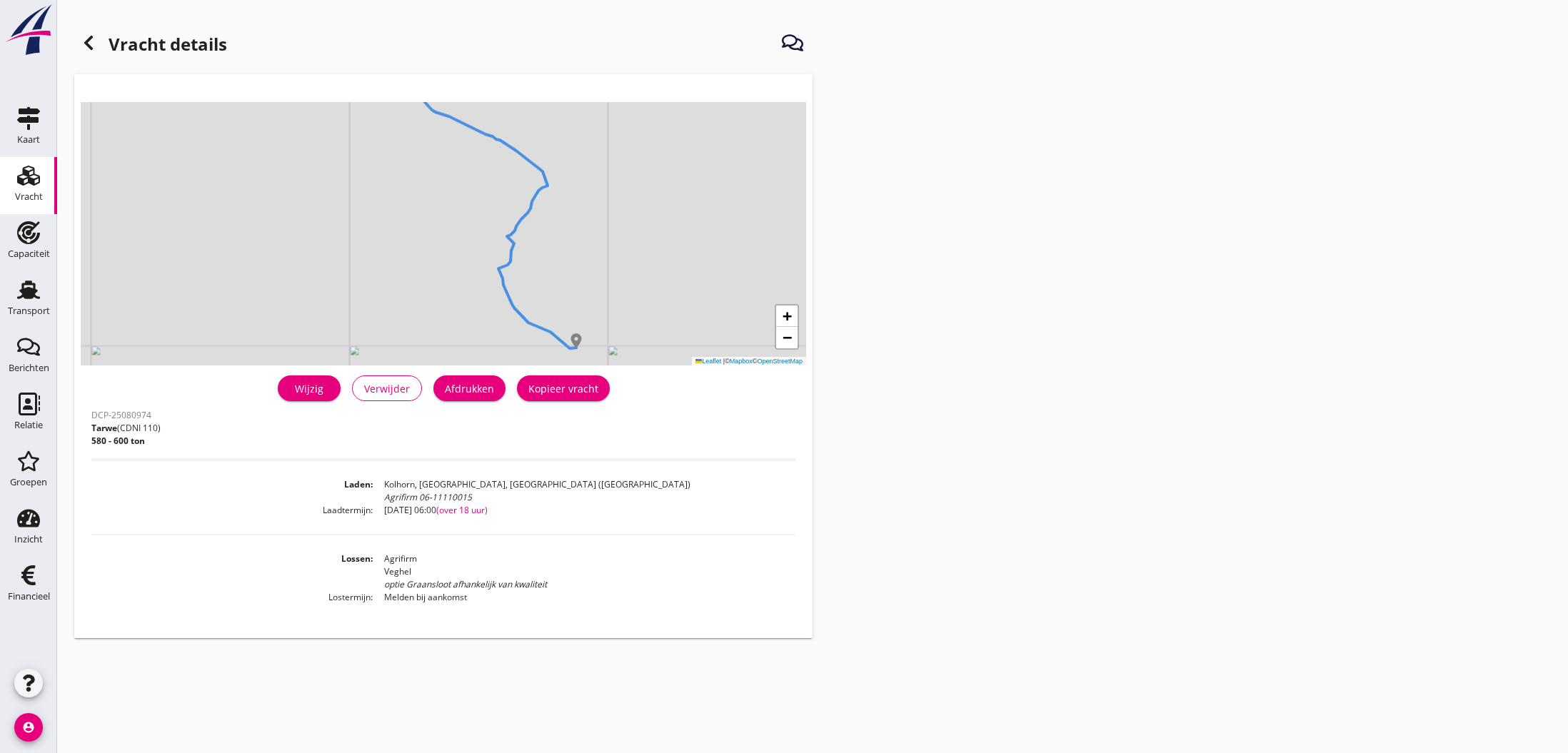
click at [313, 389] on div "Wijzig" at bounding box center [309, 388] width 40 height 15
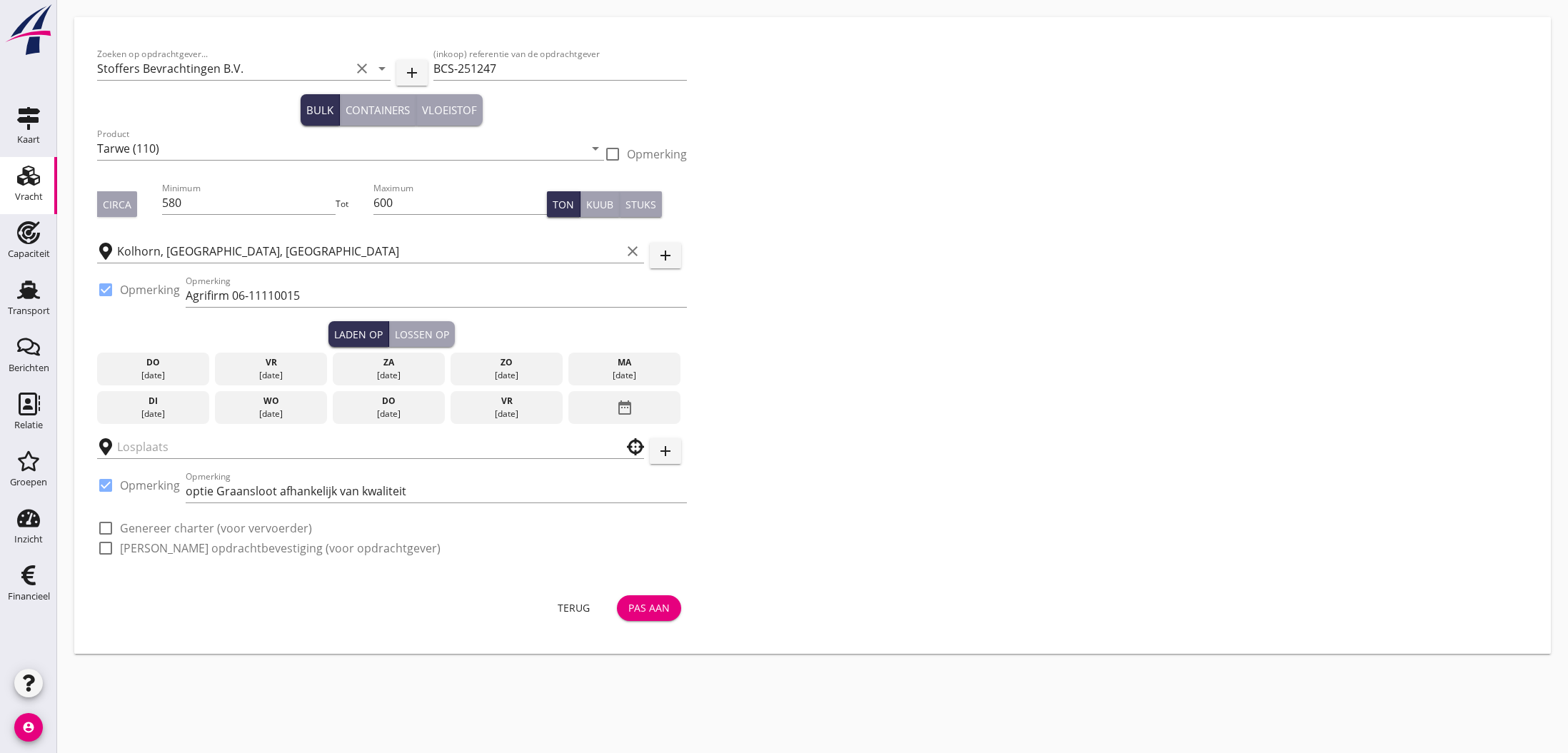
type input "Agrifirm"
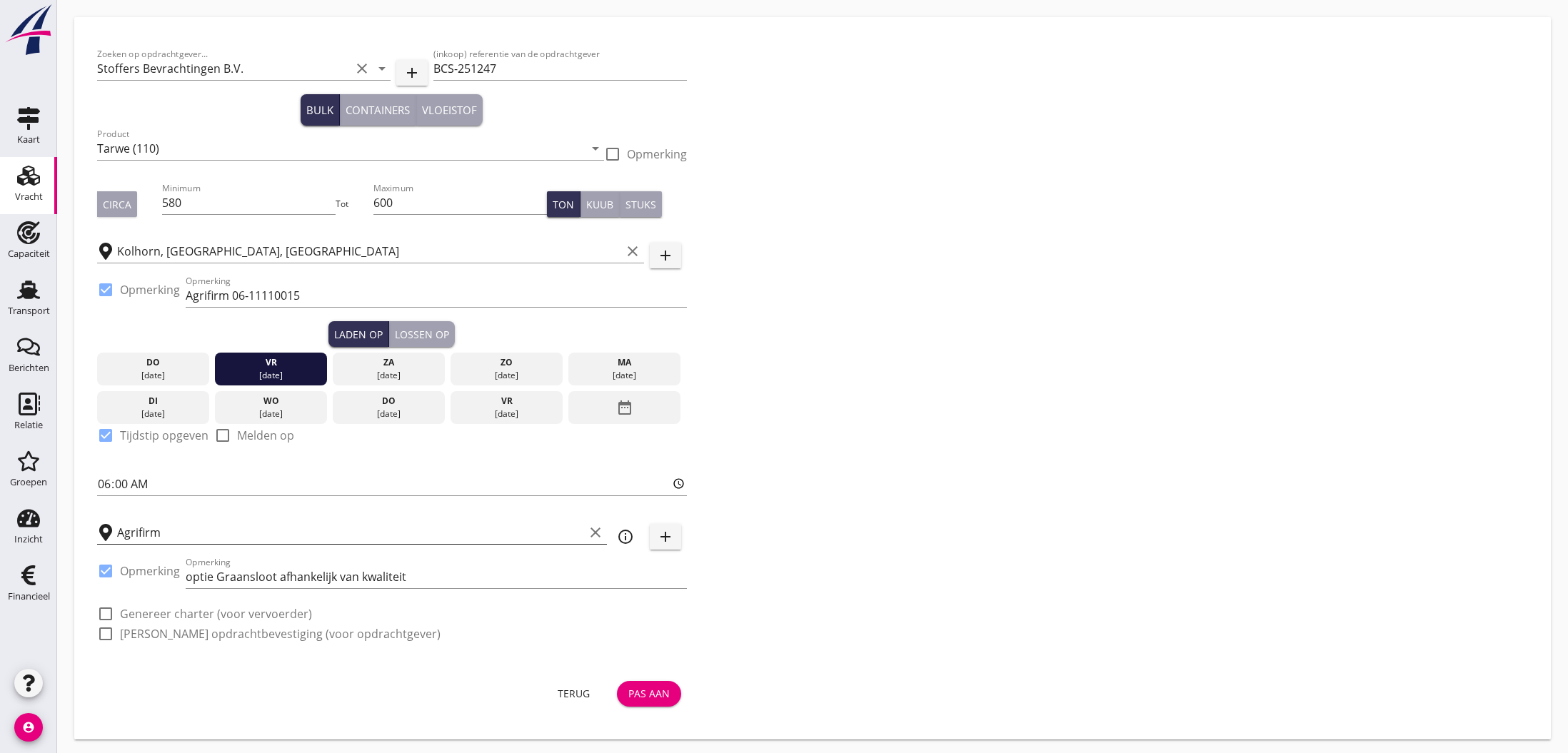
click at [595, 533] on icon "clear" at bounding box center [595, 532] width 17 height 17
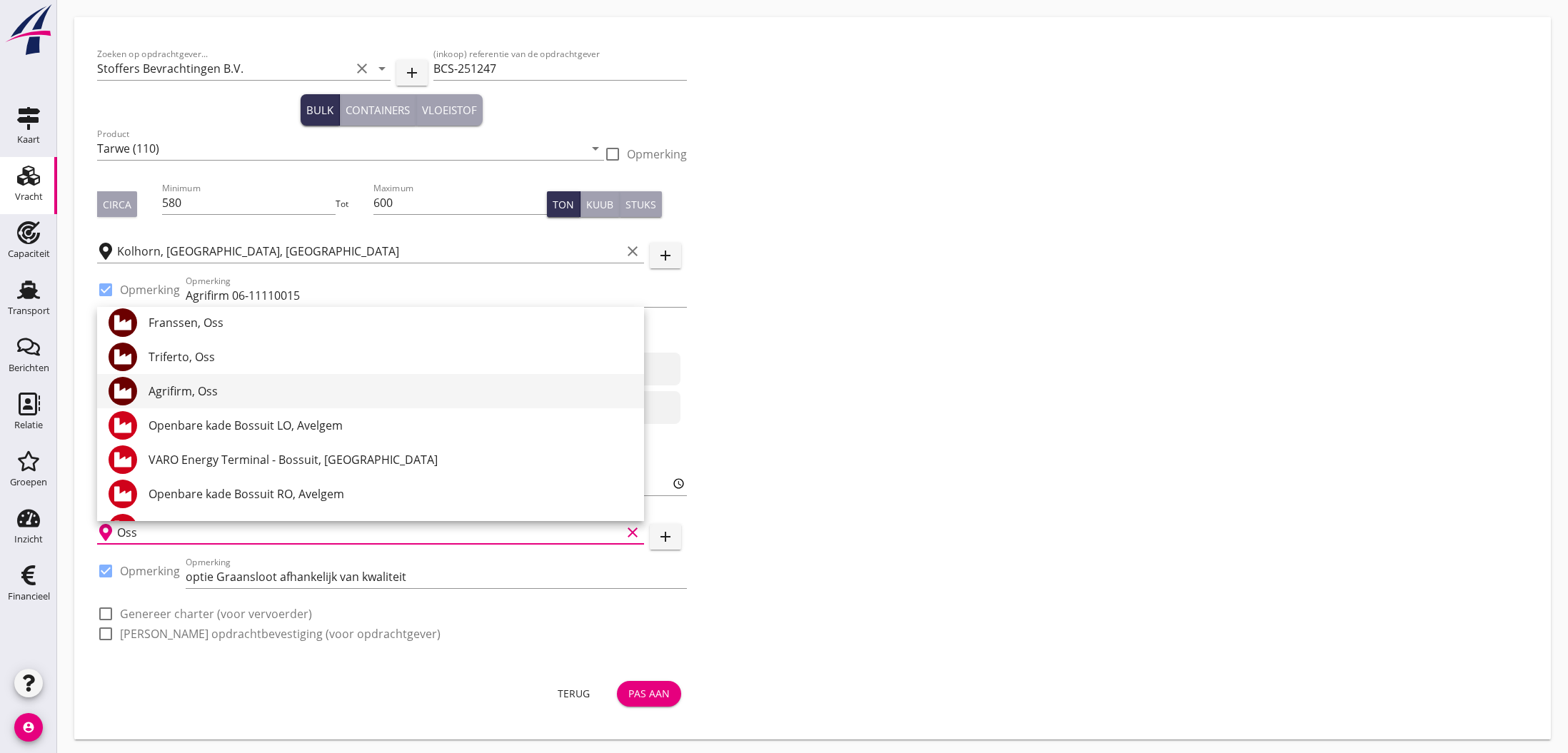
scroll to position [144, 0]
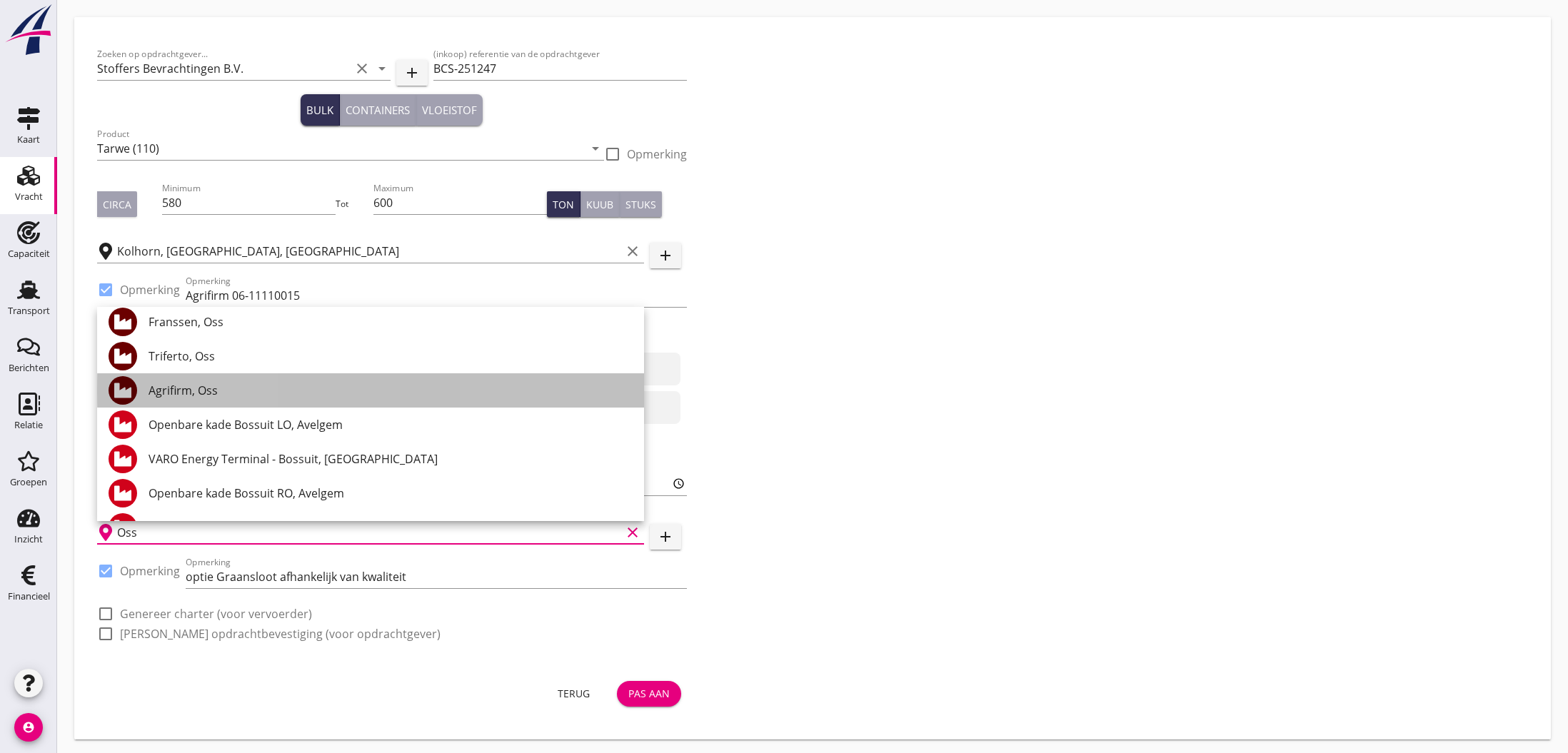
click at [191, 391] on div "Agrifirm, Oss" at bounding box center [390, 390] width 484 height 17
type input "Agrifirm, Oss"
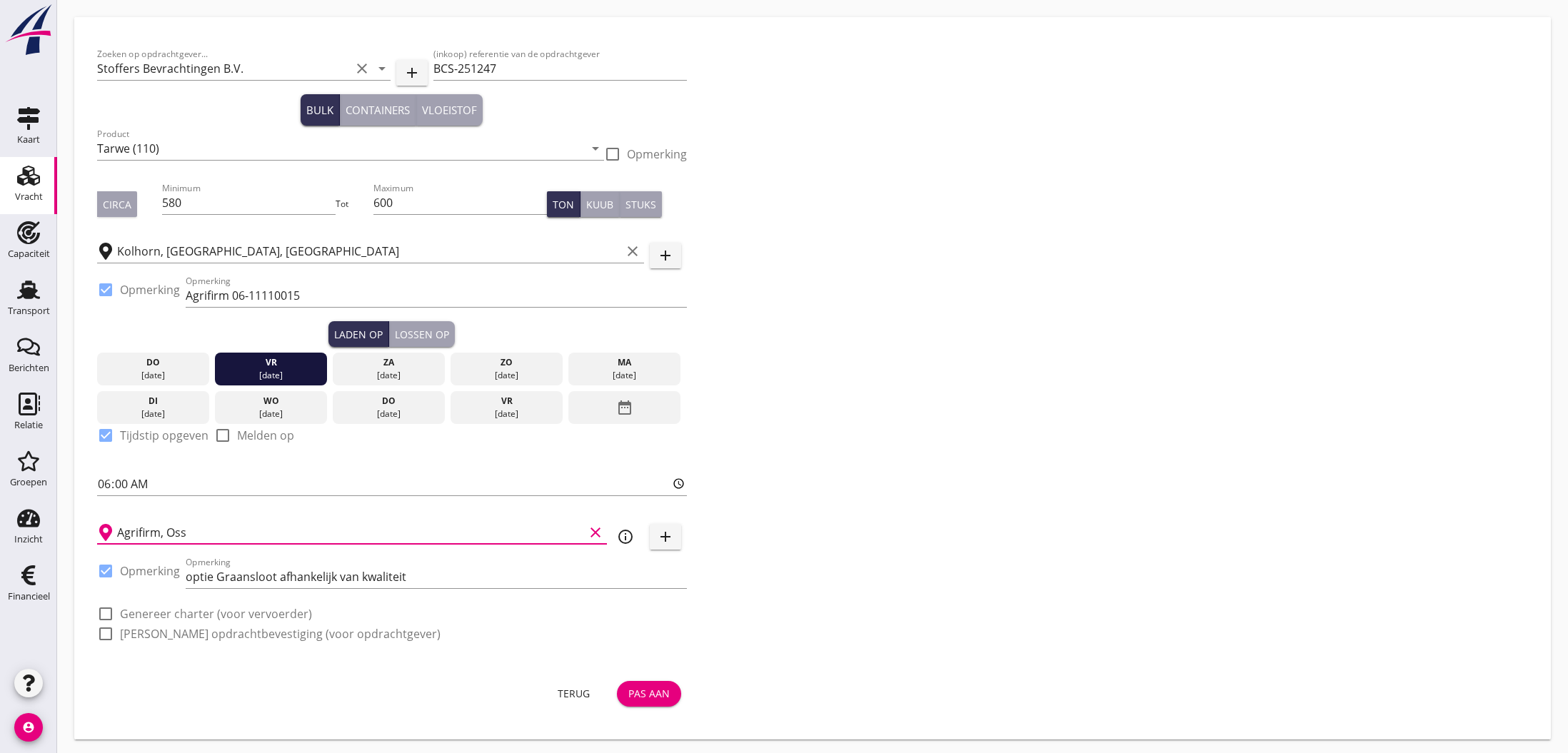
click at [109, 573] on div at bounding box center [106, 571] width 24 height 24
checkbox input "false"
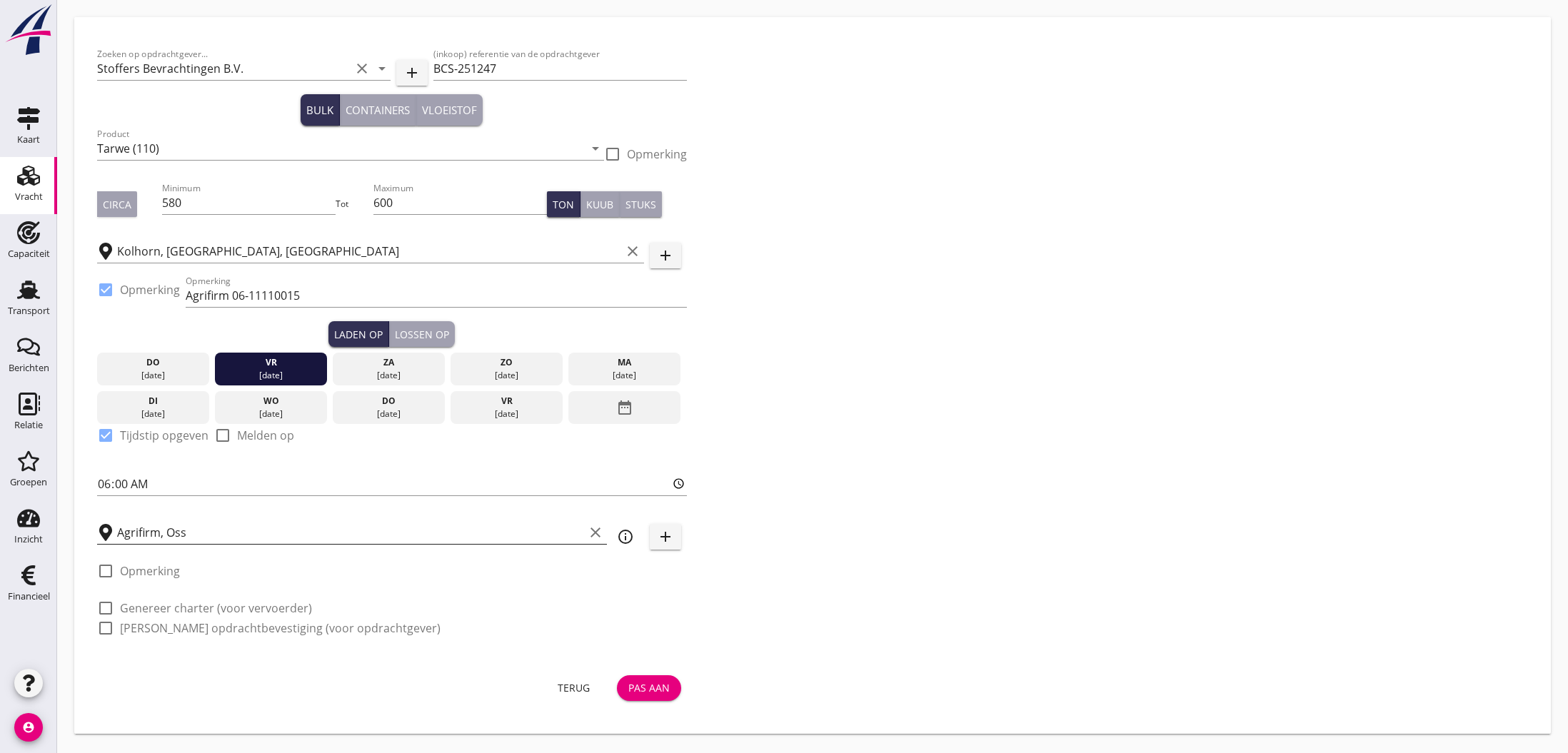
click at [662, 690] on div "Pas aan" at bounding box center [649, 687] width 41 height 15
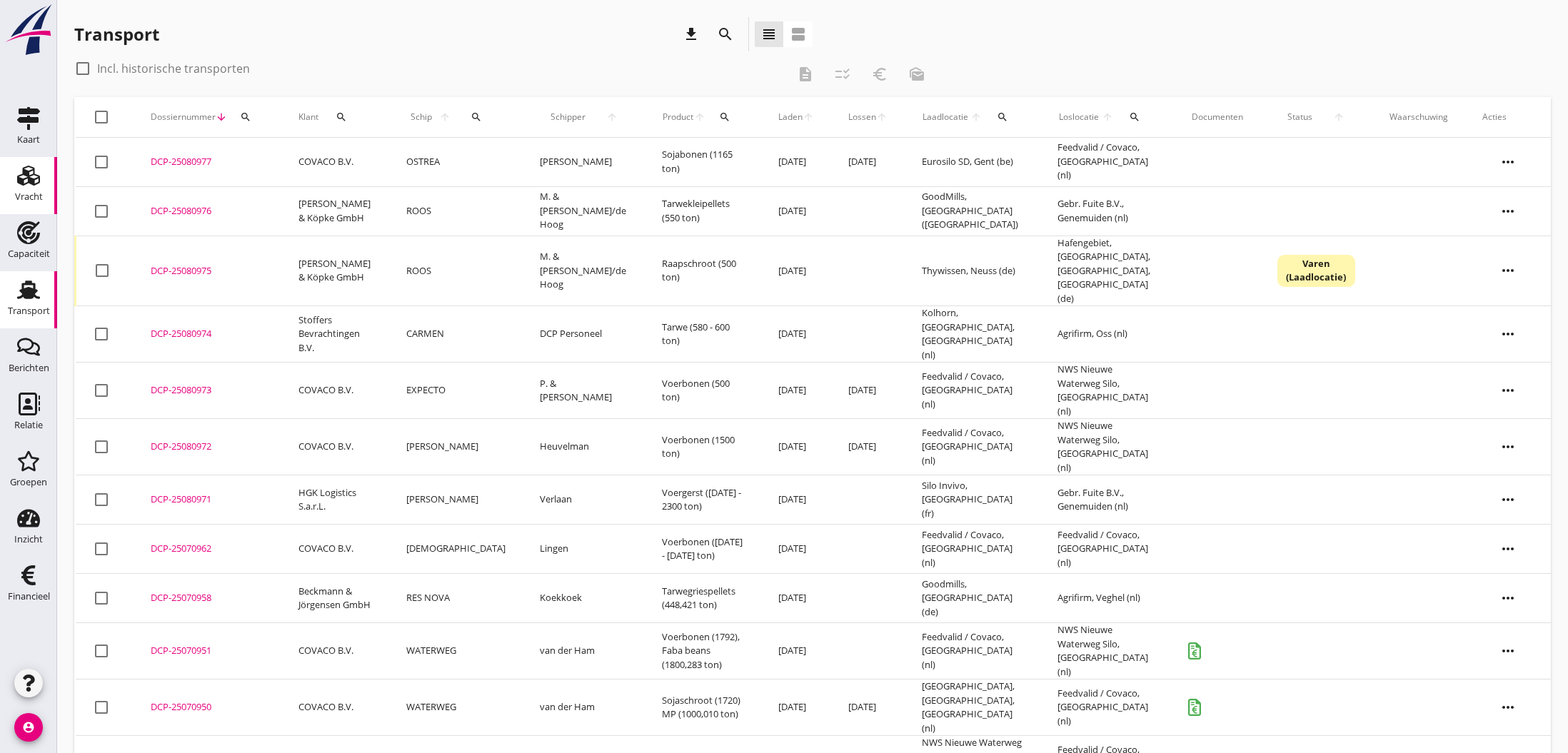
click at [28, 182] on use at bounding box center [28, 175] width 23 height 20
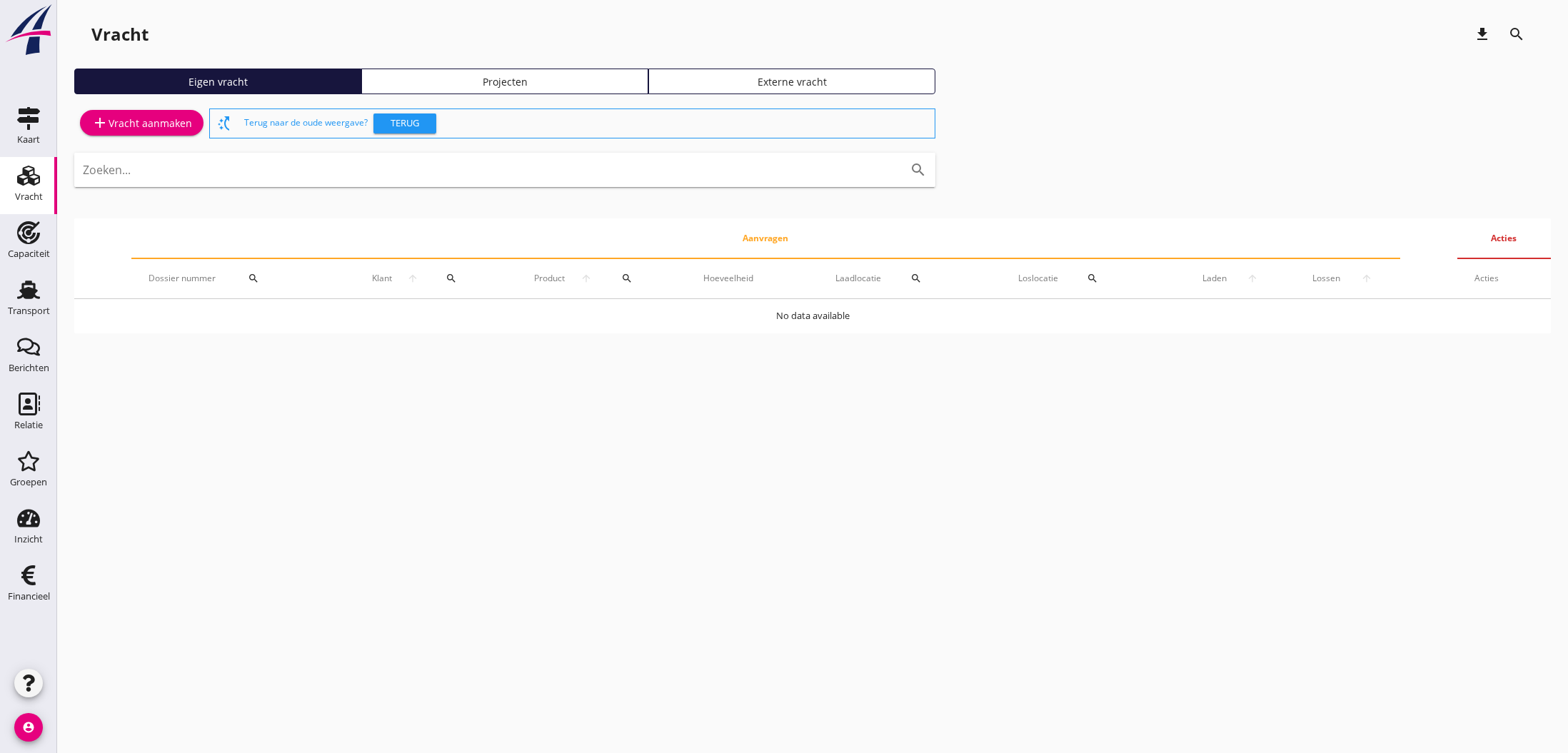
click at [170, 124] on div "add Vracht aanmaken" at bounding box center [141, 123] width 101 height 17
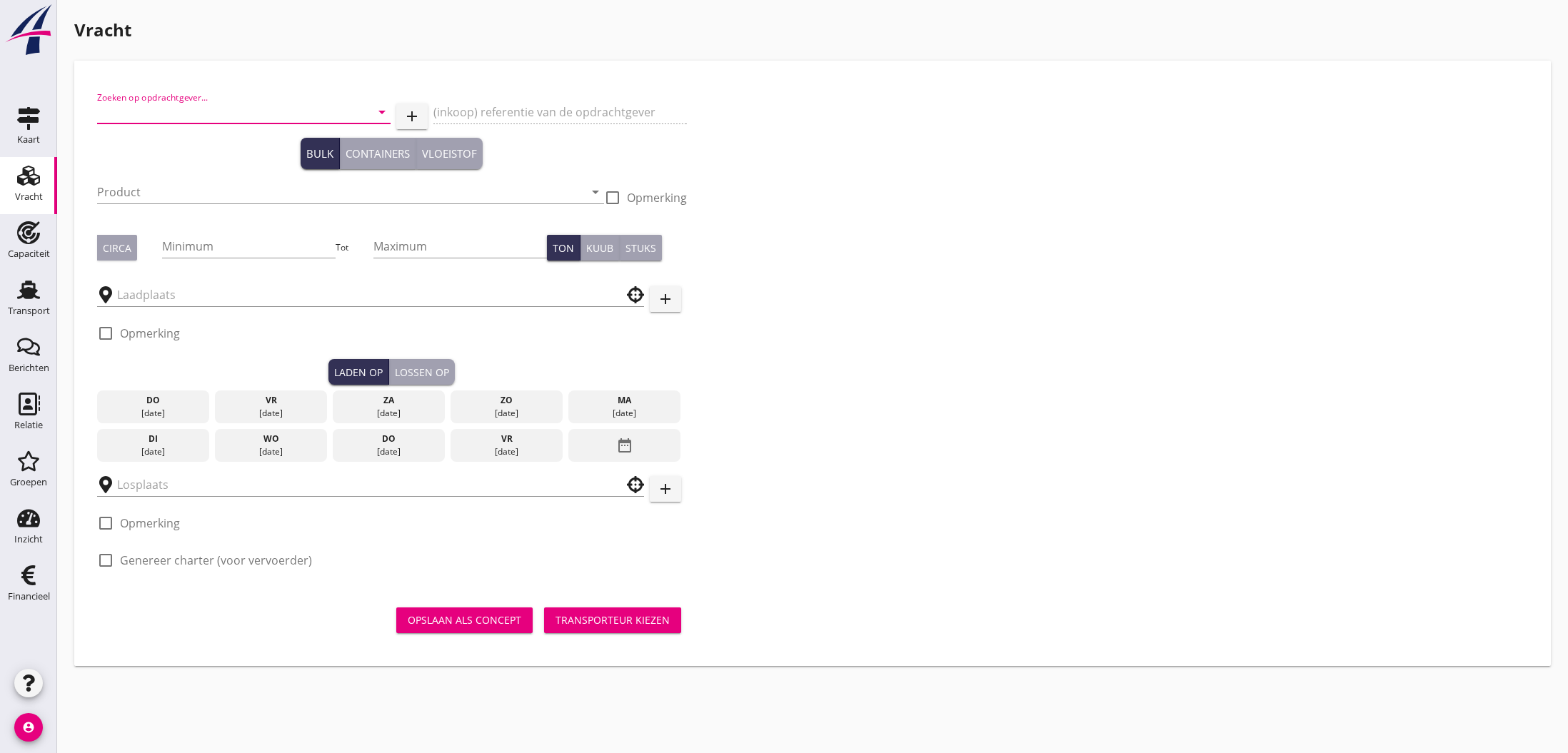
click at [195, 114] on input "Zoeken op opdrachtgever..." at bounding box center [224, 112] width 254 height 23
click at [237, 142] on div "[PERSON_NAME] genossenschaft" at bounding box center [243, 147] width 271 height 17
type input "[PERSON_NAME] genossenschaft"
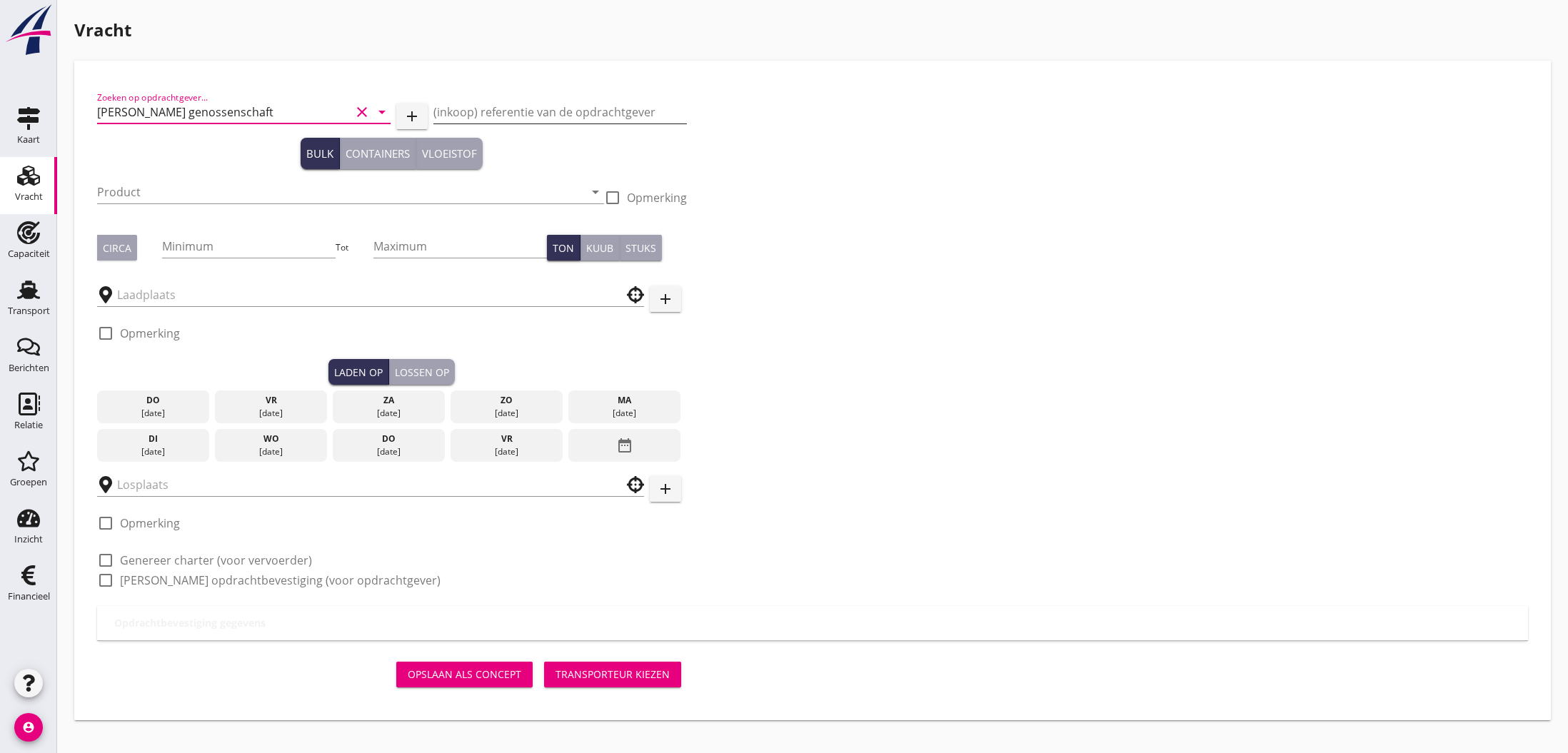
click at [506, 107] on input "(inkoop) referentie van de opdrachtgever" at bounding box center [560, 112] width 254 height 23
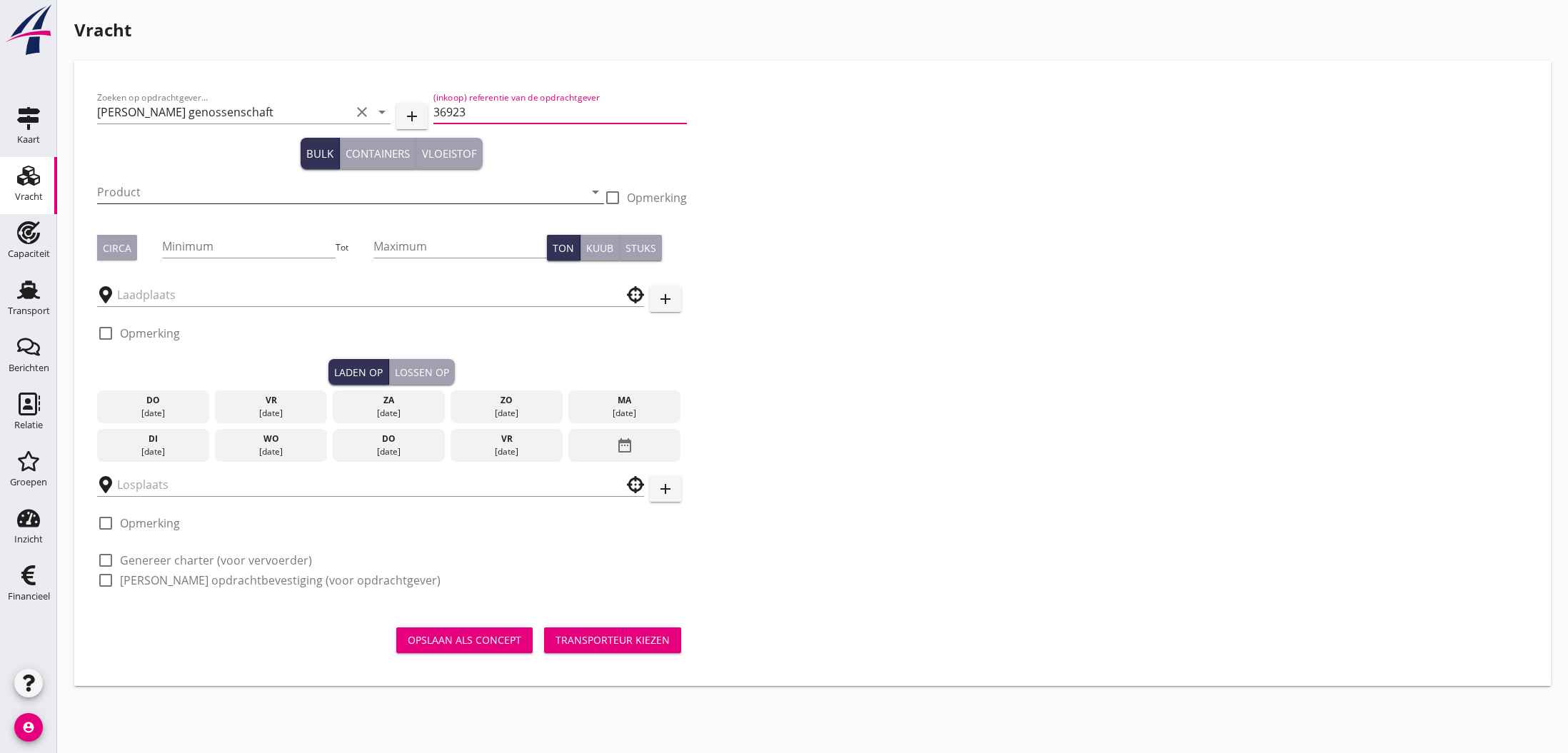
type input "36923"
click at [344, 190] on input "Product" at bounding box center [341, 192] width 487 height 23
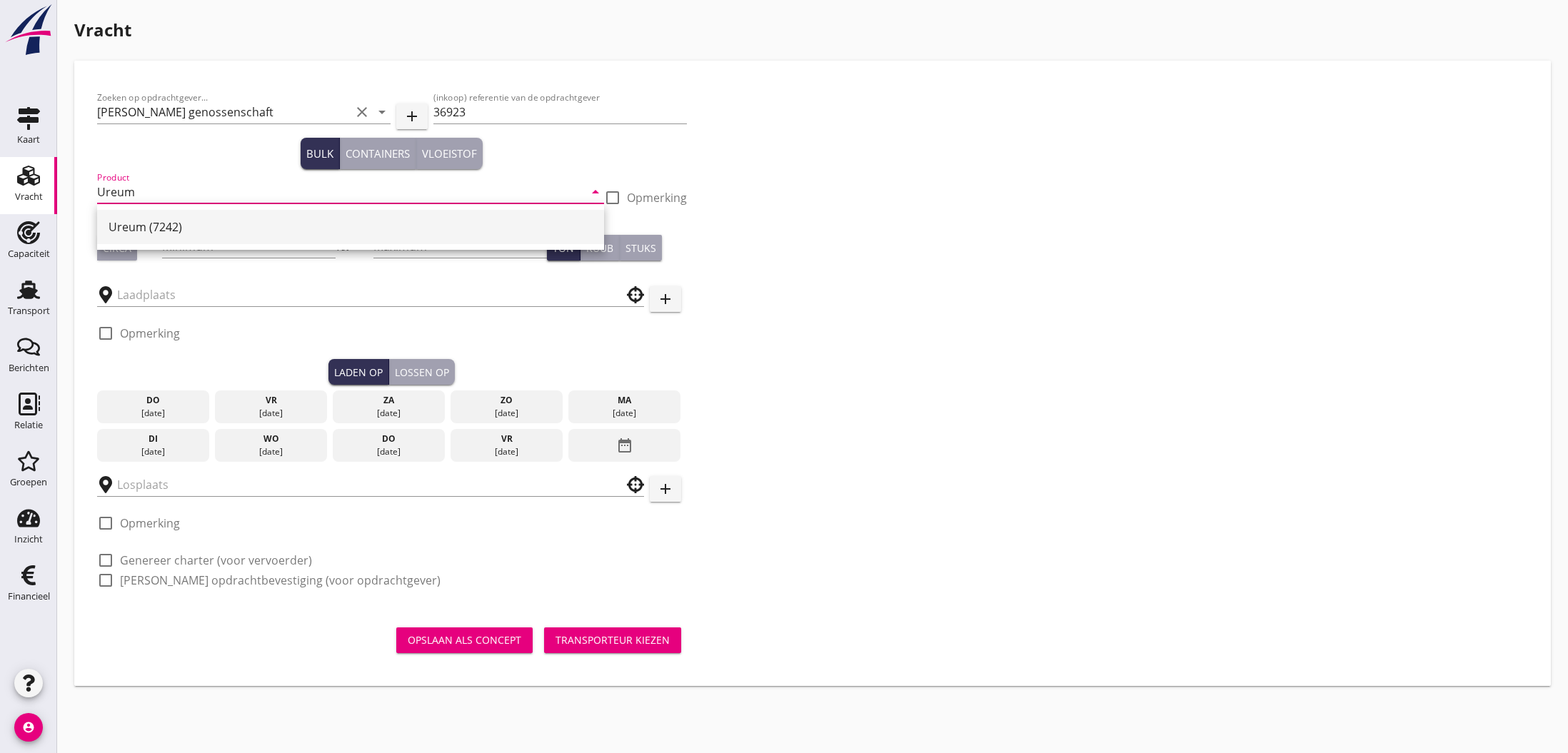
click at [392, 233] on div "Ureum (7242)" at bounding box center [350, 227] width 484 height 17
type input "Ureum (7242)"
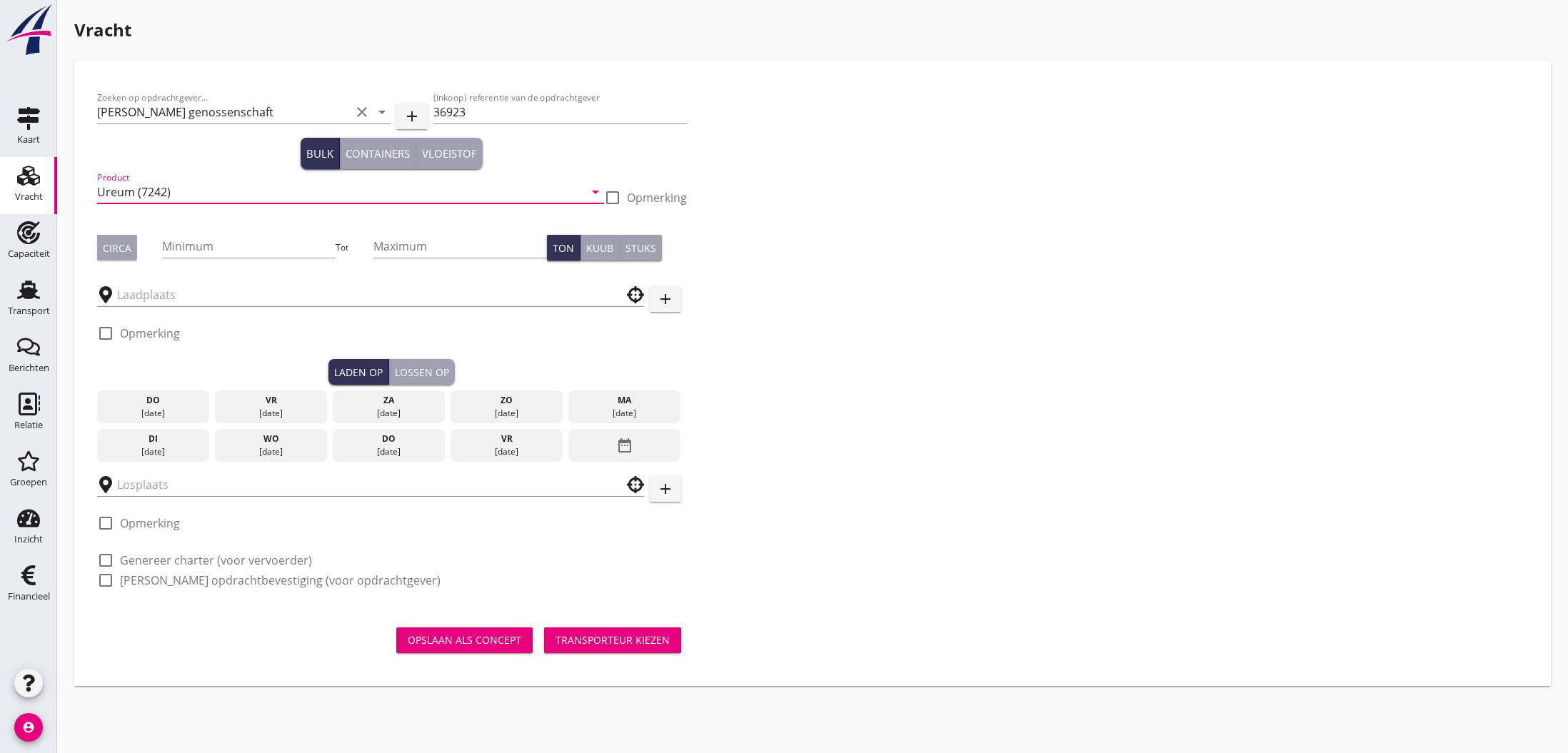
drag, startPoint x: 107, startPoint y: 248, endPoint x: 126, endPoint y: 246, distance: 19.1
click at [108, 248] on div "Circa" at bounding box center [117, 248] width 28 height 15
click at [275, 249] on input "Minimum" at bounding box center [249, 246] width 174 height 23
type input "1200"
click at [247, 297] on input "text" at bounding box center [360, 295] width 487 height 23
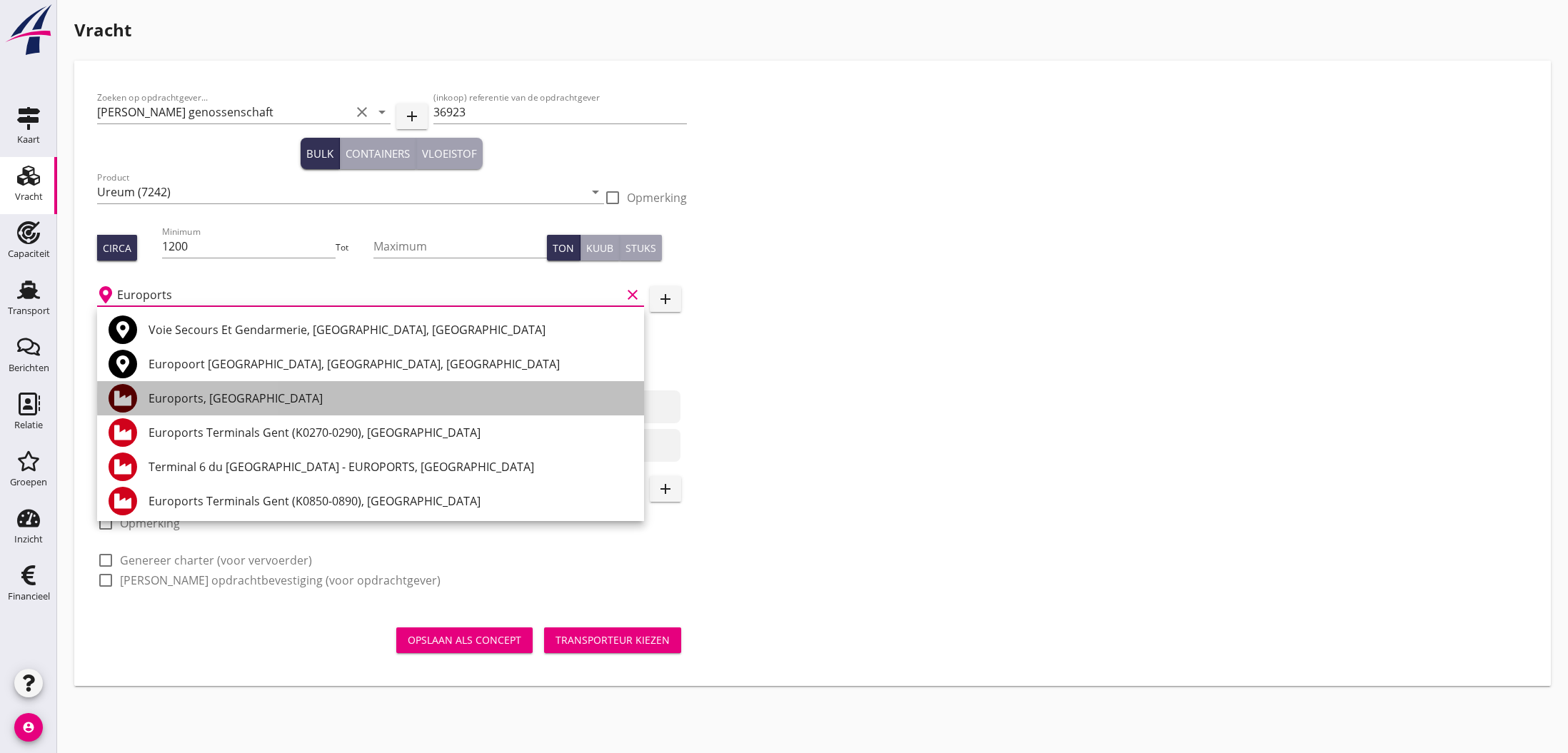
click at [231, 399] on div "Euroports, [GEOGRAPHIC_DATA]" at bounding box center [390, 398] width 484 height 17
type input "Euroports, [GEOGRAPHIC_DATA]"
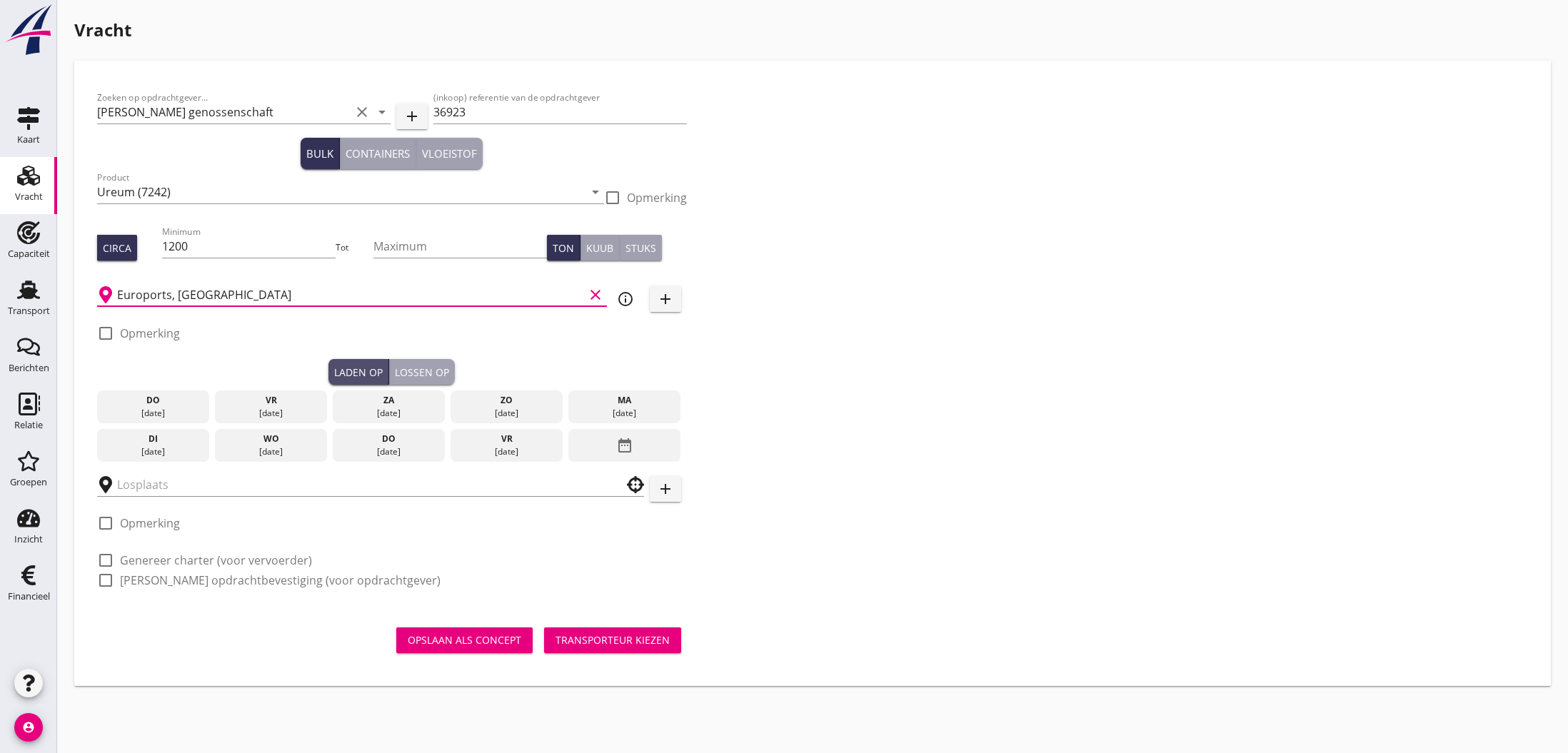
click at [369, 371] on div "Laden op" at bounding box center [358, 371] width 48 height 15
click at [621, 448] on icon "date_range" at bounding box center [624, 445] width 17 height 26
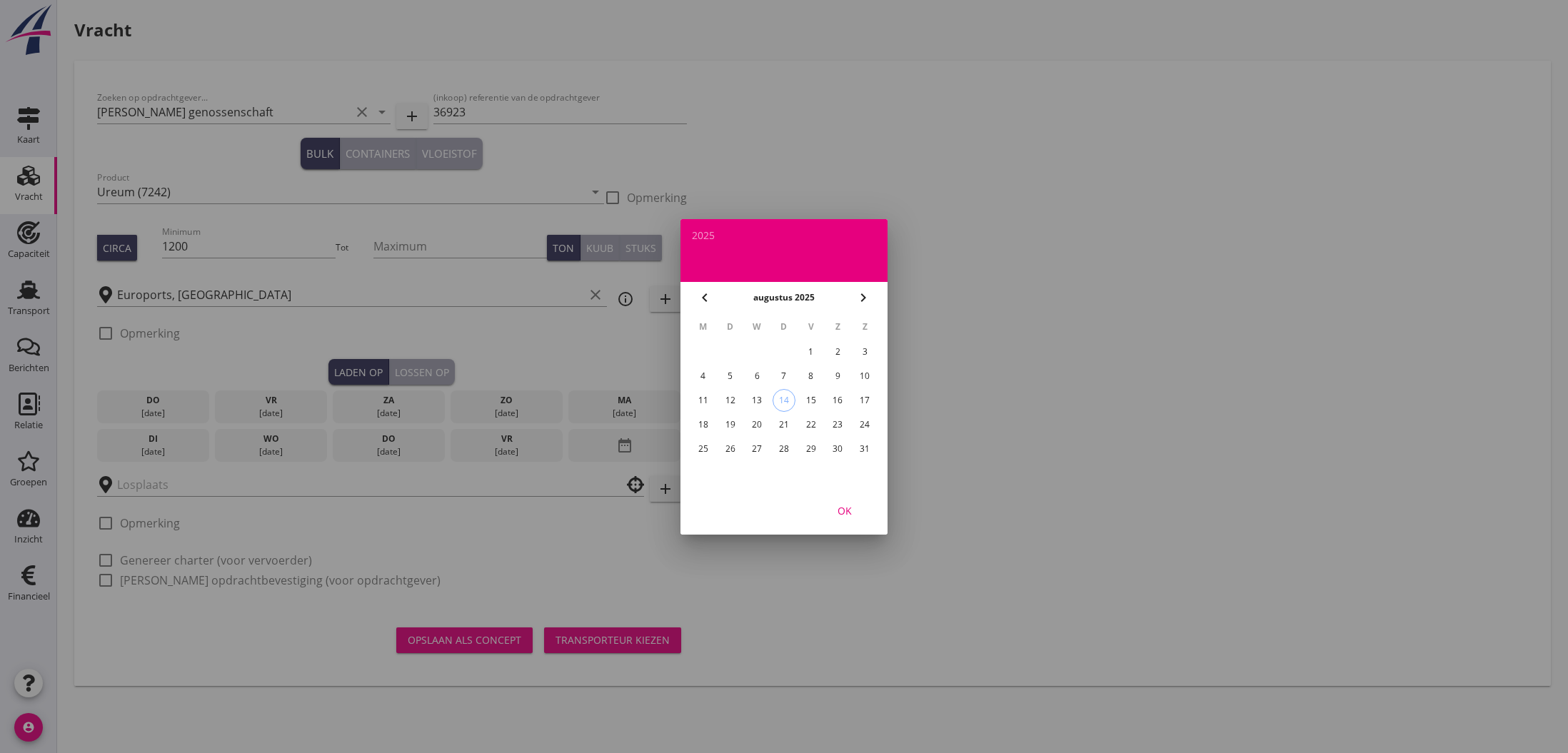
click at [704, 448] on div "25" at bounding box center [703, 449] width 23 height 23
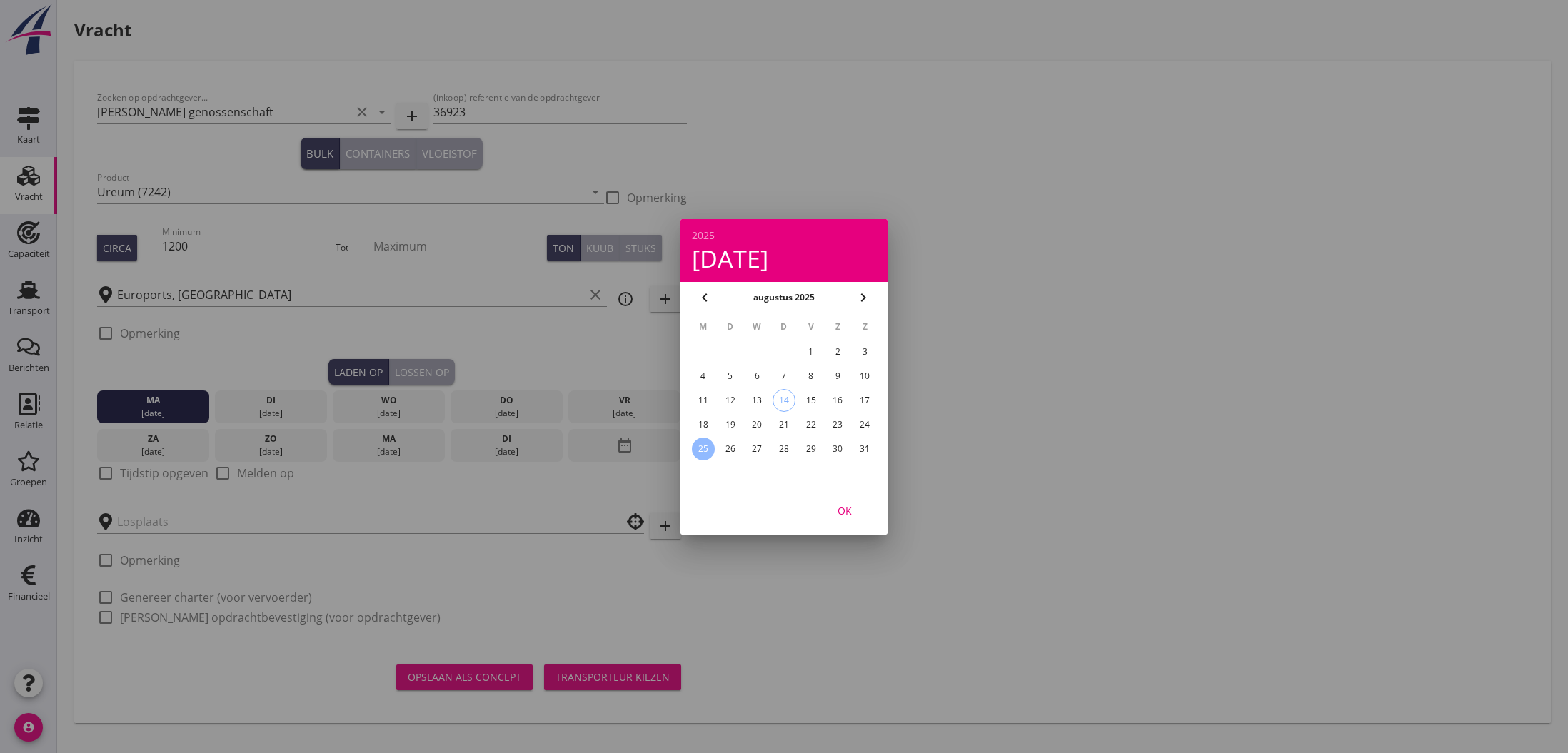
click at [851, 511] on div "OK" at bounding box center [845, 509] width 40 height 15
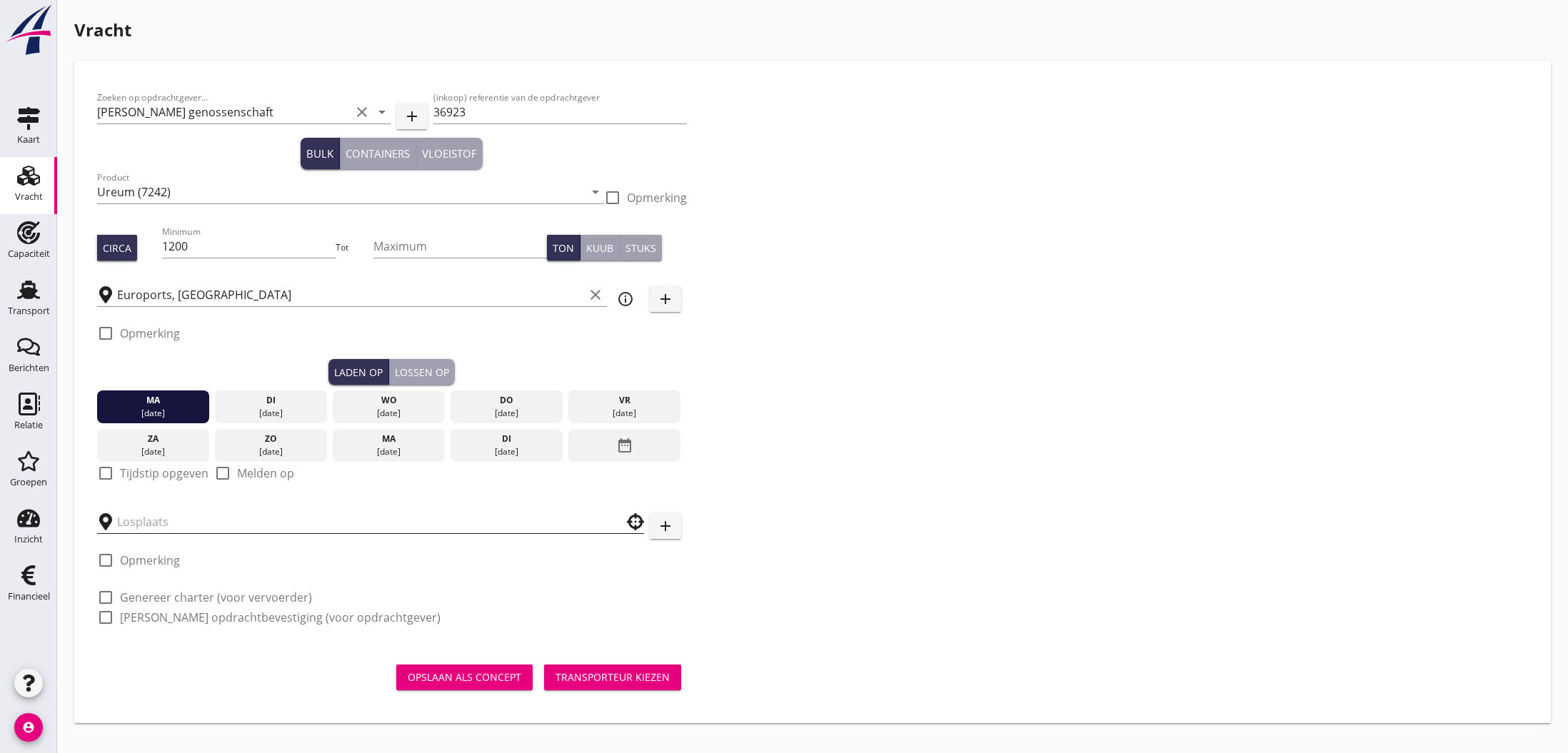
click at [174, 523] on input "text" at bounding box center [360, 521] width 487 height 23
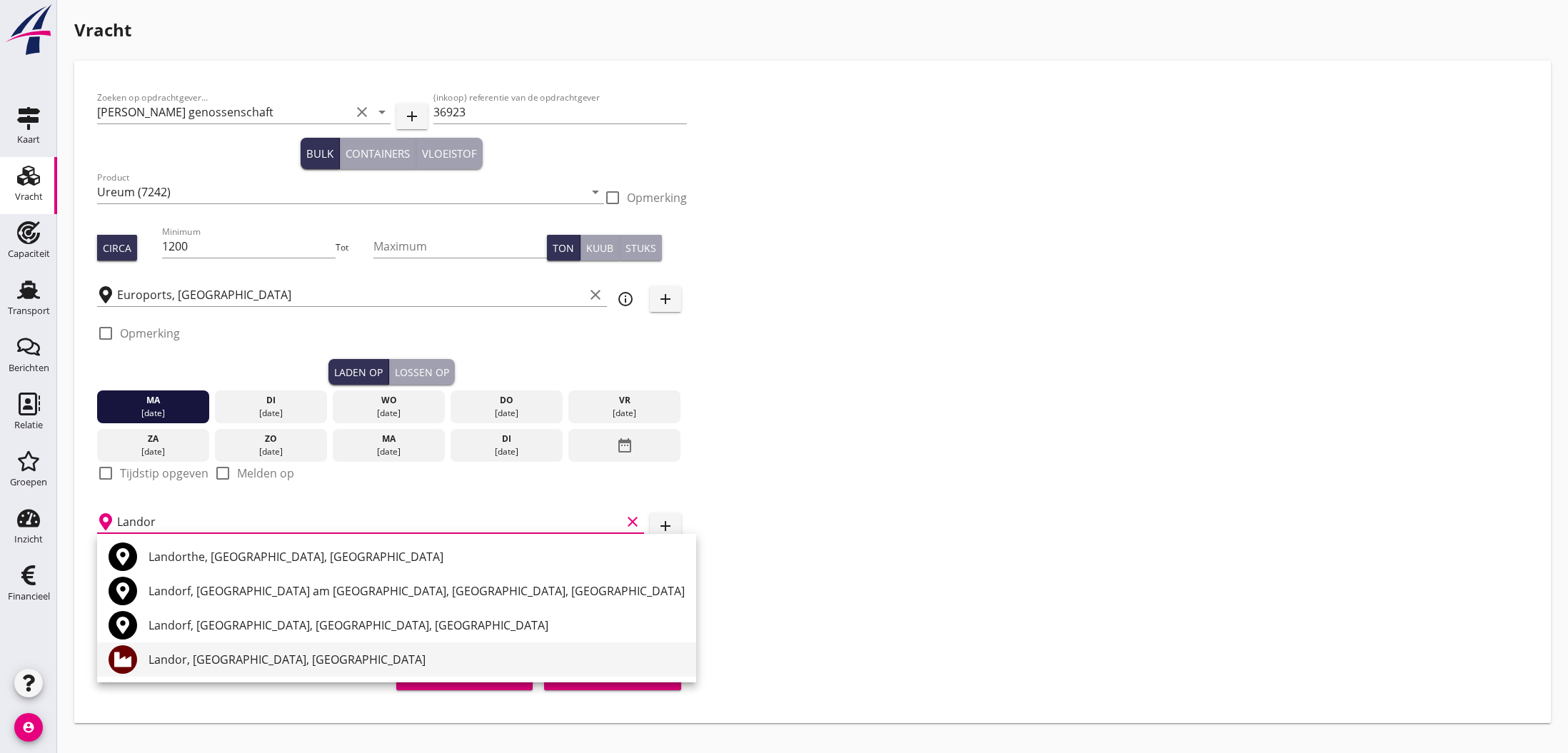
click at [219, 664] on div "Landor, [GEOGRAPHIC_DATA], [GEOGRAPHIC_DATA]" at bounding box center [416, 659] width 536 height 17
type input "Landor, [GEOGRAPHIC_DATA], [GEOGRAPHIC_DATA]"
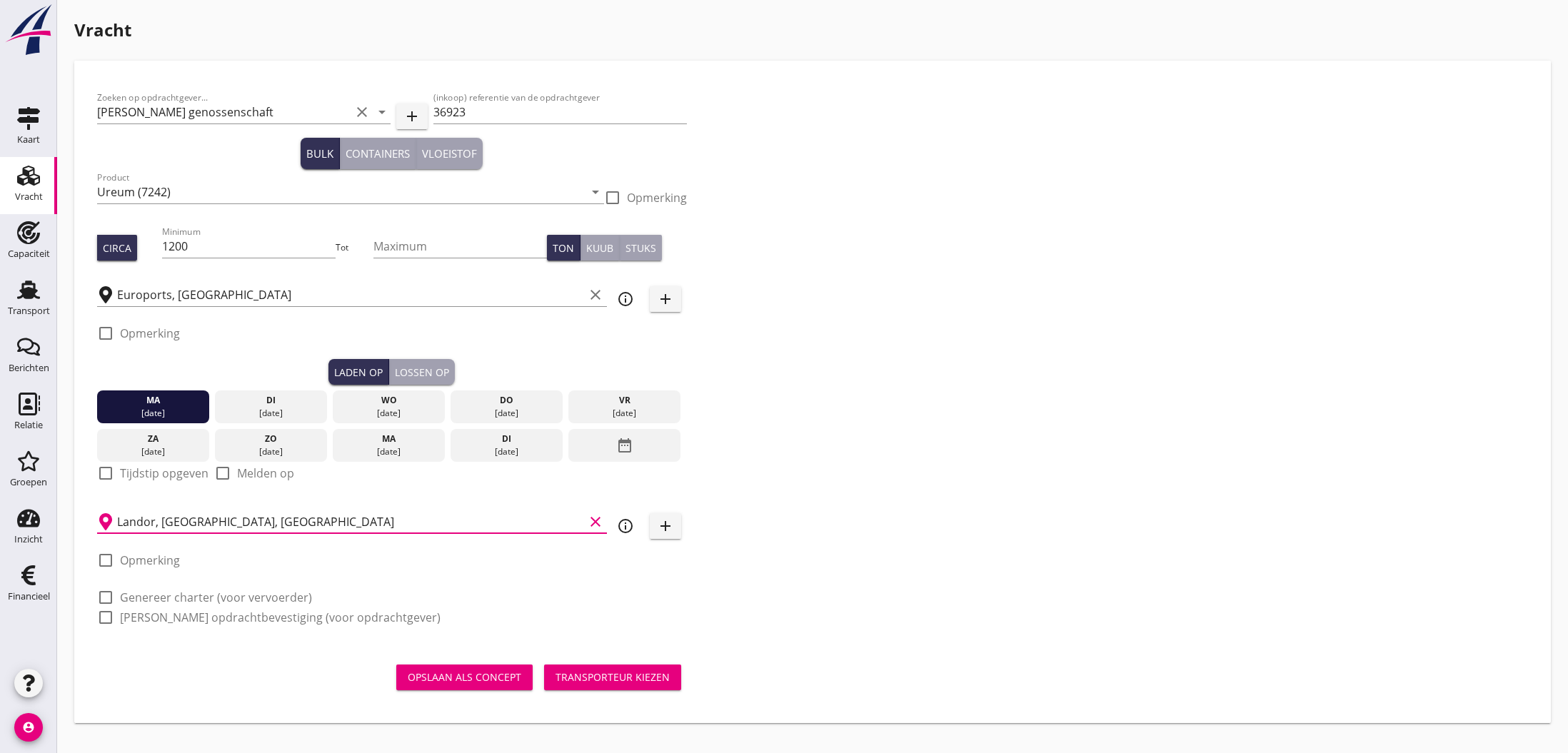
click at [458, 681] on div "Opslaan als concept" at bounding box center [464, 676] width 114 height 15
